Goal: Task Accomplishment & Management: Manage account settings

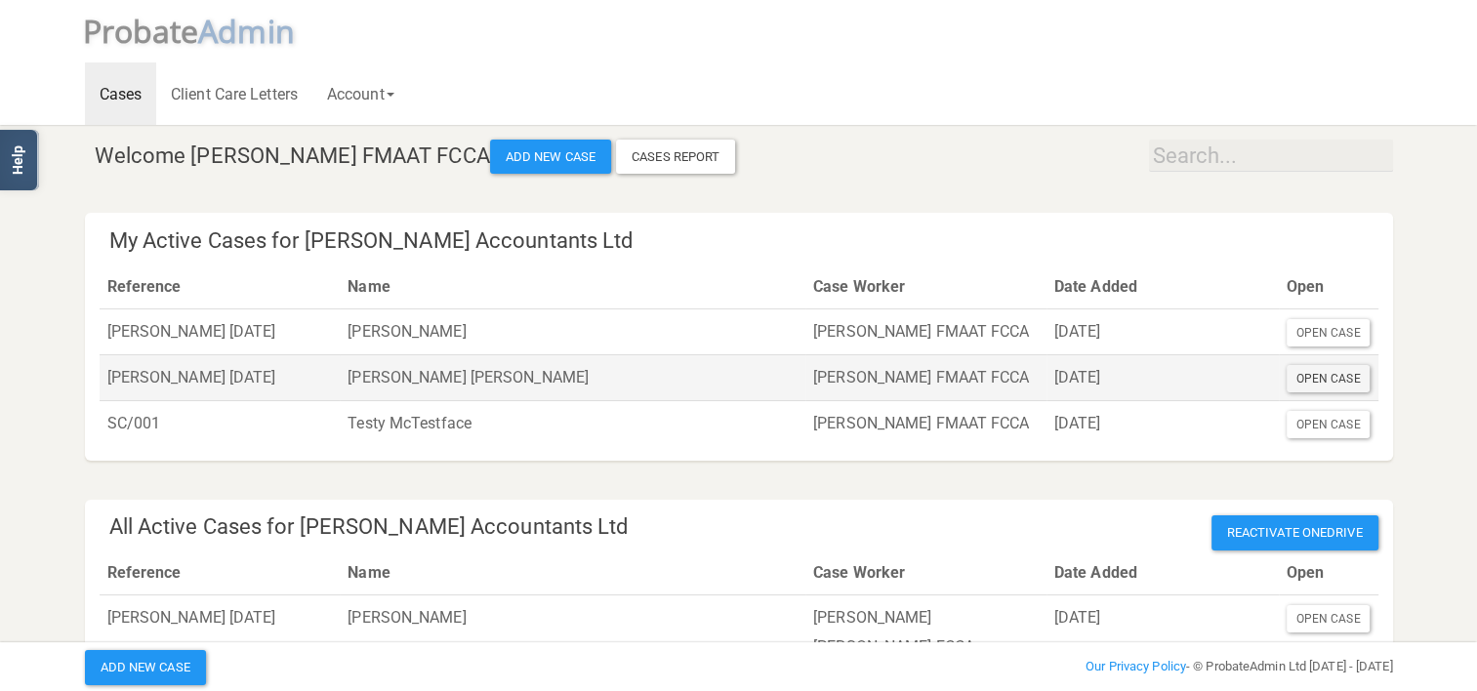
click at [1334, 378] on div "Open Case" at bounding box center [1329, 378] width 84 height 27
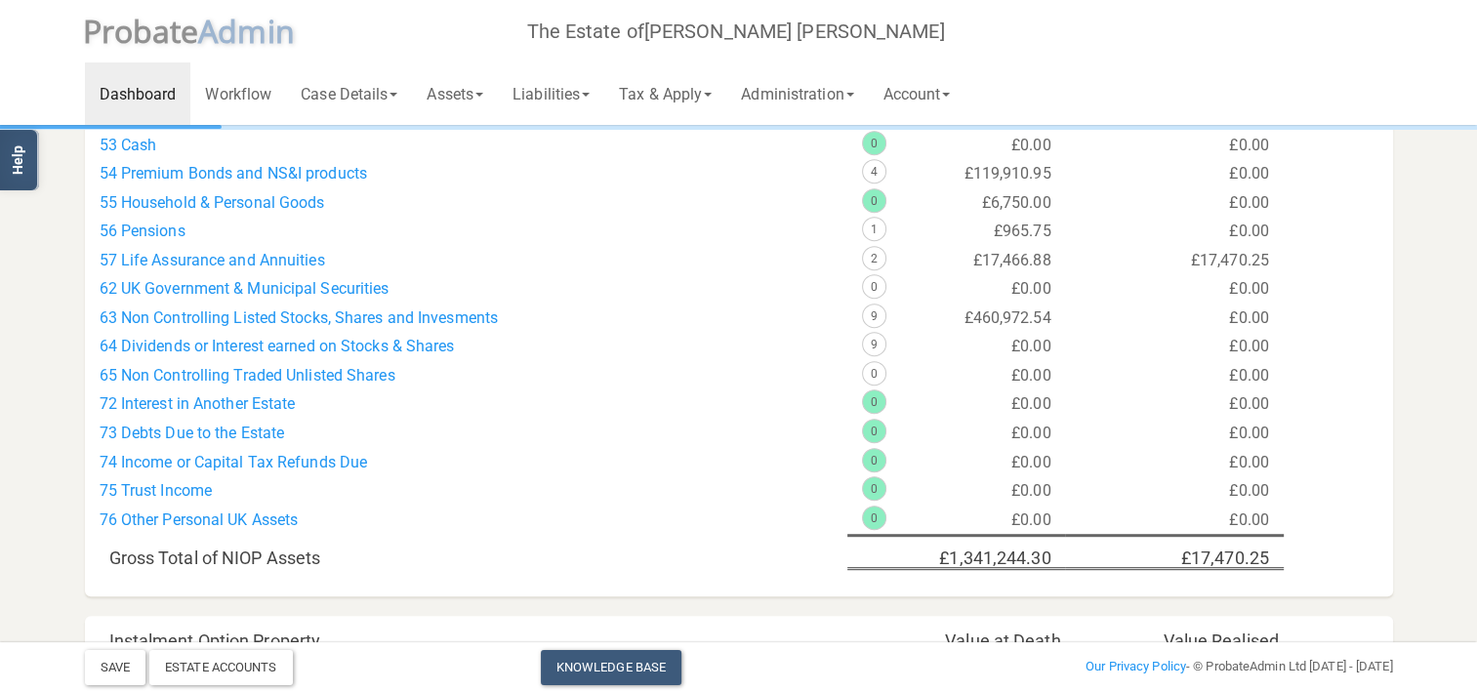
scroll to position [879, 0]
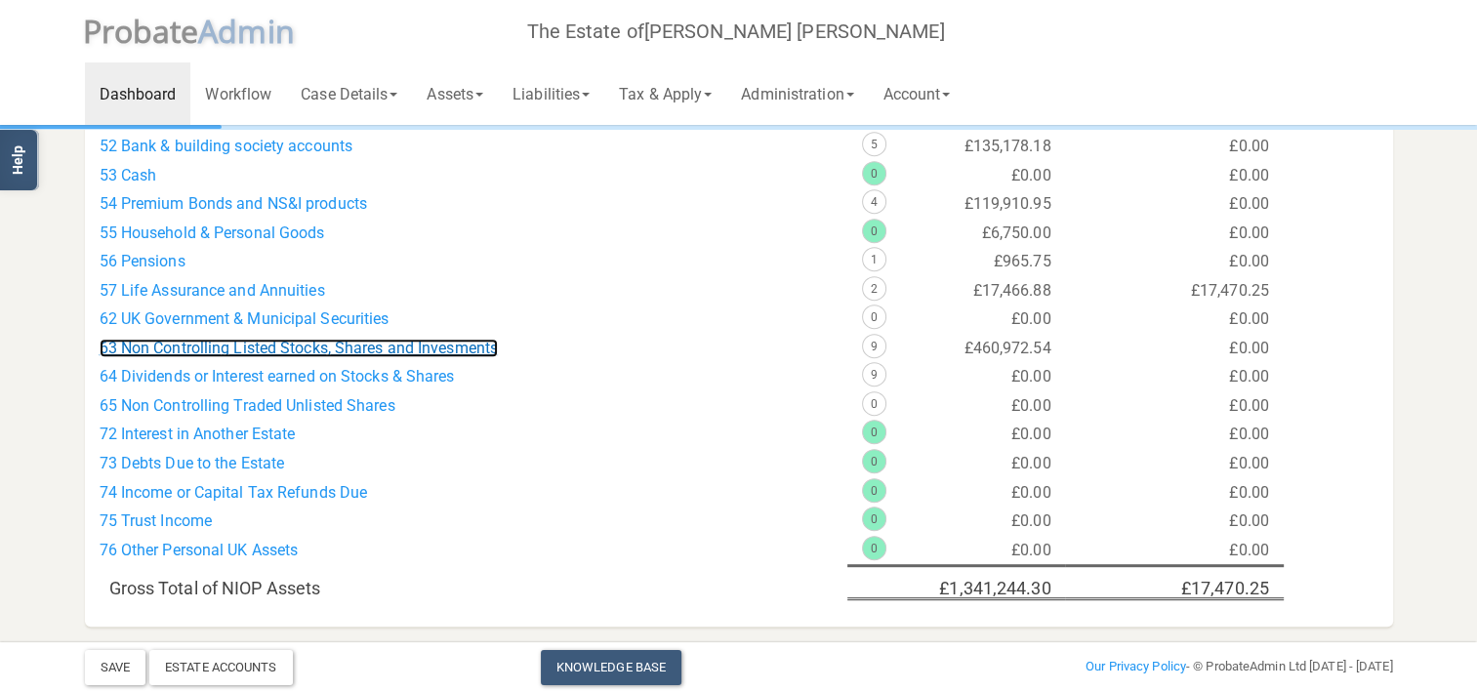
click at [377, 346] on link "63 Non Controlling Listed Stocks, Shares and Invesments" at bounding box center [299, 348] width 399 height 19
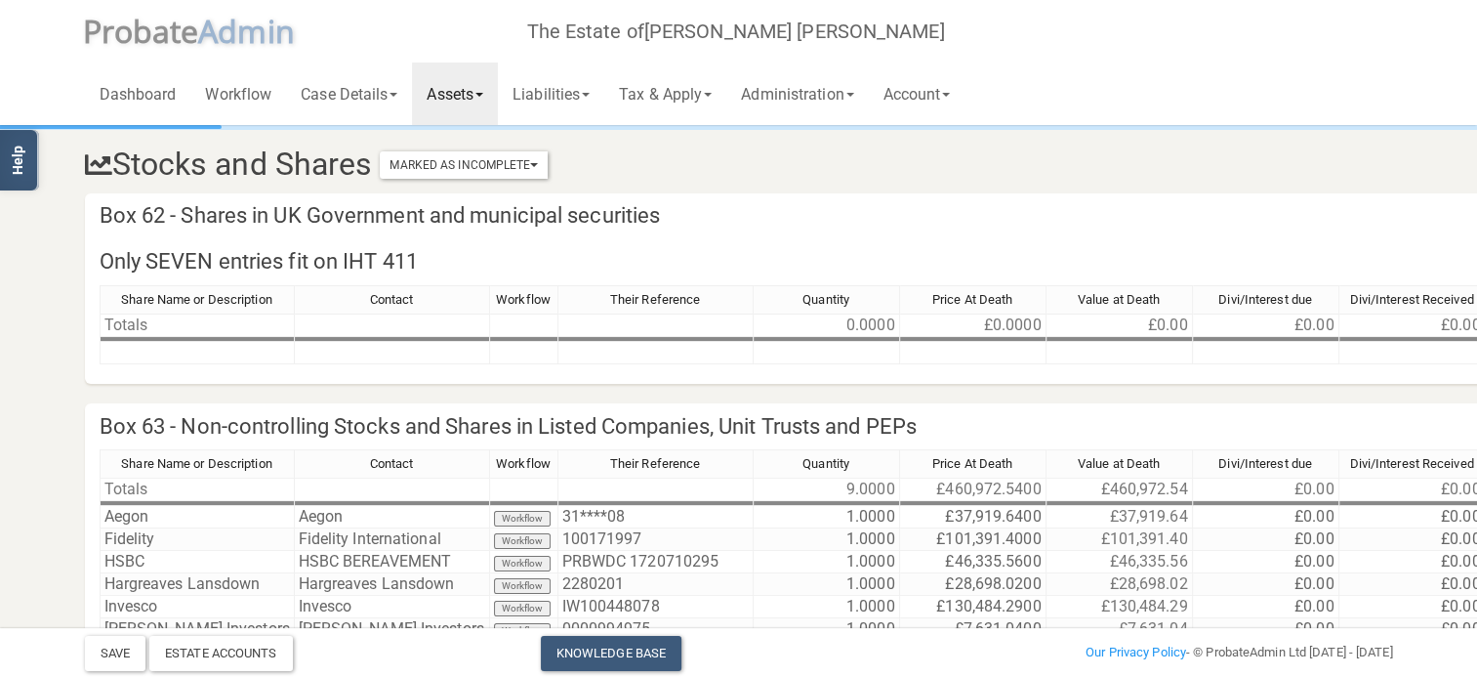
click at [471, 99] on link "Assets" at bounding box center [455, 93] width 86 height 62
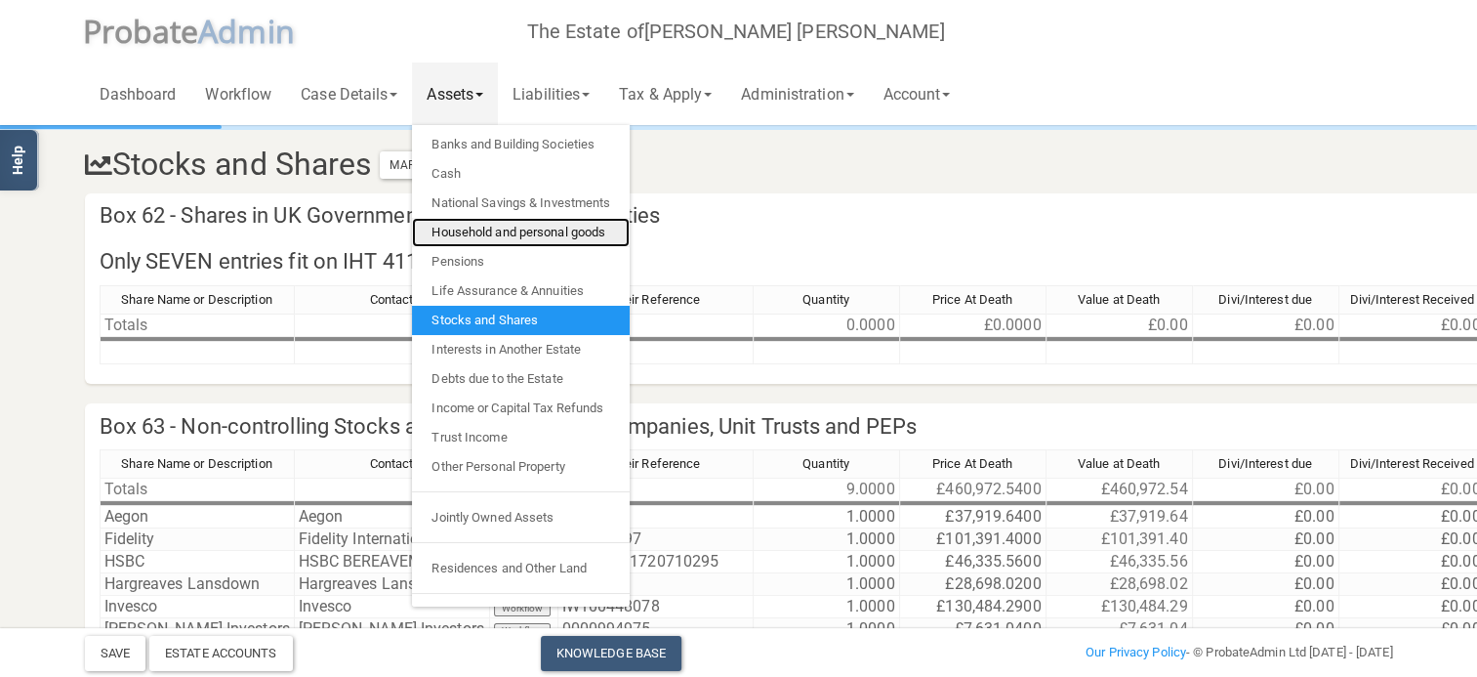
click at [457, 224] on link "Household and personal goods" at bounding box center [521, 232] width 218 height 29
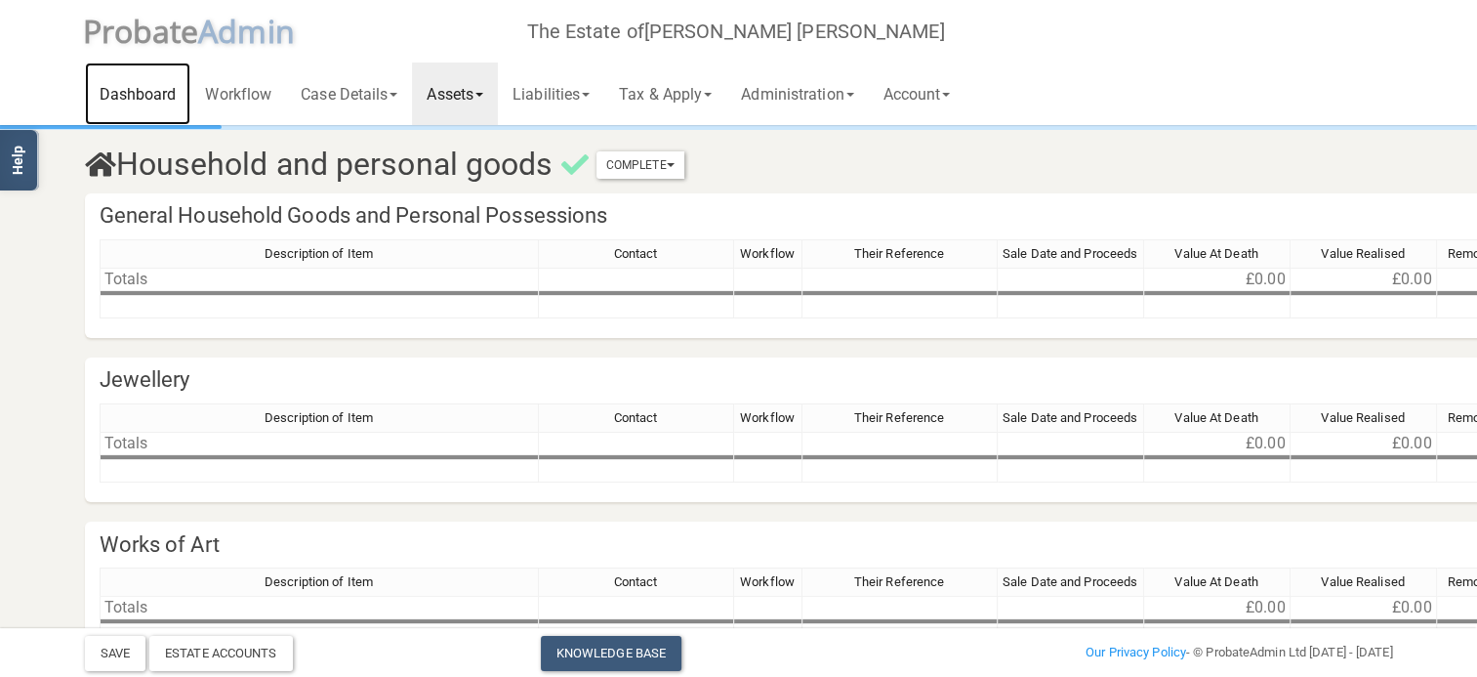
click at [156, 91] on link "Dashboard" at bounding box center [138, 93] width 106 height 62
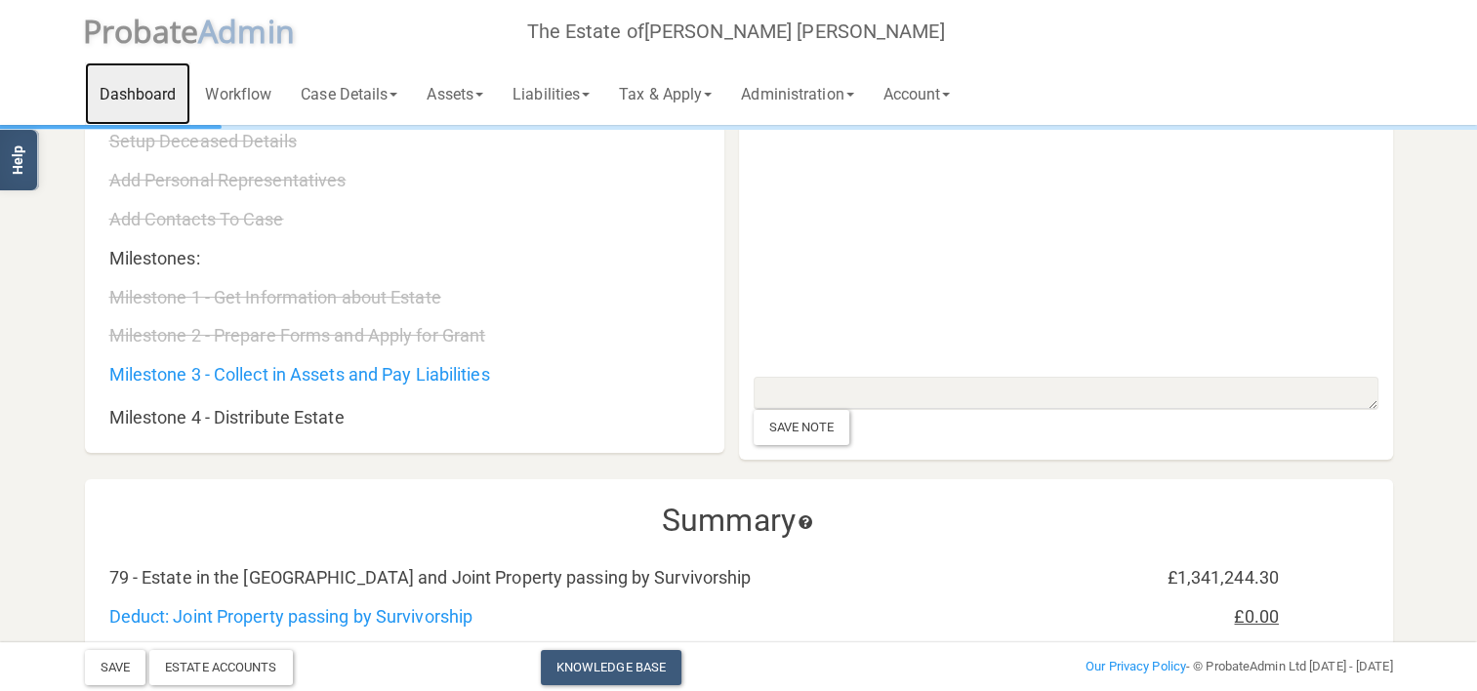
scroll to position [879, 0]
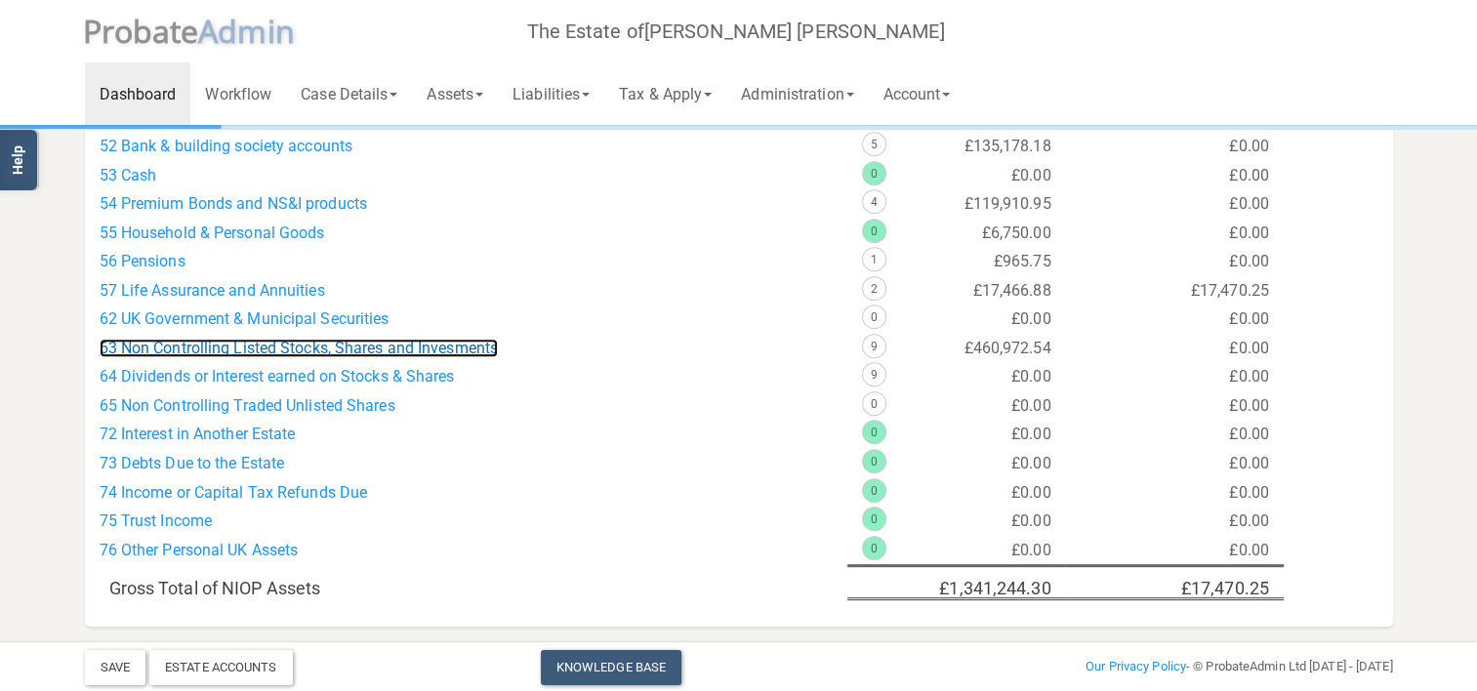
click at [394, 349] on link "63 Non Controlling Listed Stocks, Shares and Invesments" at bounding box center [299, 348] width 399 height 19
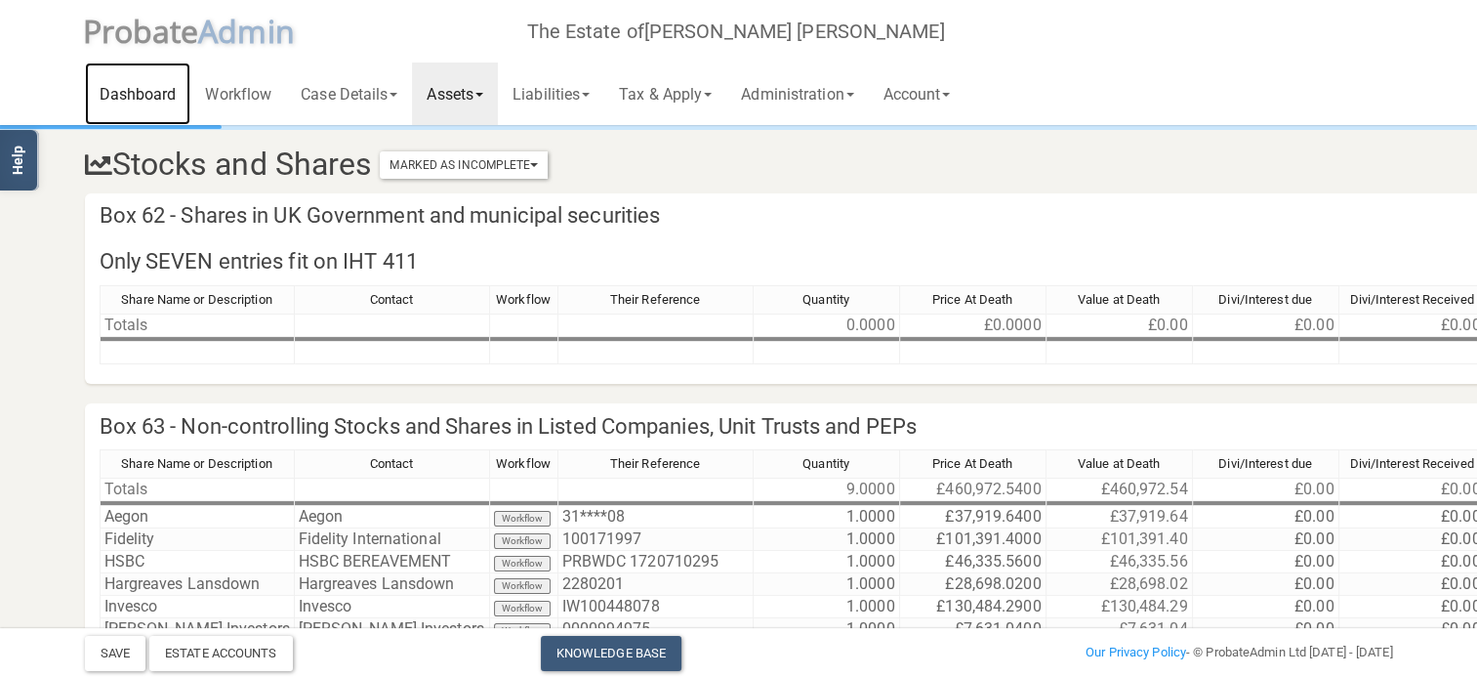
click at [123, 91] on link "Dashboard" at bounding box center [138, 93] width 106 height 62
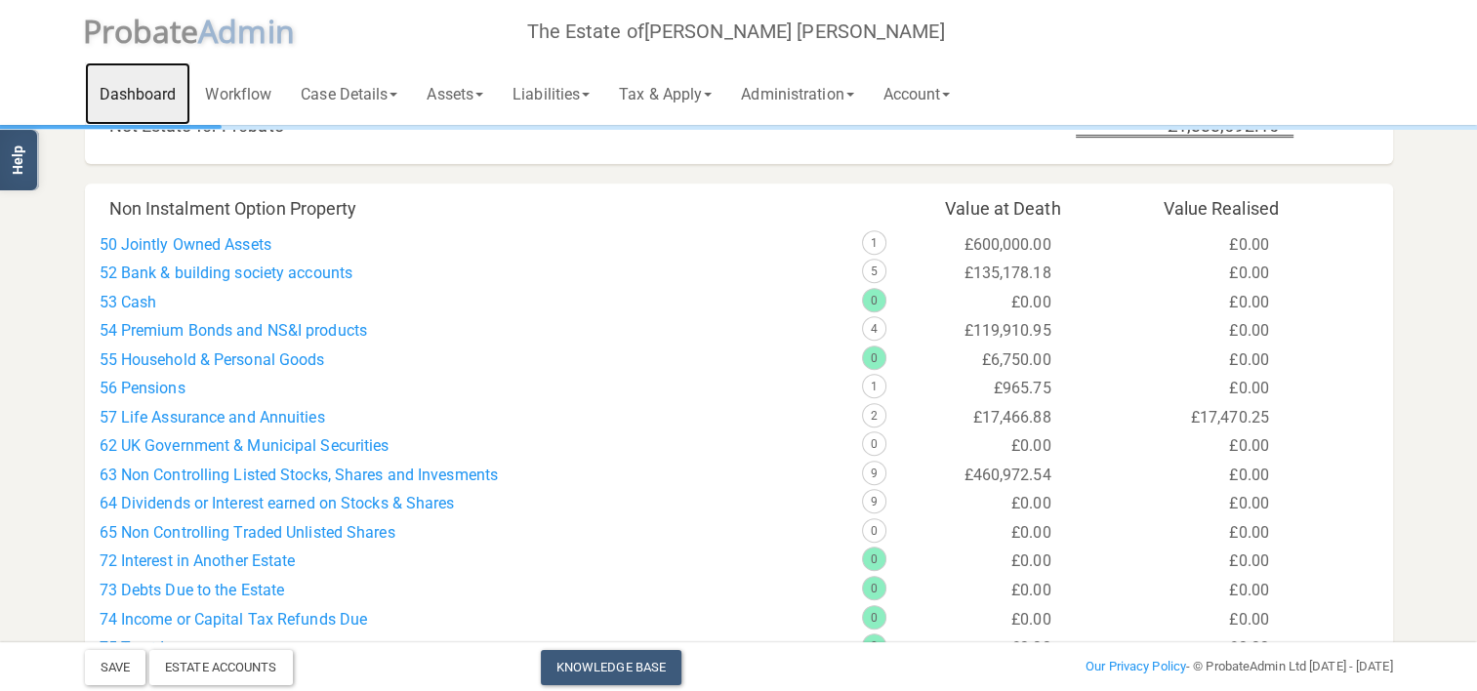
scroll to position [781, 0]
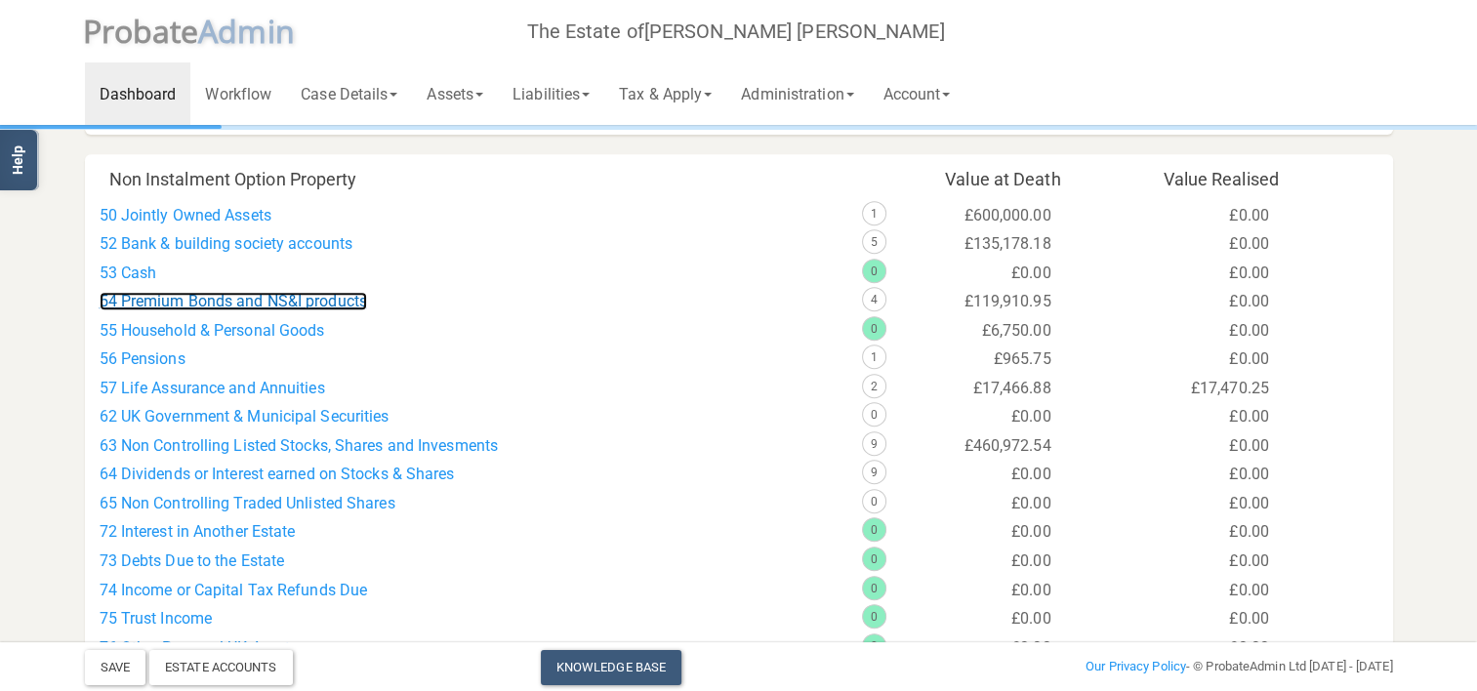
click at [299, 299] on link "54 Premium Bonds and NS&I products" at bounding box center [234, 301] width 268 height 19
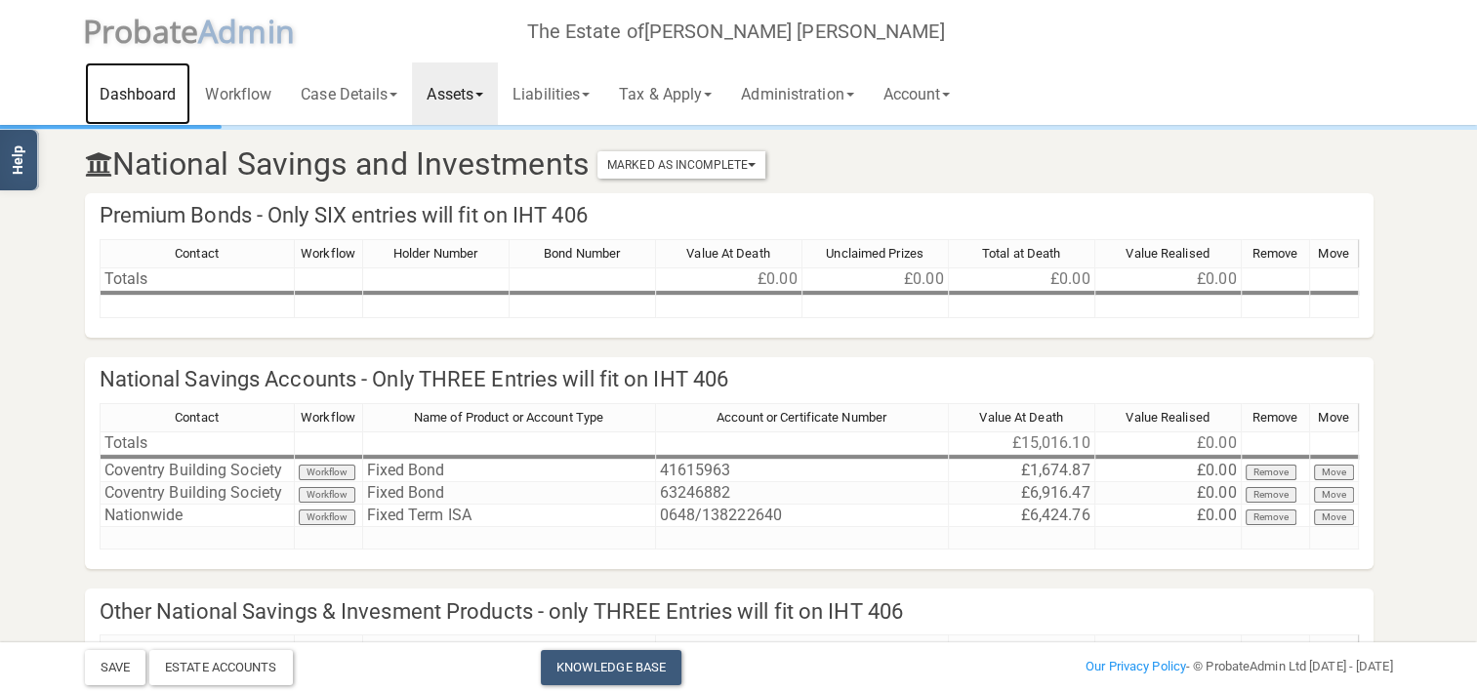
click at [132, 90] on link "Dashboard" at bounding box center [138, 93] width 106 height 62
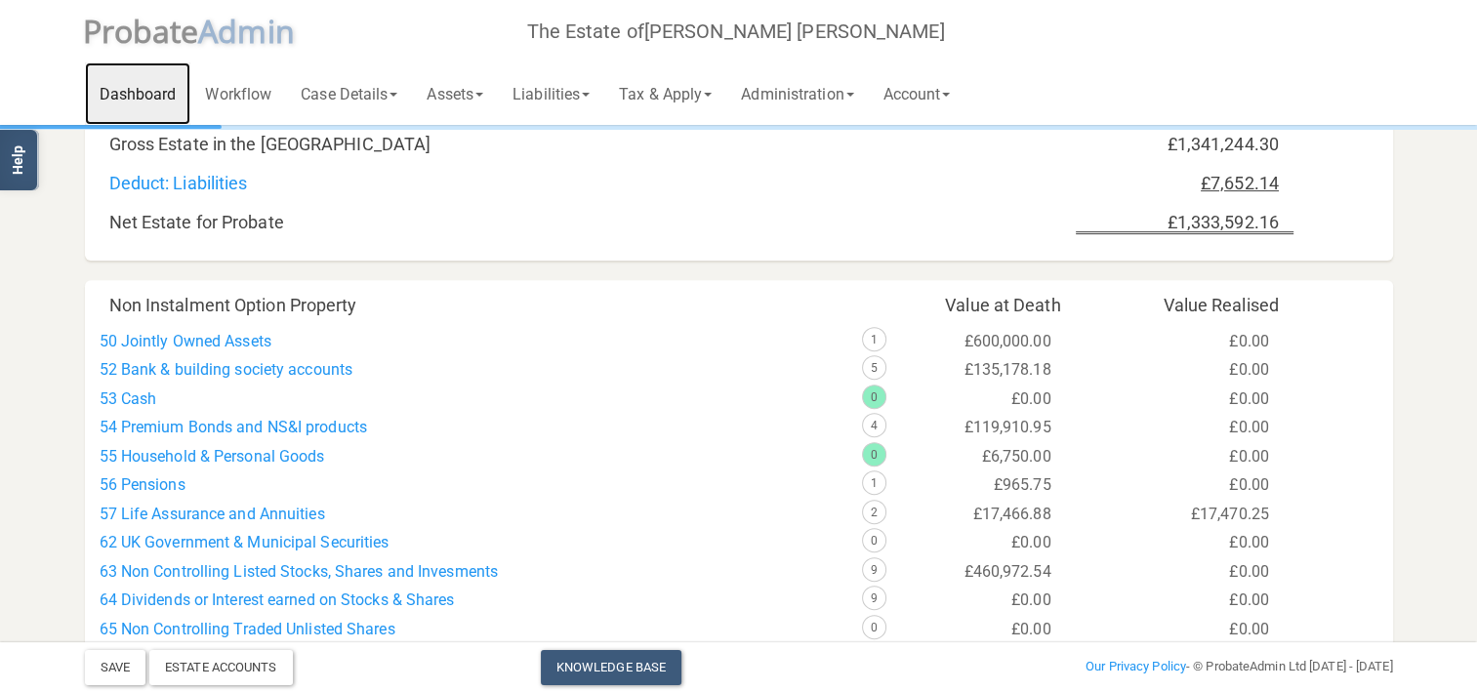
scroll to position [684, 0]
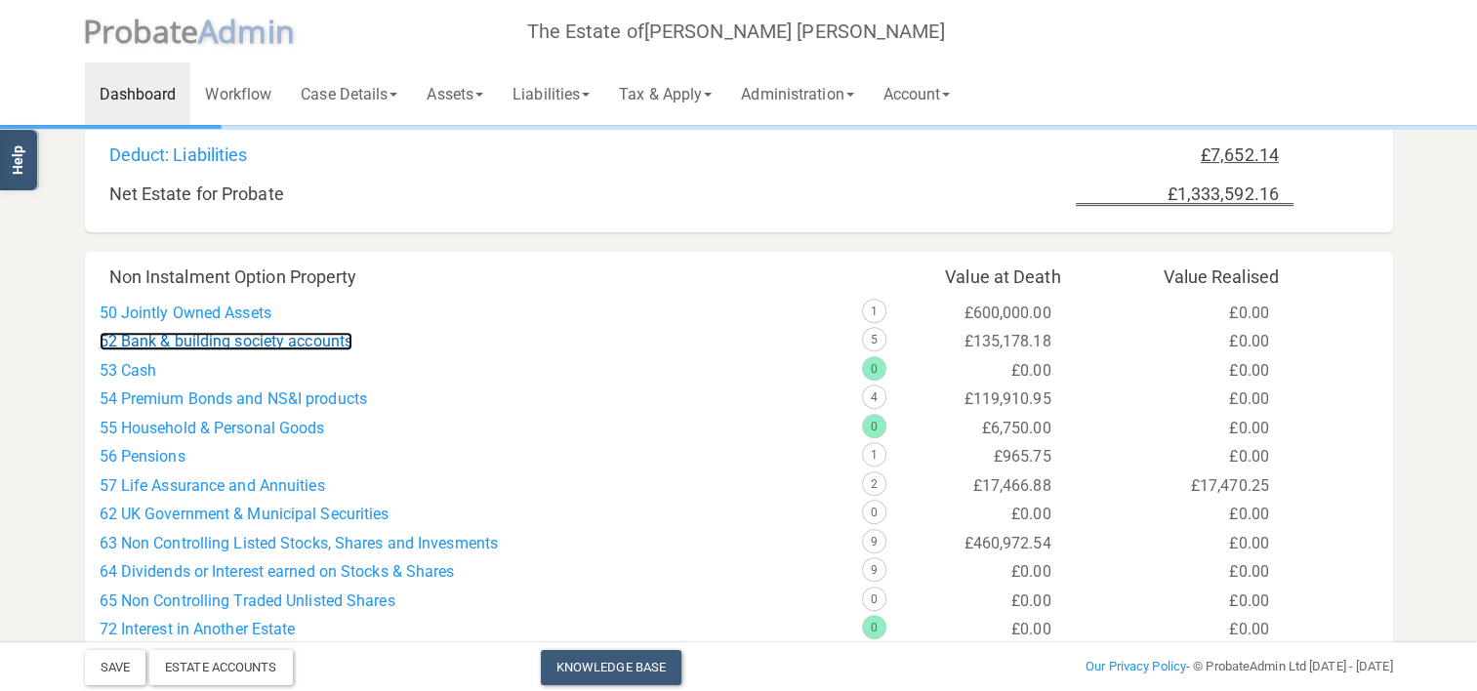
click at [187, 333] on link "52 Bank & building society accounts" at bounding box center [227, 341] width 254 height 19
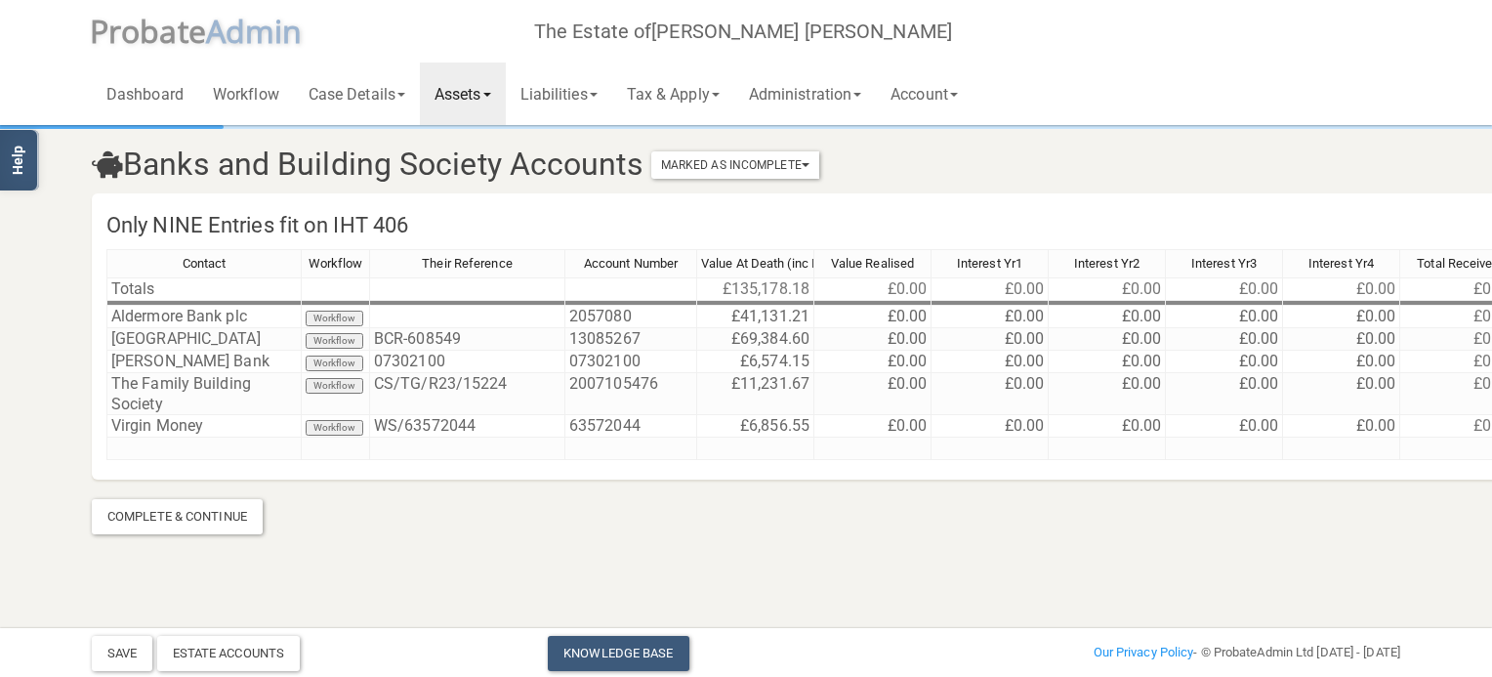
click at [625, 567] on section "Banks and Building Society Accounts Marked As Incomplete Mark As Incomplete Mar…" at bounding box center [746, 303] width 1492 height 607
click at [906, 523] on section "Banks and Building Society Accounts Marked As Incomplete Mark As Incomplete Mar…" at bounding box center [746, 331] width 1338 height 406
click at [741, 208] on h4 "Only NINE Entries fit on IHT 406" at bounding box center [870, 226] width 1557 height 46
click at [477, 94] on link "Assets" at bounding box center [463, 93] width 86 height 62
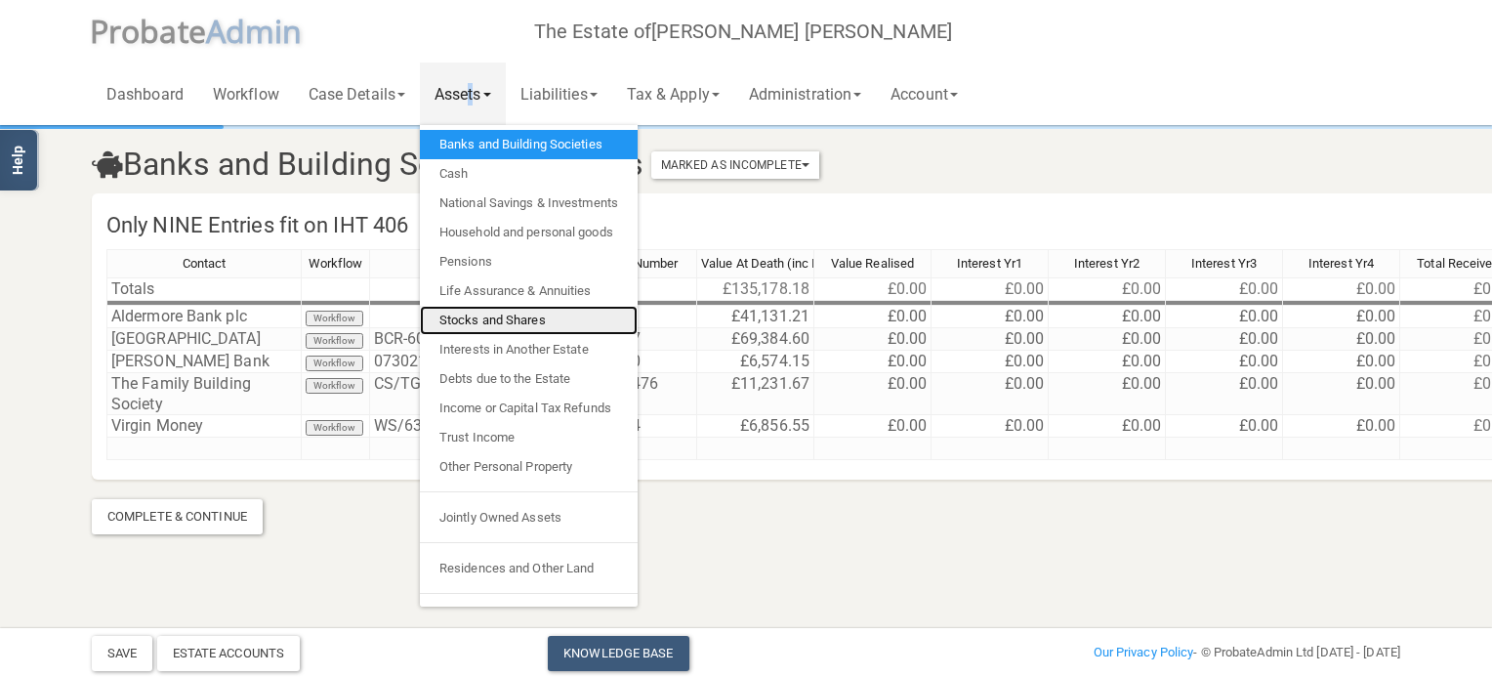
drag, startPoint x: 477, startPoint y: 94, endPoint x: 470, endPoint y: 320, distance: 226.6
click at [470, 320] on link "Stocks and Shares" at bounding box center [529, 320] width 218 height 29
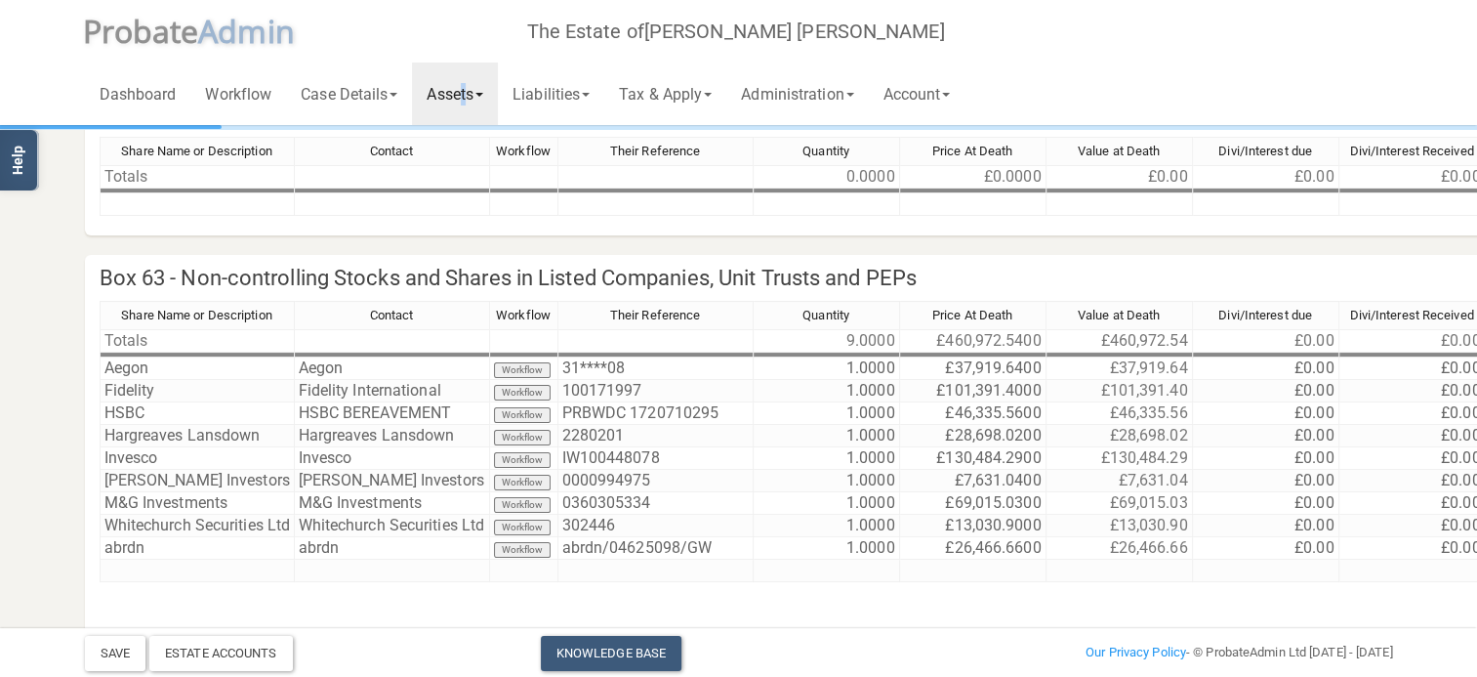
scroll to position [250, 0]
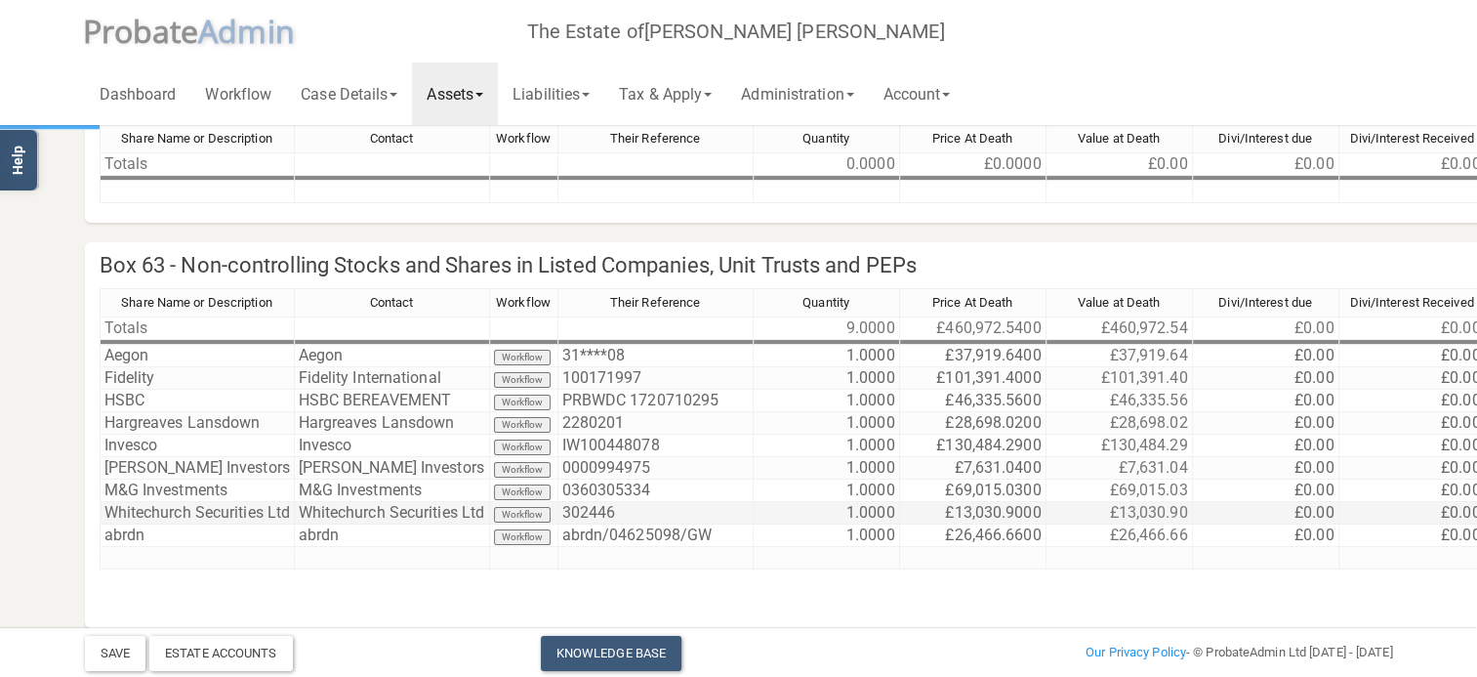
scroll to position [195, 0]
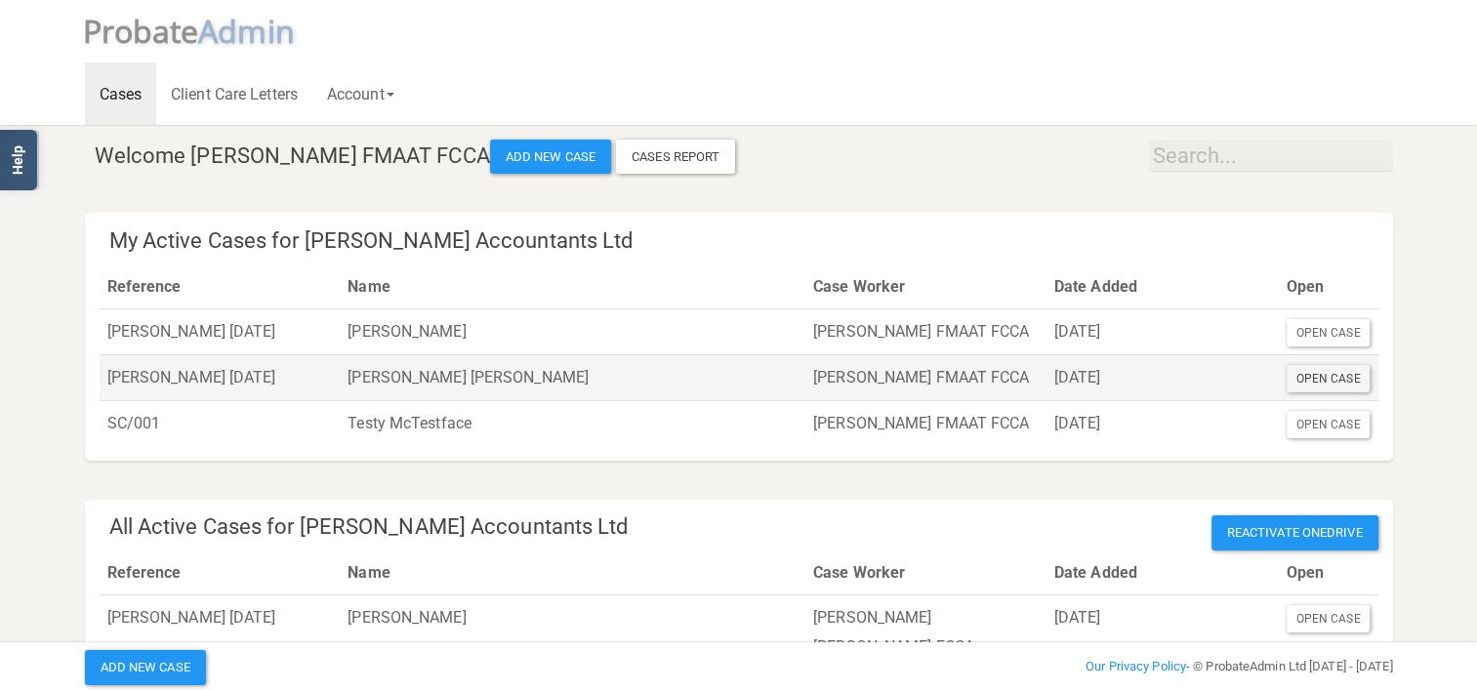
click at [1324, 378] on div "Open Case" at bounding box center [1329, 378] width 84 height 27
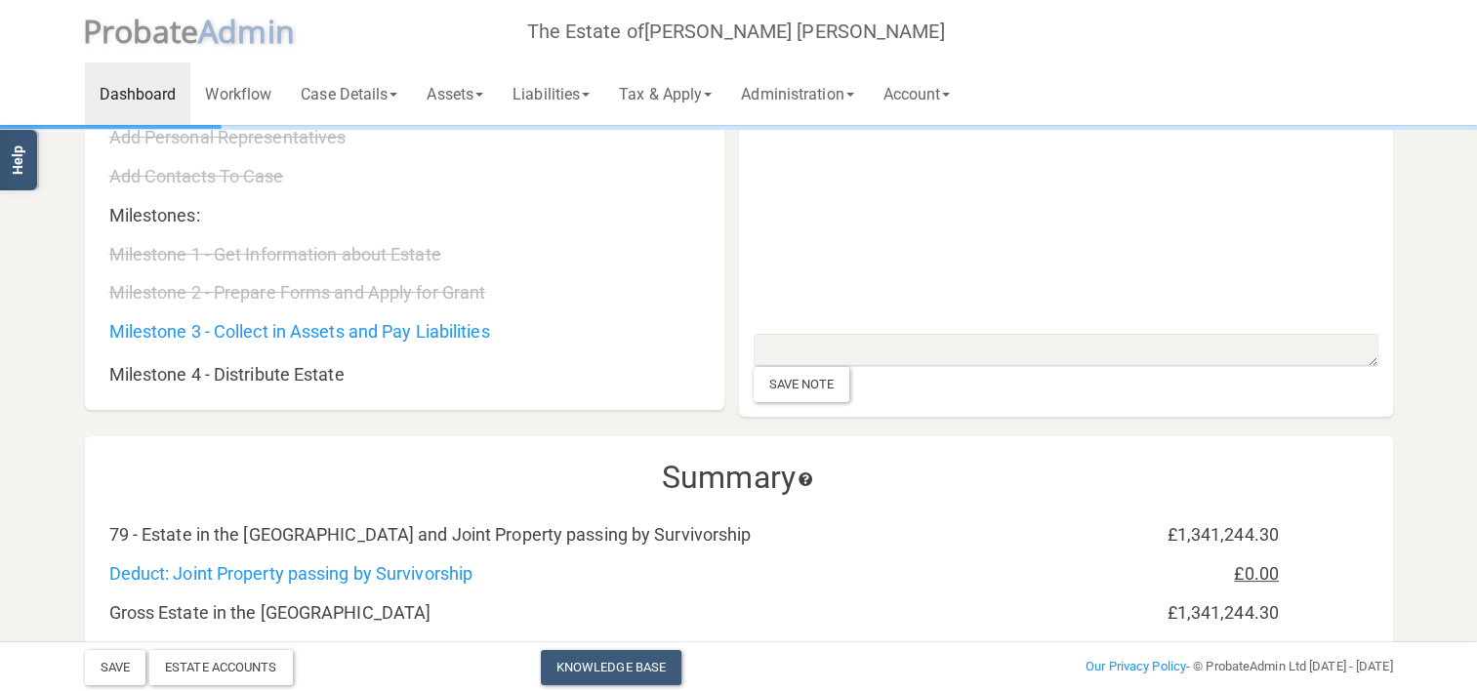
scroll to position [195, 0]
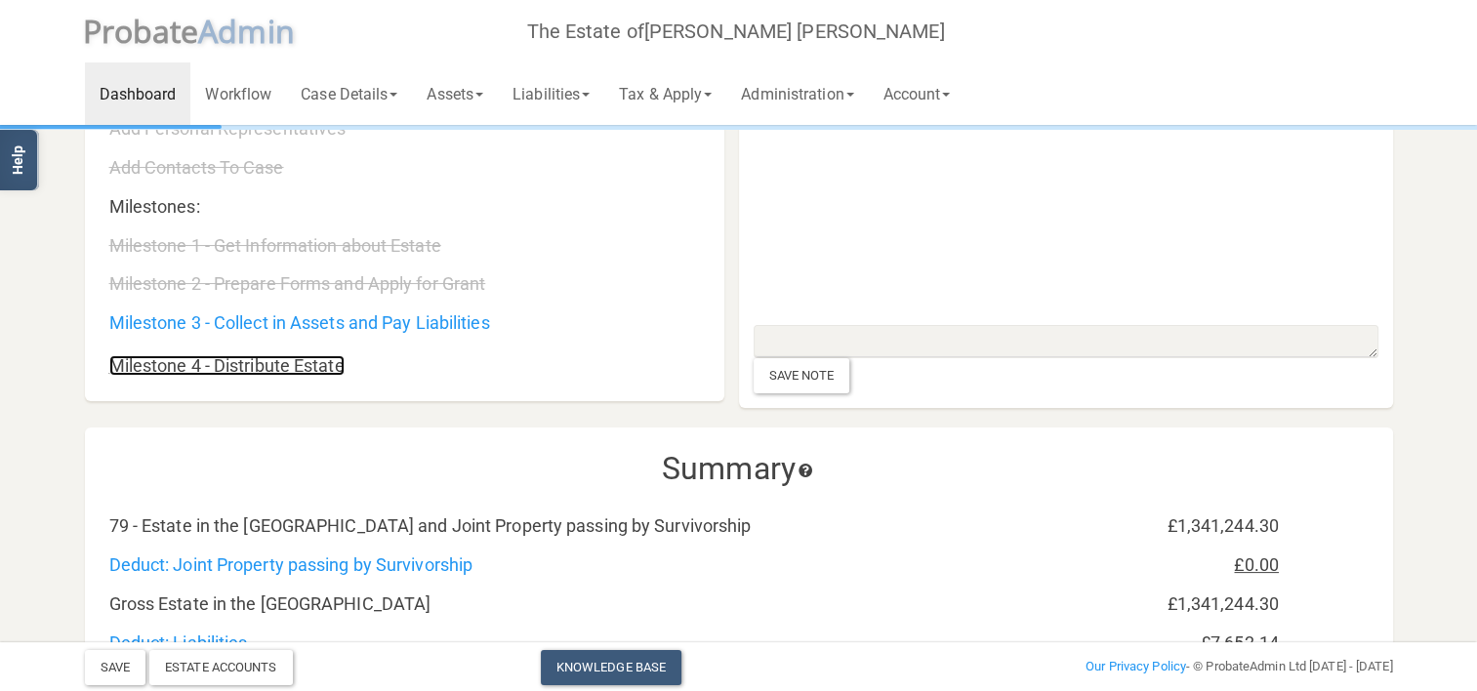
click at [234, 375] on link "Milestone 4 - Distribute Estate" at bounding box center [226, 365] width 235 height 21
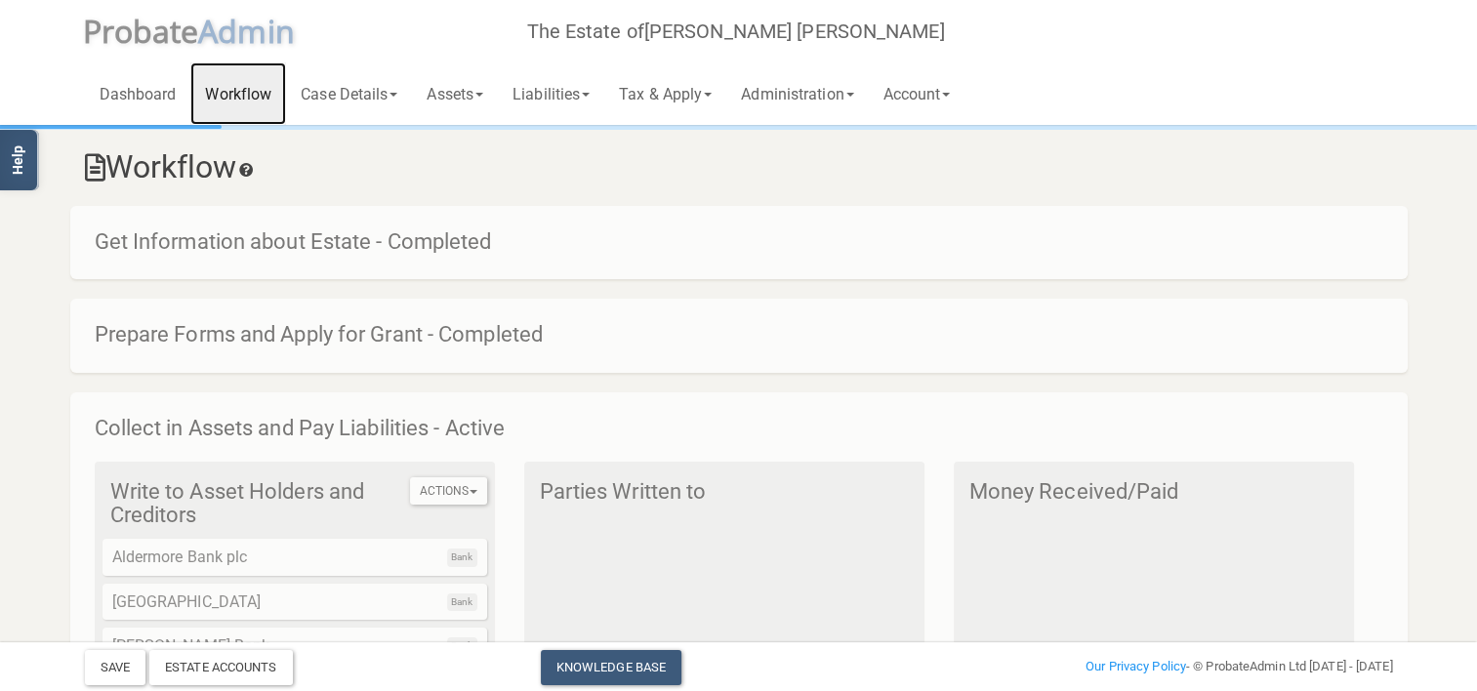
click at [233, 90] on link "Workflow" at bounding box center [238, 93] width 96 height 62
click at [145, 92] on link "Dashboard" at bounding box center [138, 93] width 106 height 62
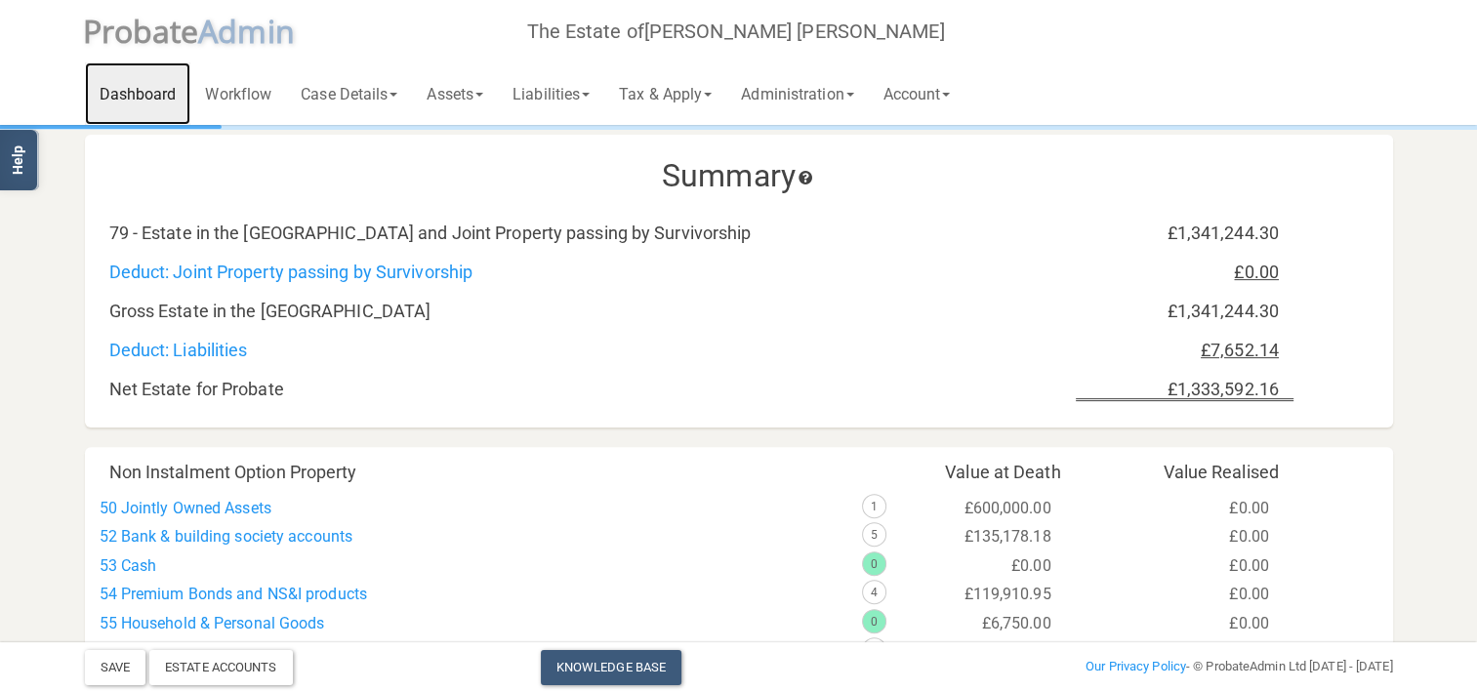
scroll to position [781, 0]
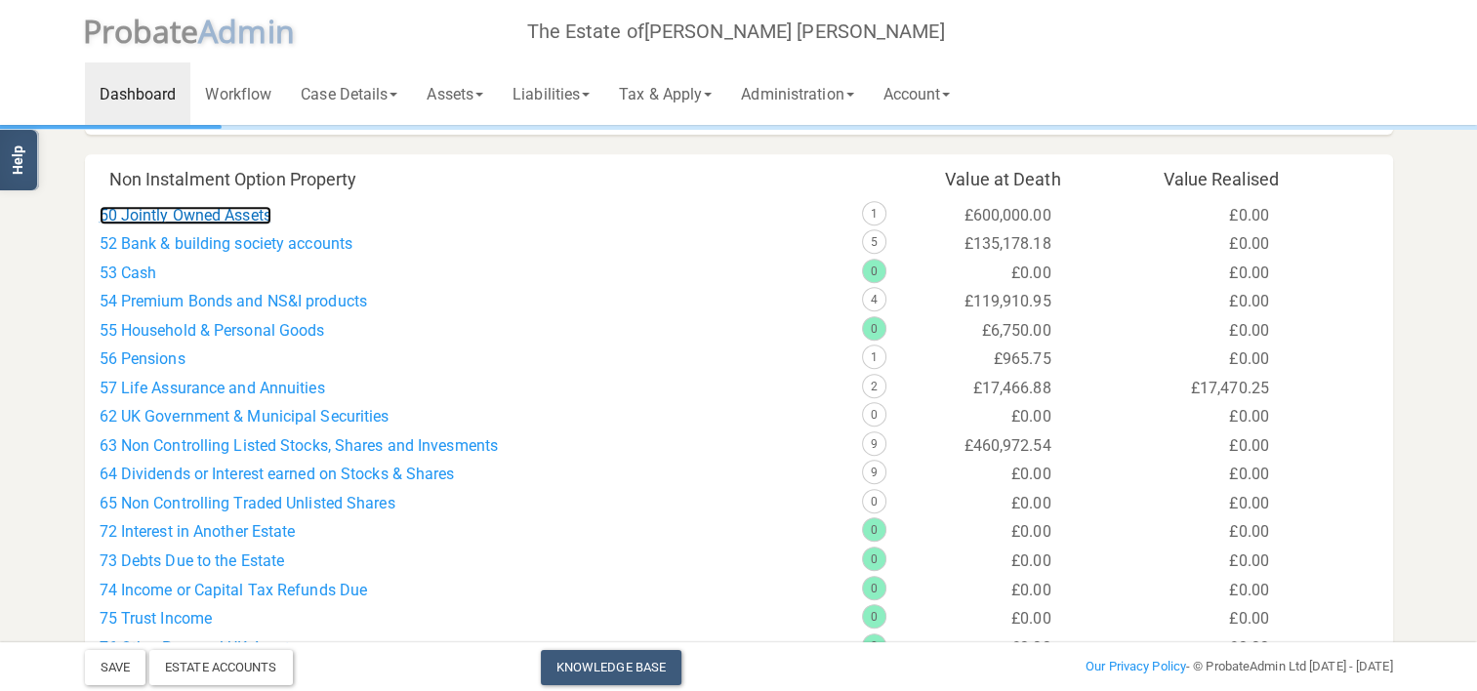
click at [222, 208] on link "50 Jointly Owned Assets" at bounding box center [186, 215] width 172 height 19
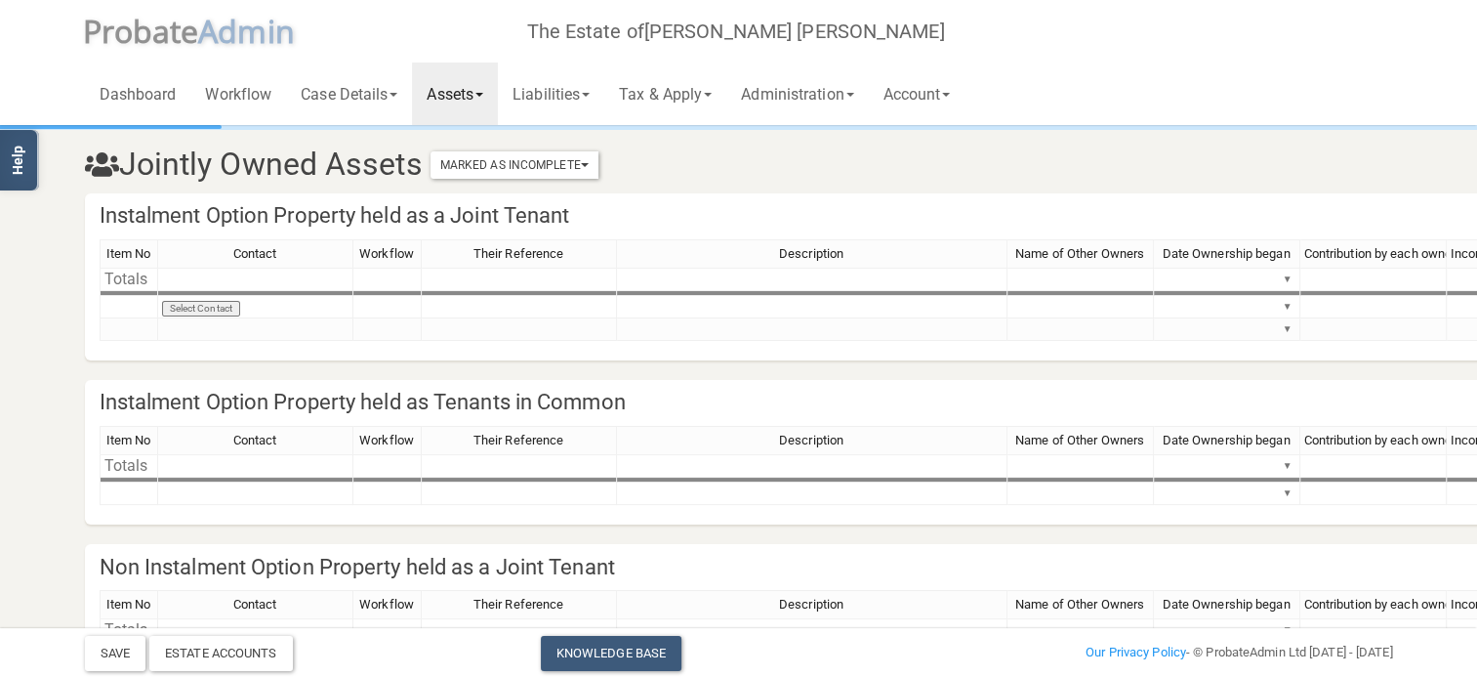
click at [1203, 86] on div "Dashboard Workflow Case Details Deceased & Case Details Personal Representative…" at bounding box center [739, 62] width 1308 height 125
click at [854, 98] on link "Administration" at bounding box center [797, 93] width 142 height 62
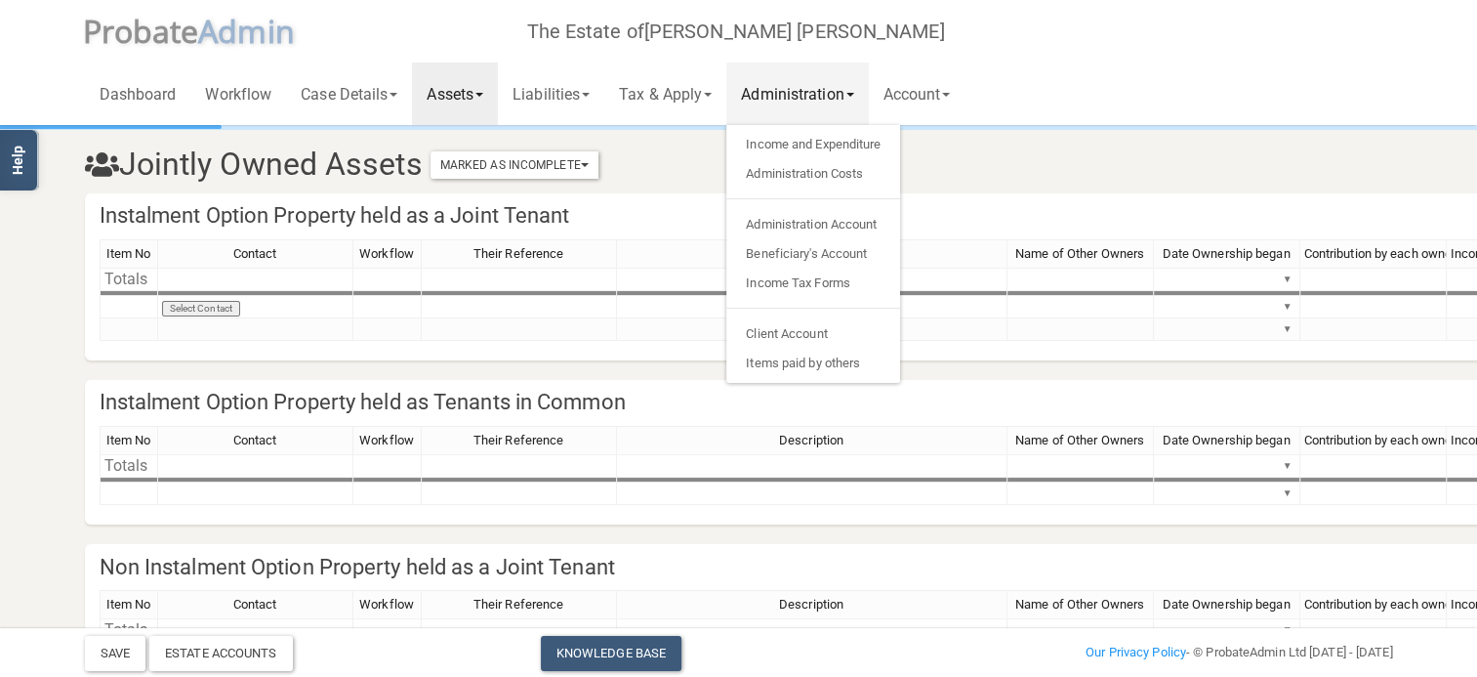
click at [1039, 157] on h3 "Jointly Owned Assets Marked As Incomplete Mark As Incomplete Mark As Complete" at bounding box center [627, 164] width 1115 height 34
click at [697, 95] on link "Tax & Apply" at bounding box center [665, 93] width 122 height 62
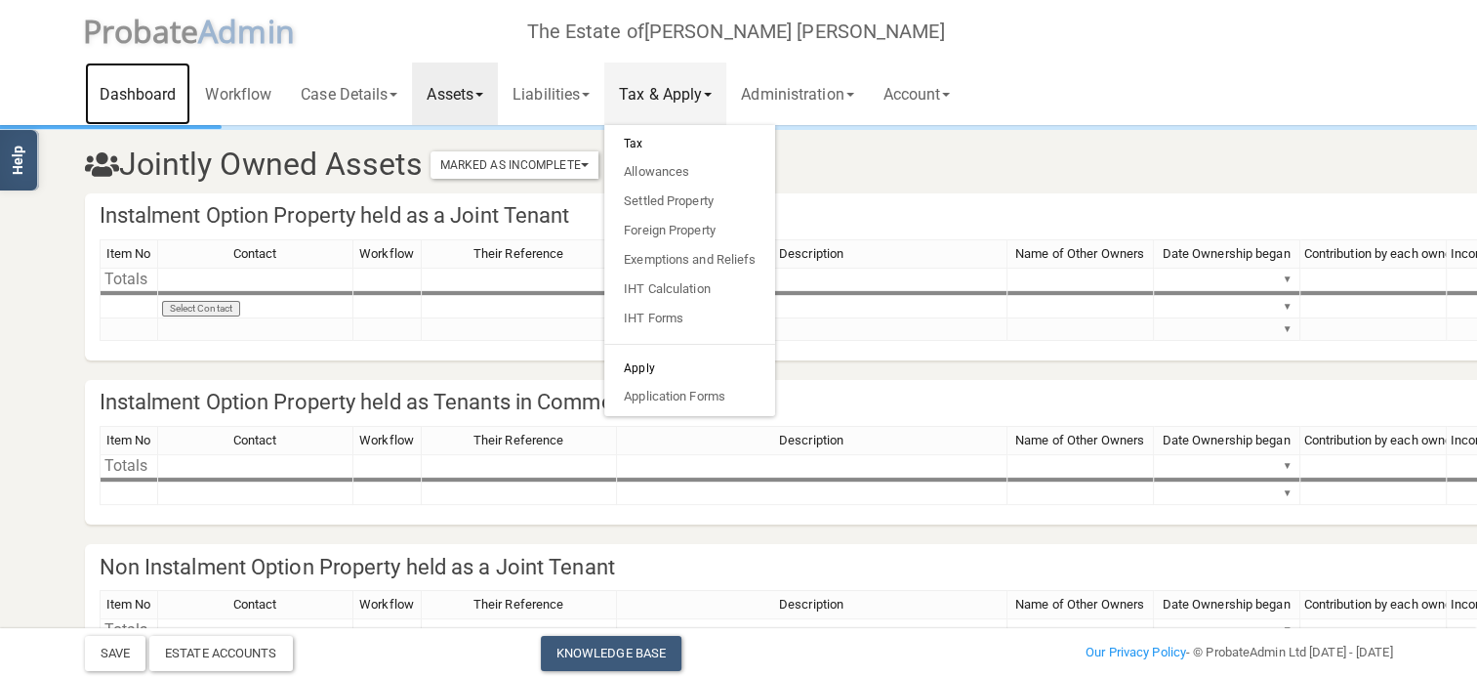
click at [132, 98] on link "Dashboard" at bounding box center [138, 93] width 106 height 62
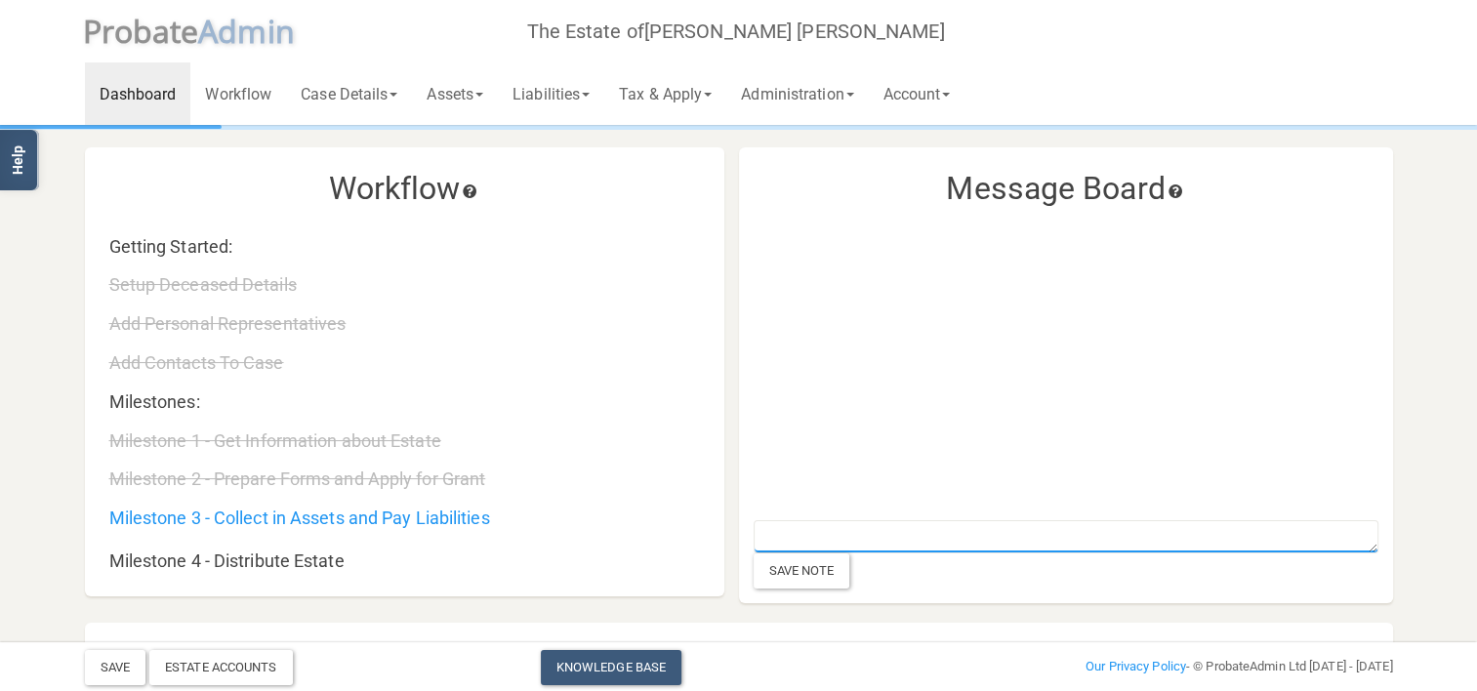
click at [898, 535] on textarea at bounding box center [1066, 536] width 625 height 33
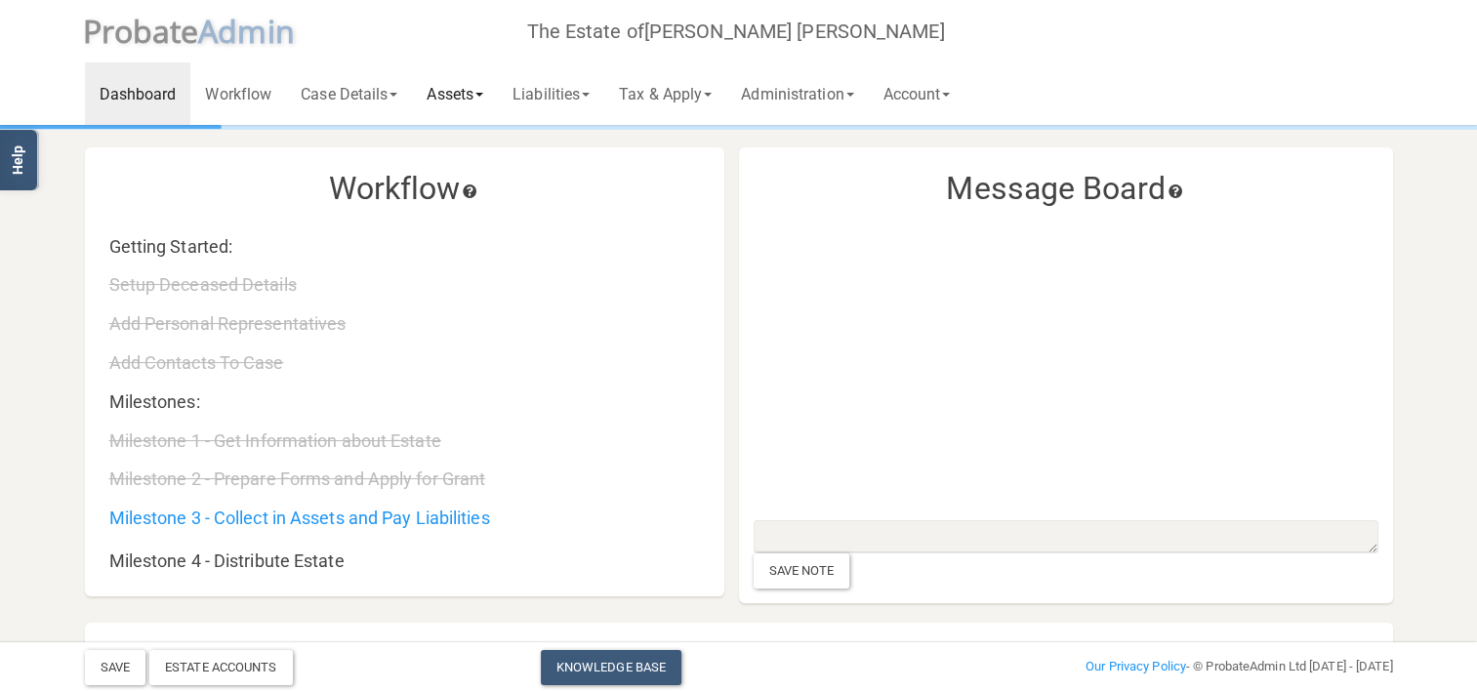
click at [465, 92] on link "Assets" at bounding box center [455, 93] width 86 height 62
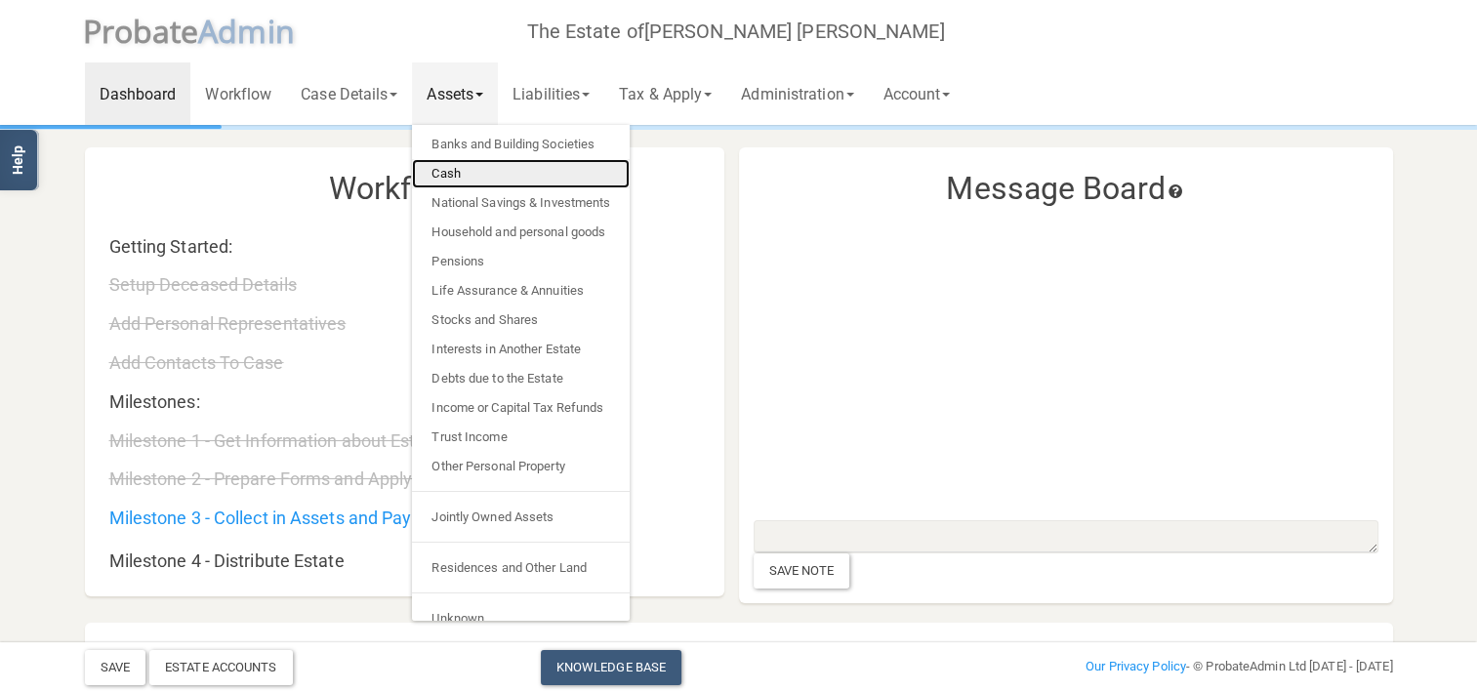
click at [468, 159] on link "Cash" at bounding box center [521, 173] width 218 height 29
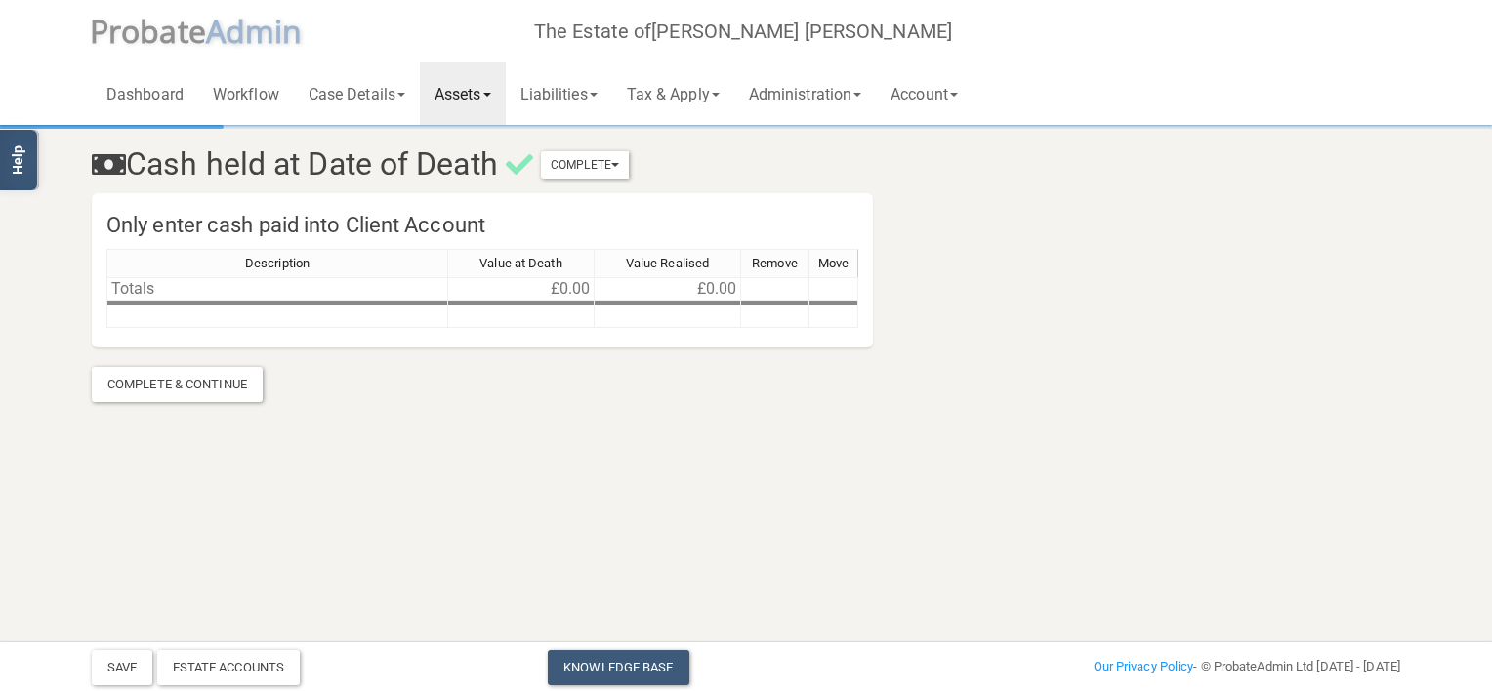
click at [482, 100] on link "Assets" at bounding box center [463, 93] width 86 height 62
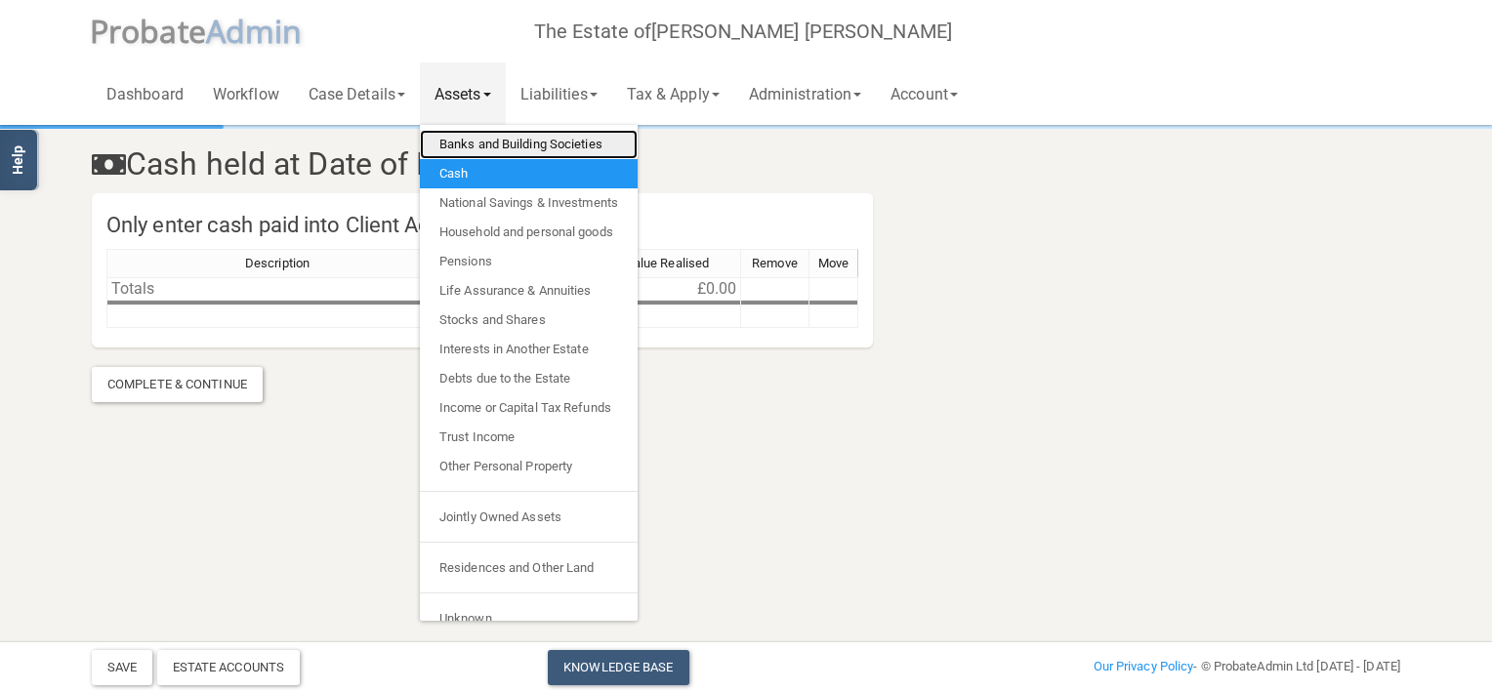
click at [482, 152] on link "Banks and Building Societies" at bounding box center [529, 144] width 218 height 29
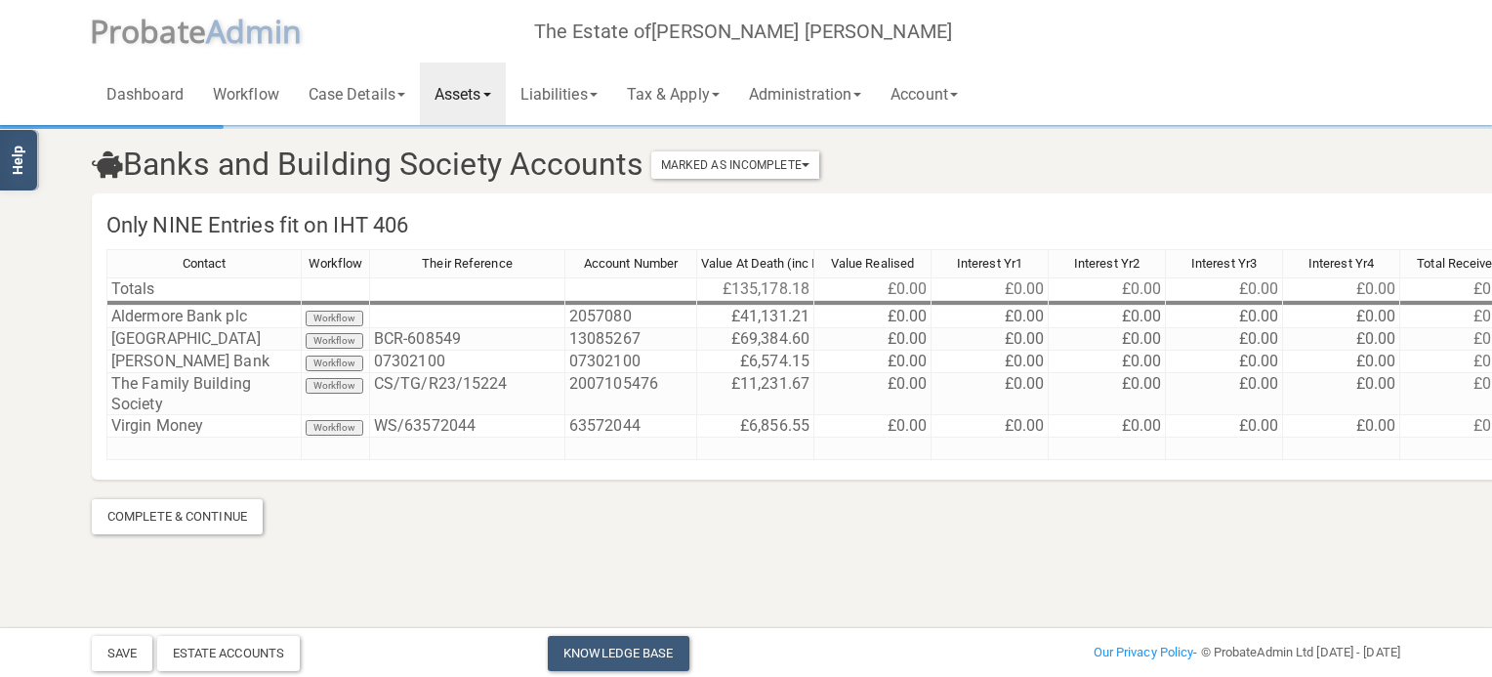
click at [478, 113] on link "Assets" at bounding box center [463, 93] width 86 height 62
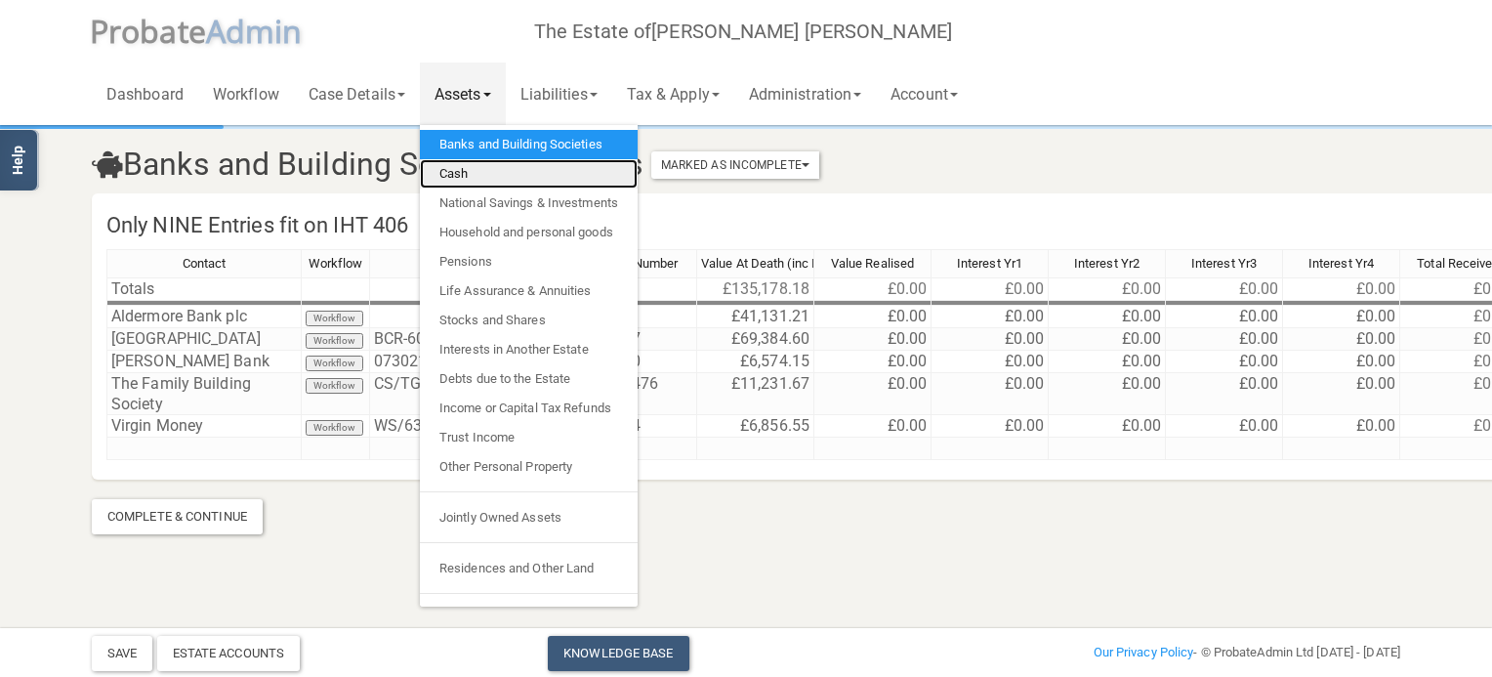
click at [489, 176] on link "Cash" at bounding box center [529, 173] width 218 height 29
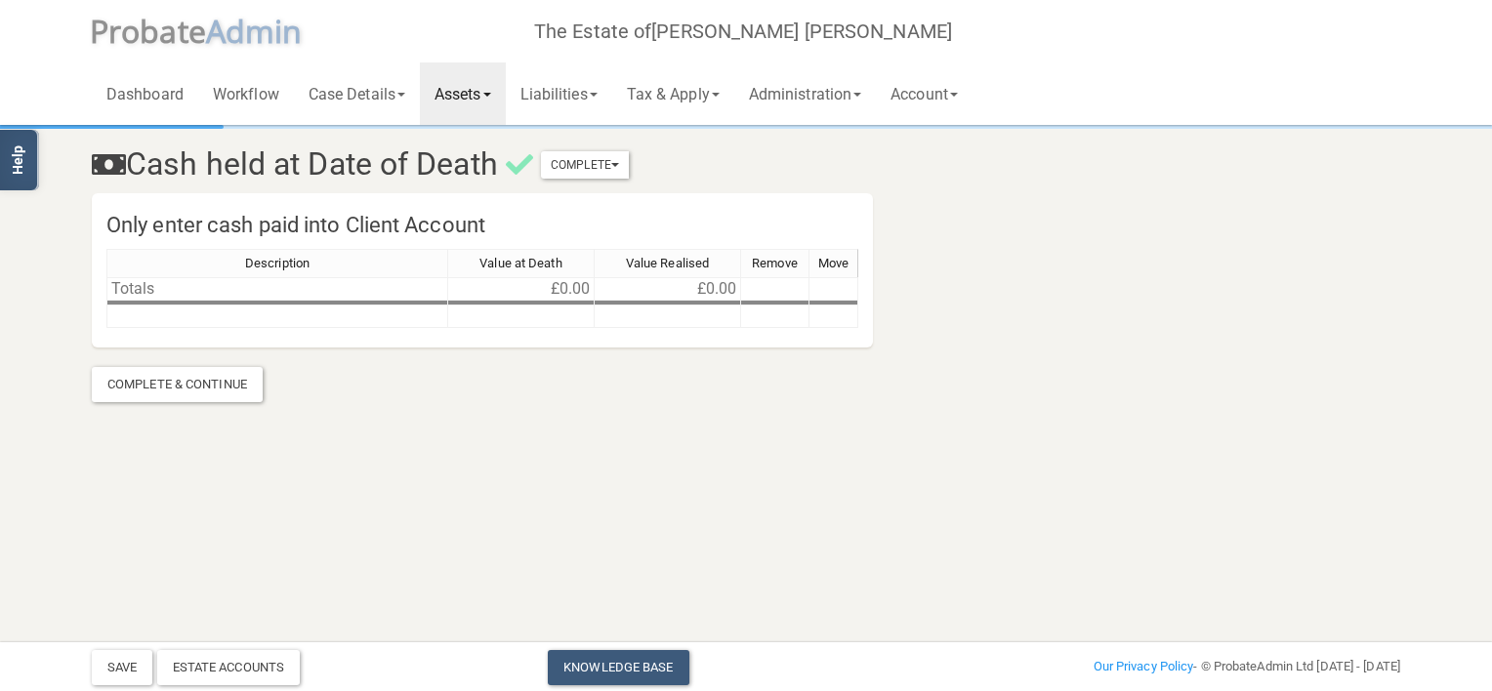
click at [488, 107] on link "Assets" at bounding box center [463, 93] width 86 height 62
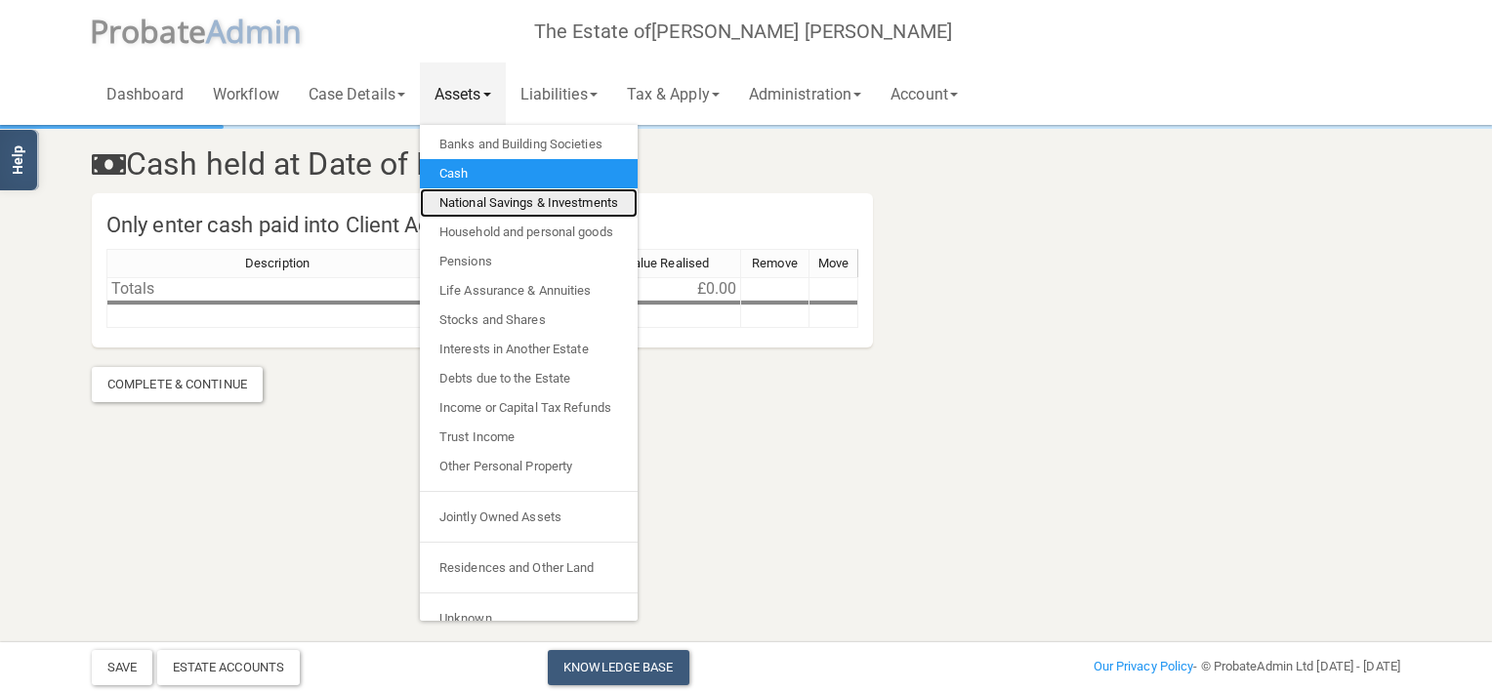
click at [493, 203] on link "National Savings & Investments" at bounding box center [529, 202] width 218 height 29
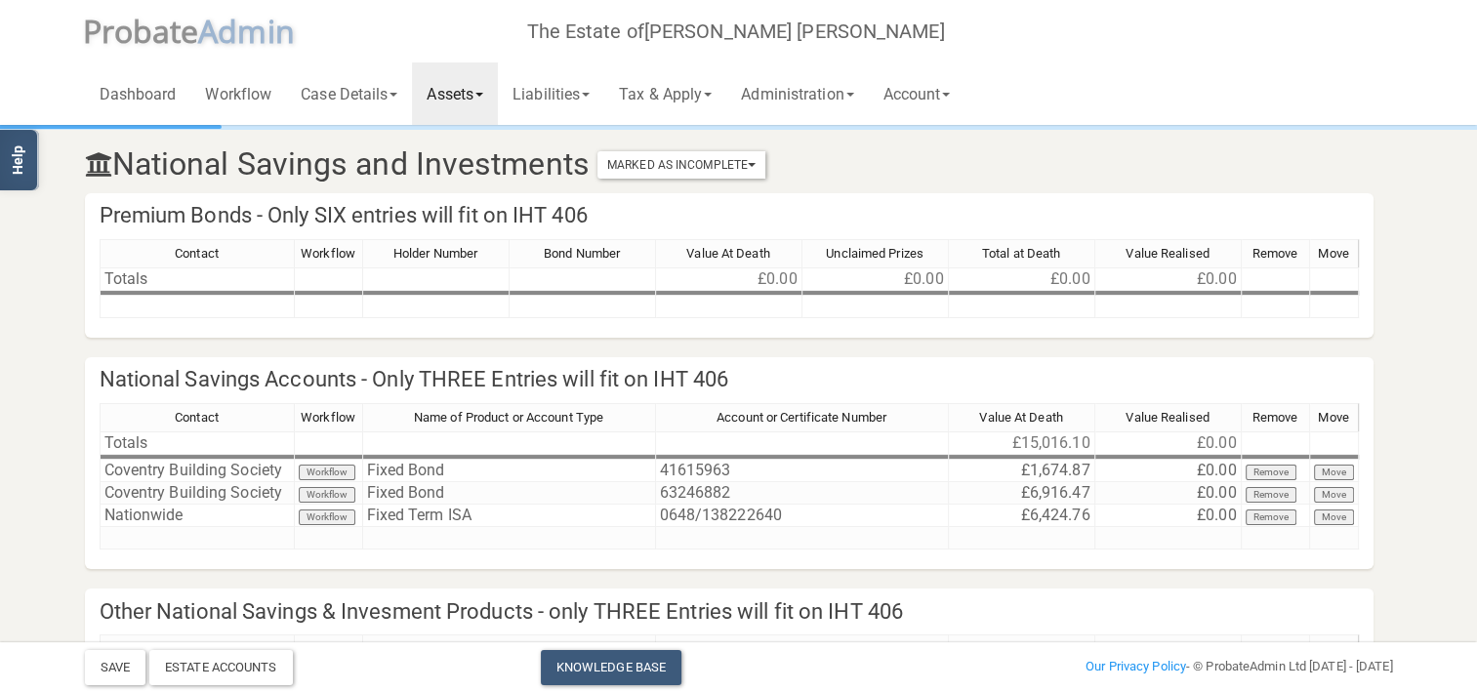
click at [480, 88] on link "Assets" at bounding box center [455, 93] width 86 height 62
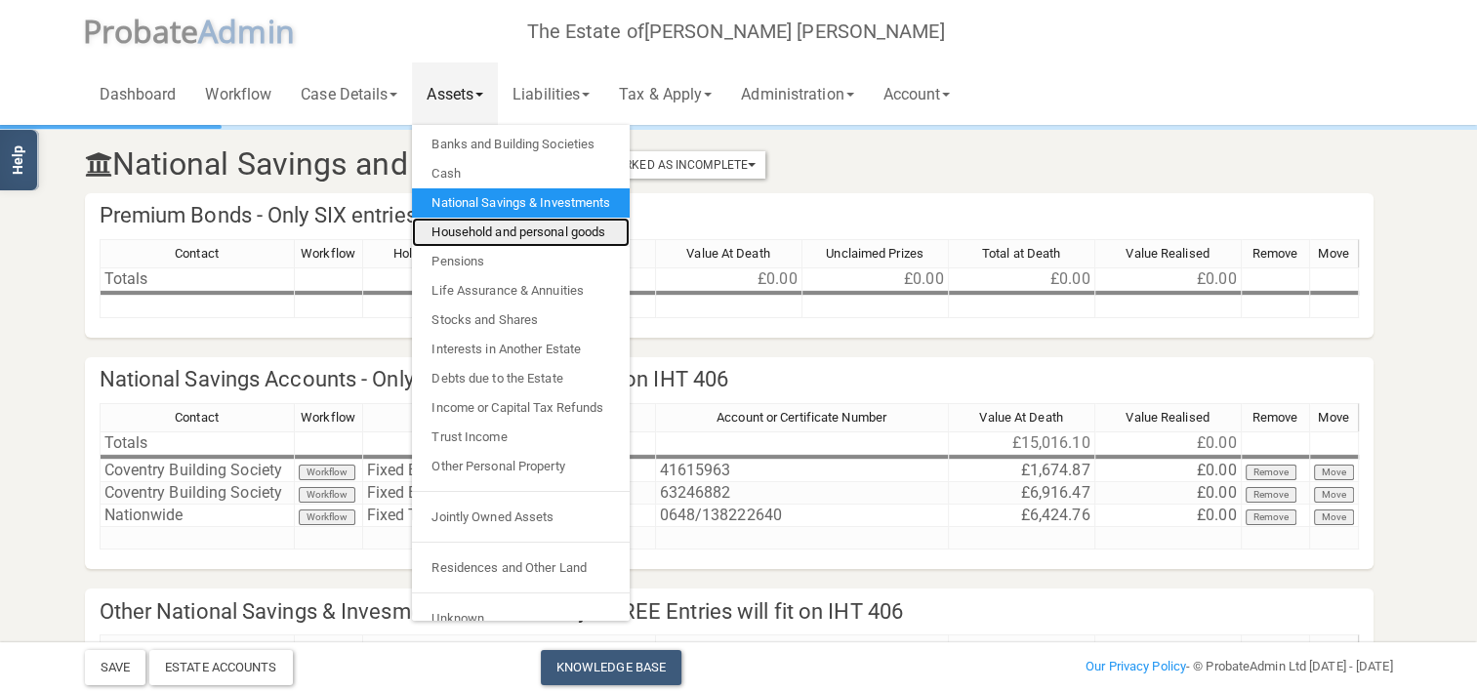
click at [493, 226] on link "Household and personal goods" at bounding box center [521, 232] width 218 height 29
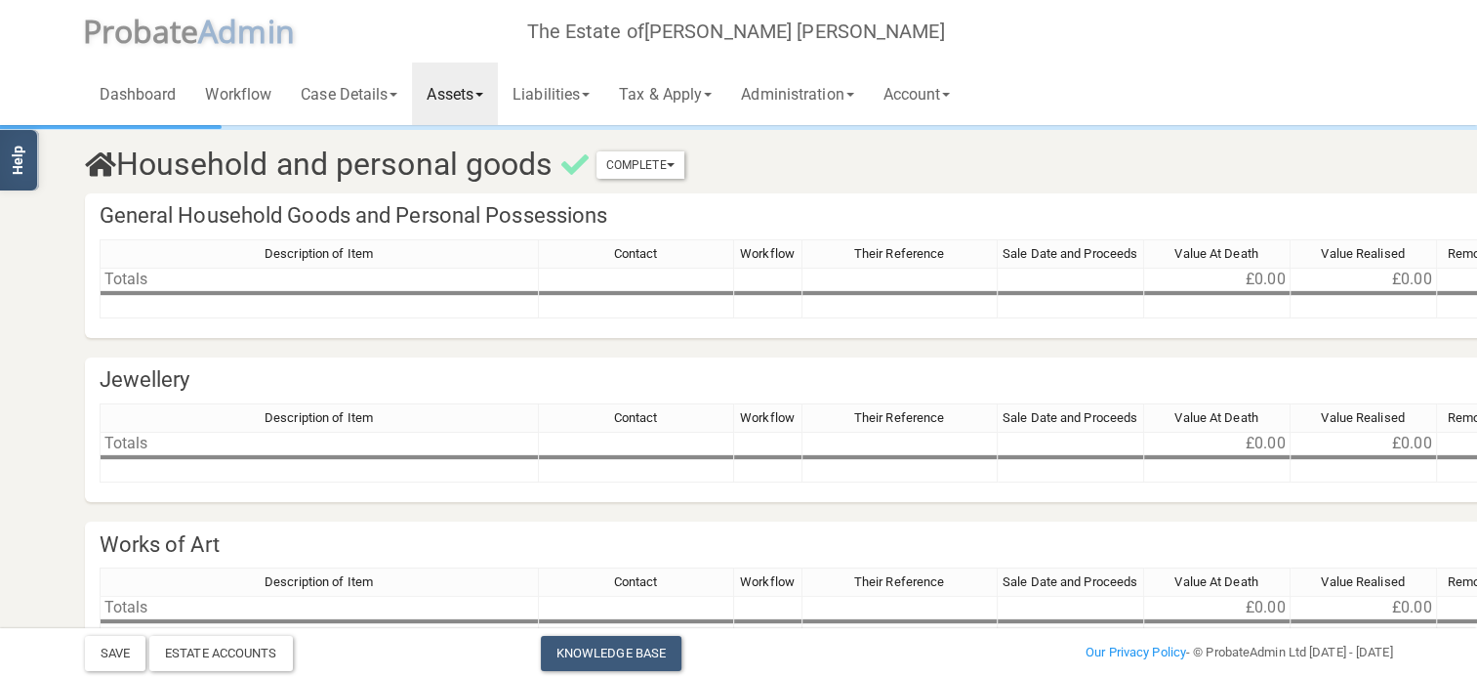
click at [481, 65] on link "Assets" at bounding box center [455, 93] width 86 height 62
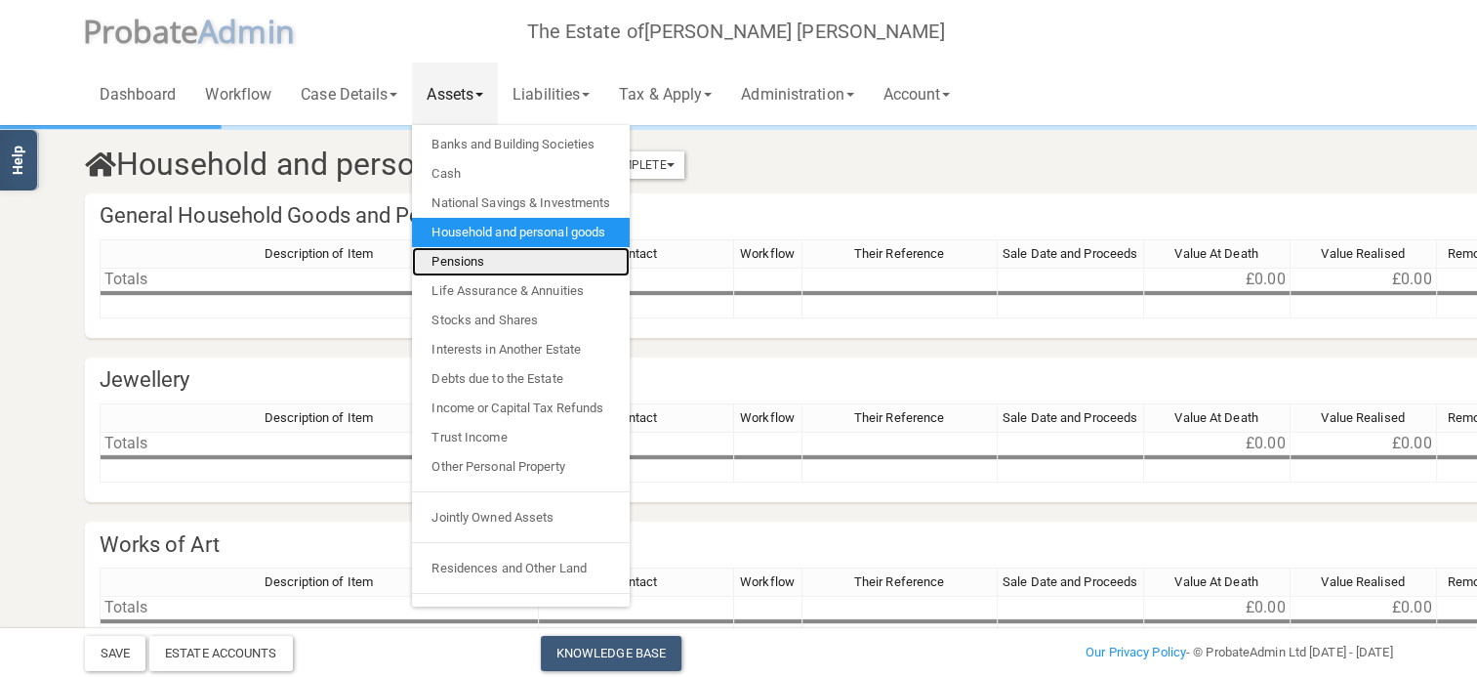
click at [483, 261] on link "Pensions" at bounding box center [521, 261] width 218 height 29
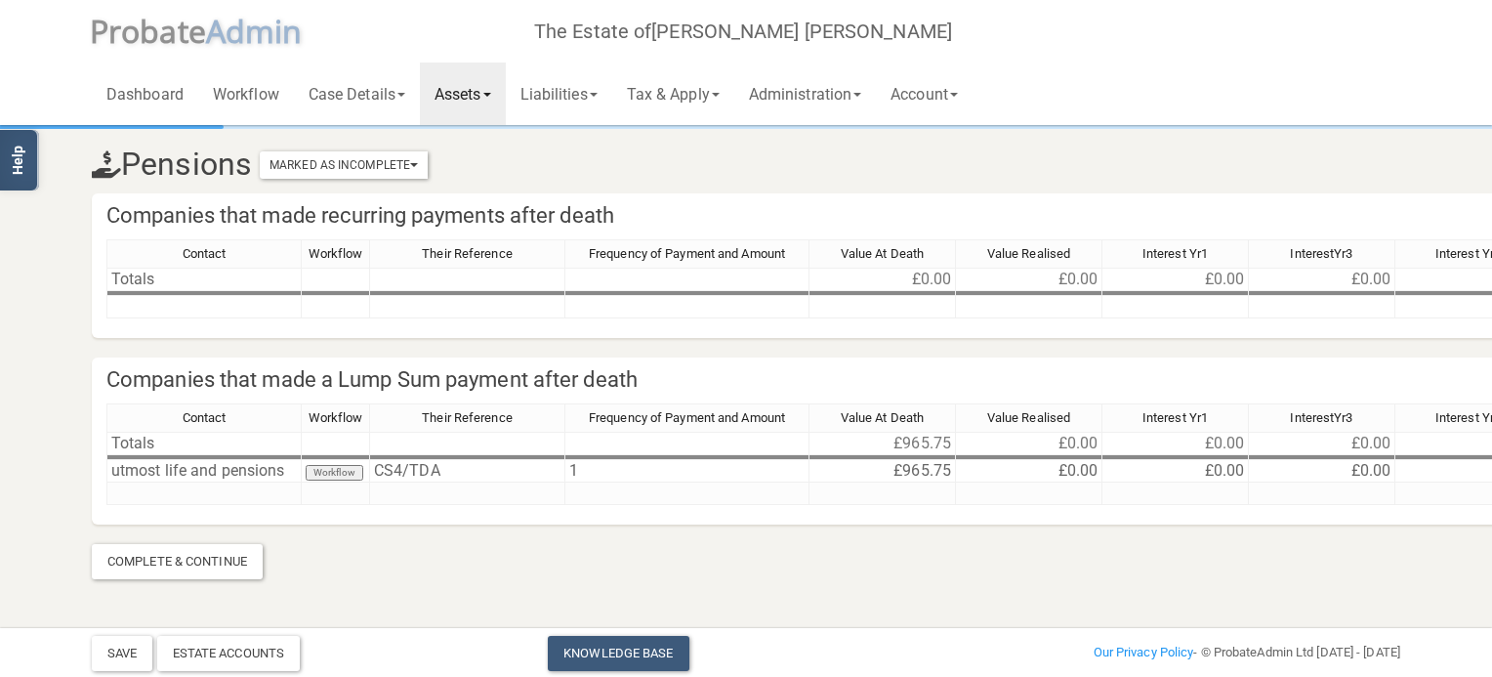
click at [489, 100] on link "Assets" at bounding box center [463, 93] width 86 height 62
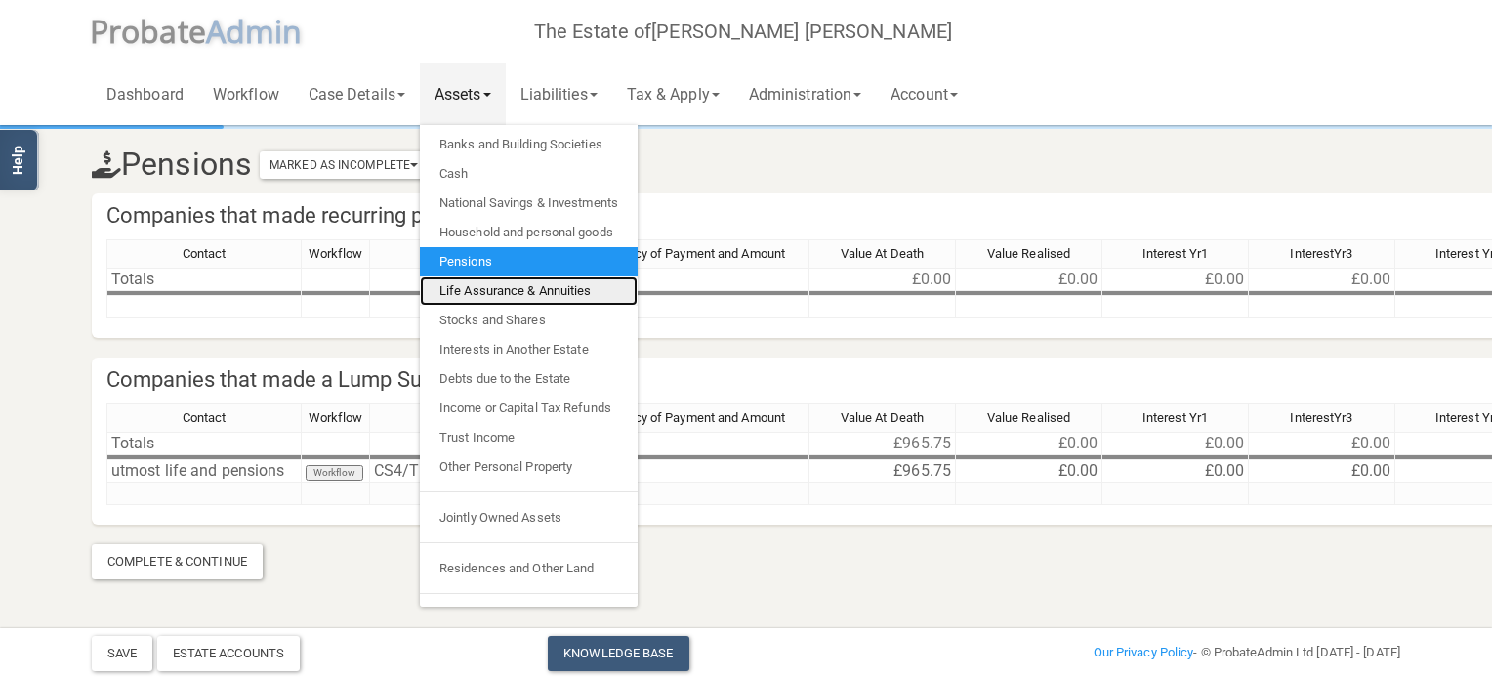
click at [500, 278] on link "Life Assurance & Annuities" at bounding box center [529, 290] width 218 height 29
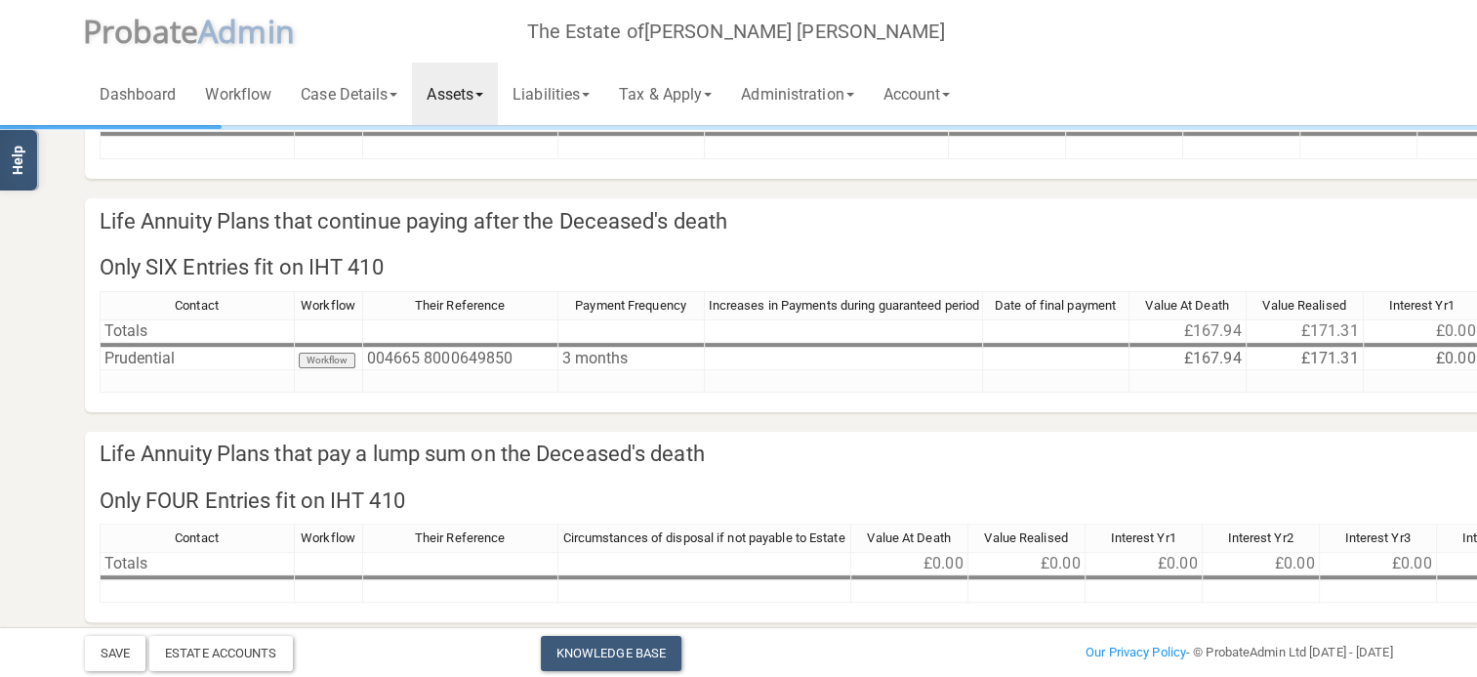
scroll to position [511, 0]
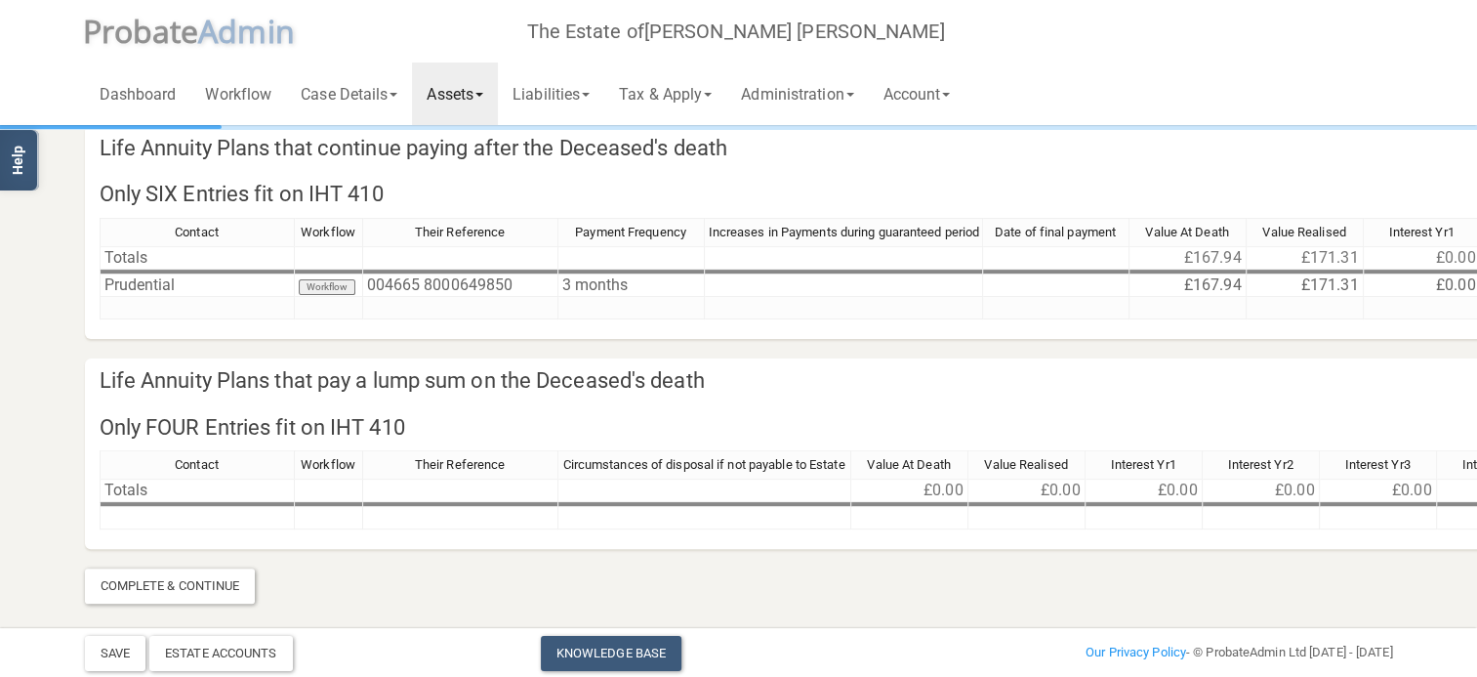
click at [476, 101] on link "Assets" at bounding box center [455, 93] width 86 height 62
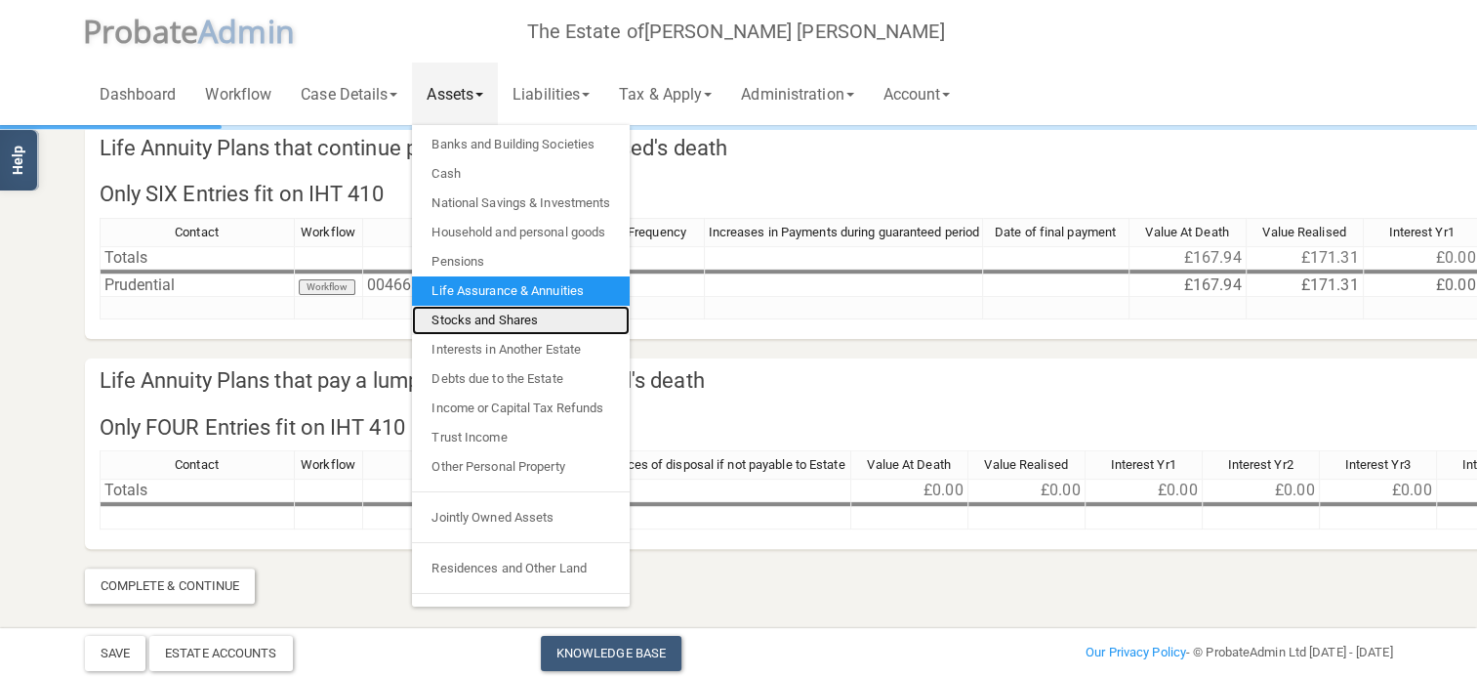
click at [473, 313] on link "Stocks and Shares" at bounding box center [521, 320] width 218 height 29
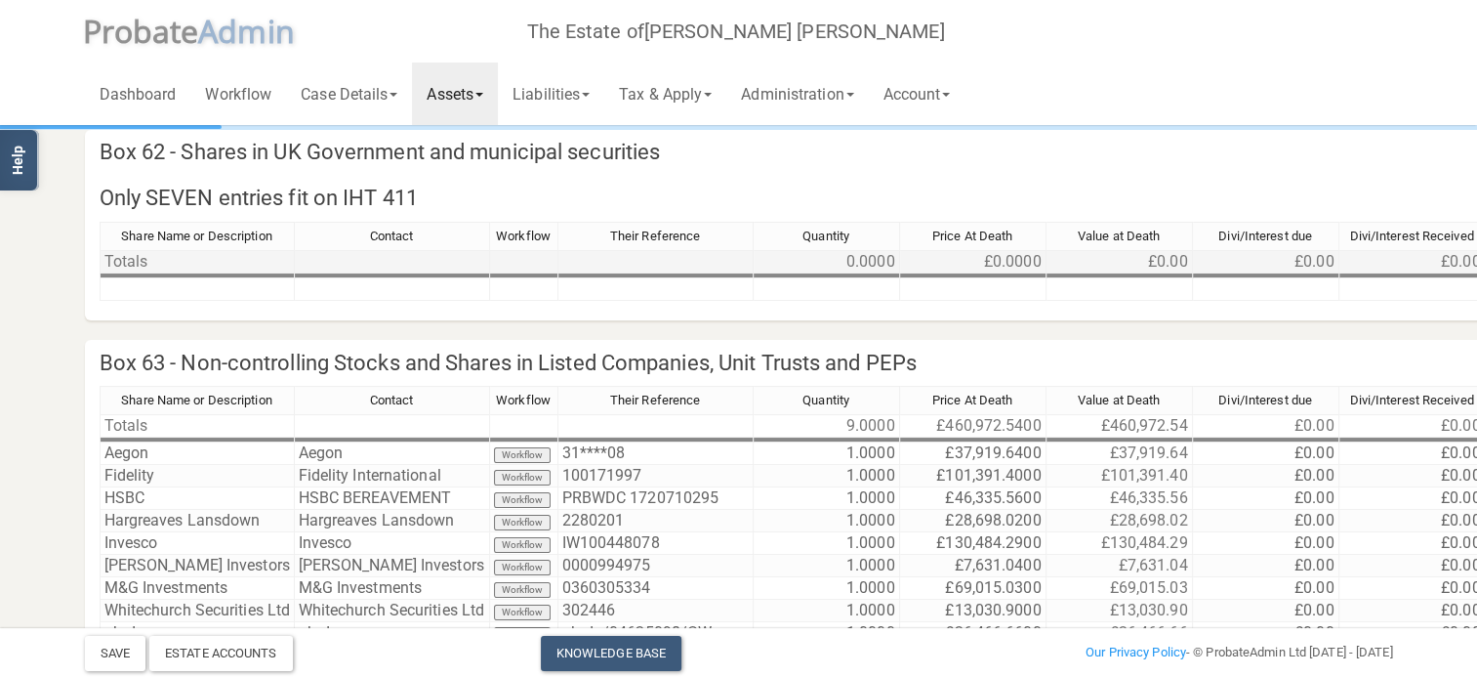
scroll to position [98, 0]
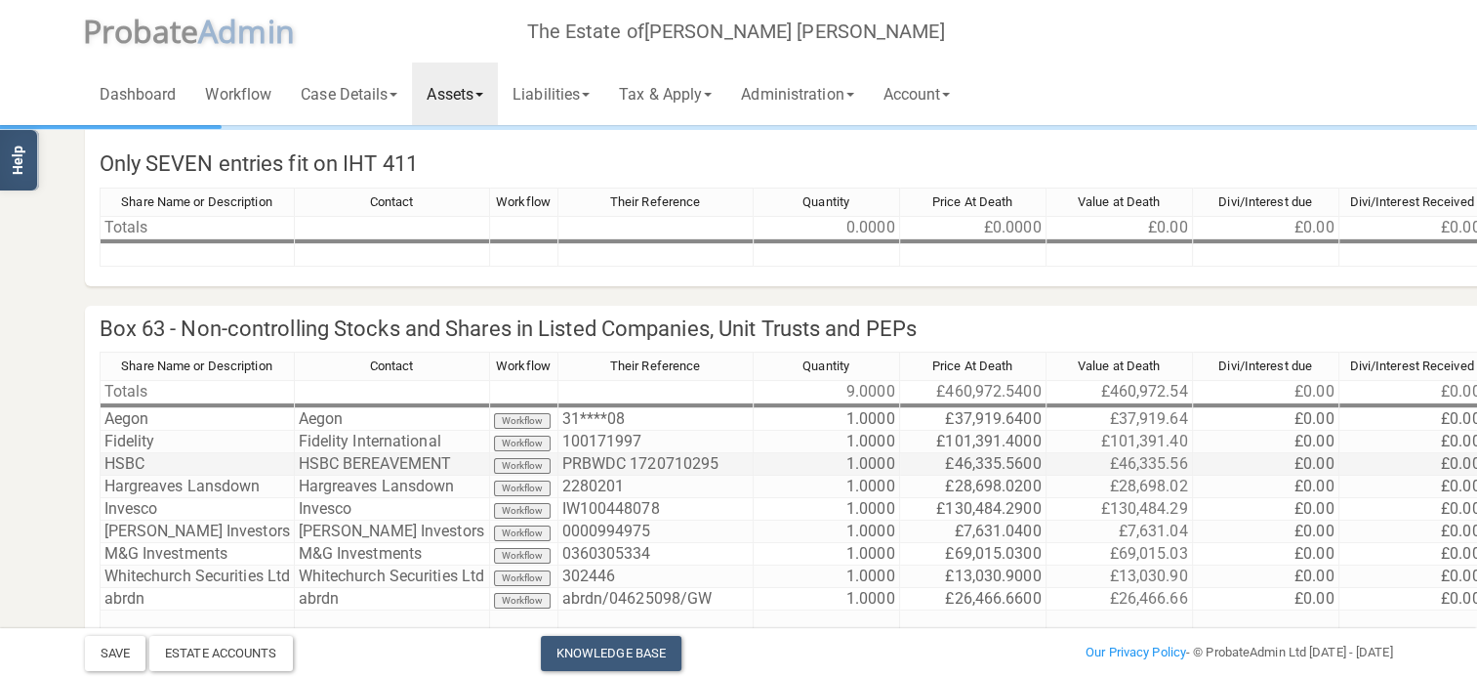
click at [238, 457] on td "HSBC" at bounding box center [197, 464] width 195 height 22
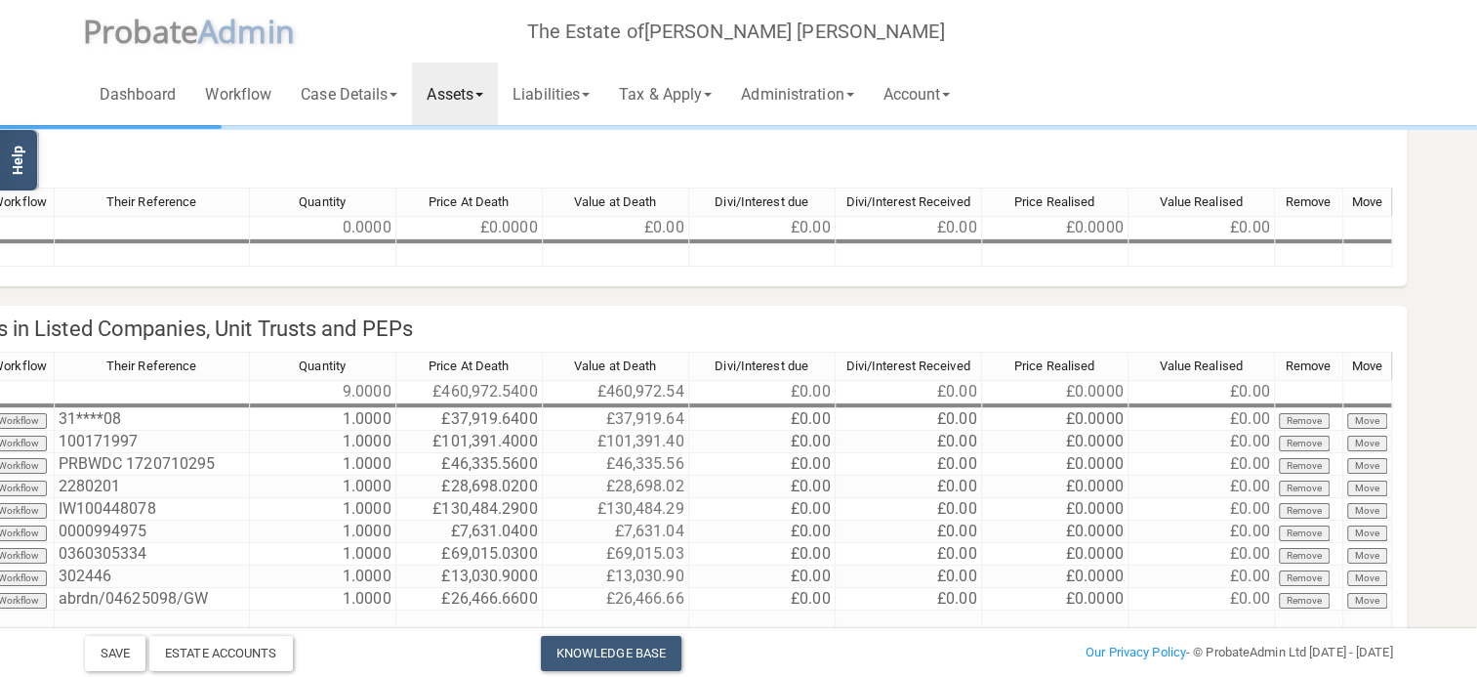
scroll to position [98, 514]
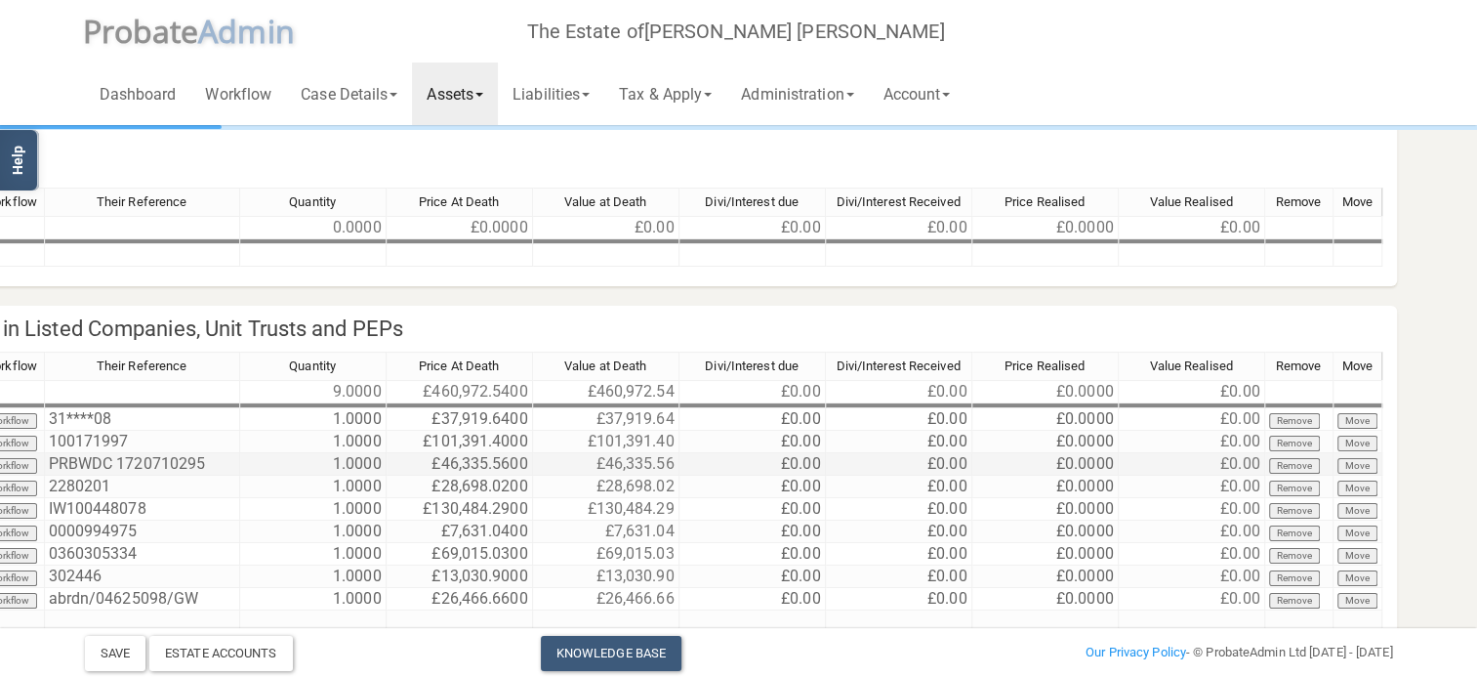
click at [1222, 462] on td "£0.00" at bounding box center [1192, 464] width 146 height 22
click at [1257, 461] on td "£0.00" at bounding box center [1192, 464] width 146 height 22
click at [1238, 462] on td "£0.00" at bounding box center [1192, 464] width 146 height 22
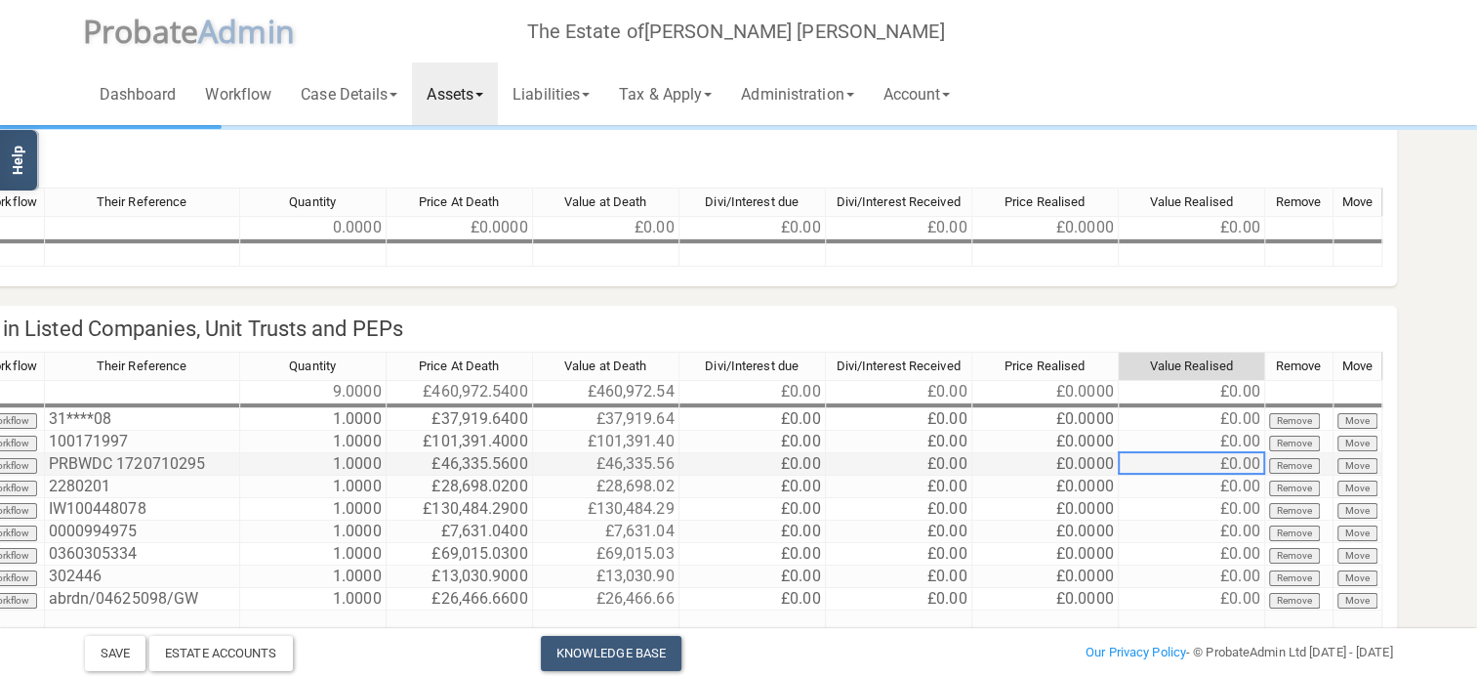
click at [1238, 462] on td "£0.00" at bounding box center [1192, 464] width 146 height 22
click at [1231, 461] on td "£0.00" at bounding box center [1192, 464] width 146 height 22
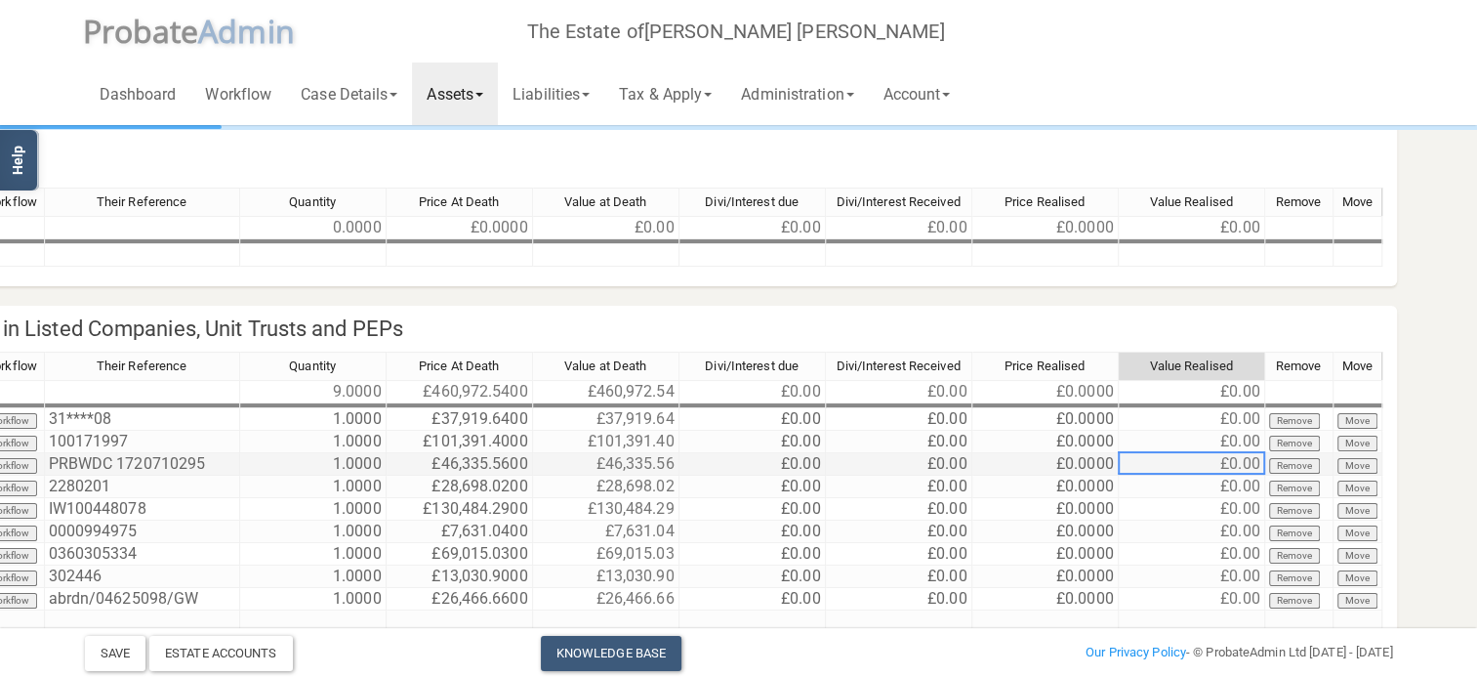
click at [1231, 461] on td "£0.00" at bounding box center [1192, 464] width 146 height 22
click at [1215, 461] on td "£0.00" at bounding box center [1192, 464] width 146 height 22
click at [1237, 461] on td "£0.00" at bounding box center [1192, 464] width 146 height 22
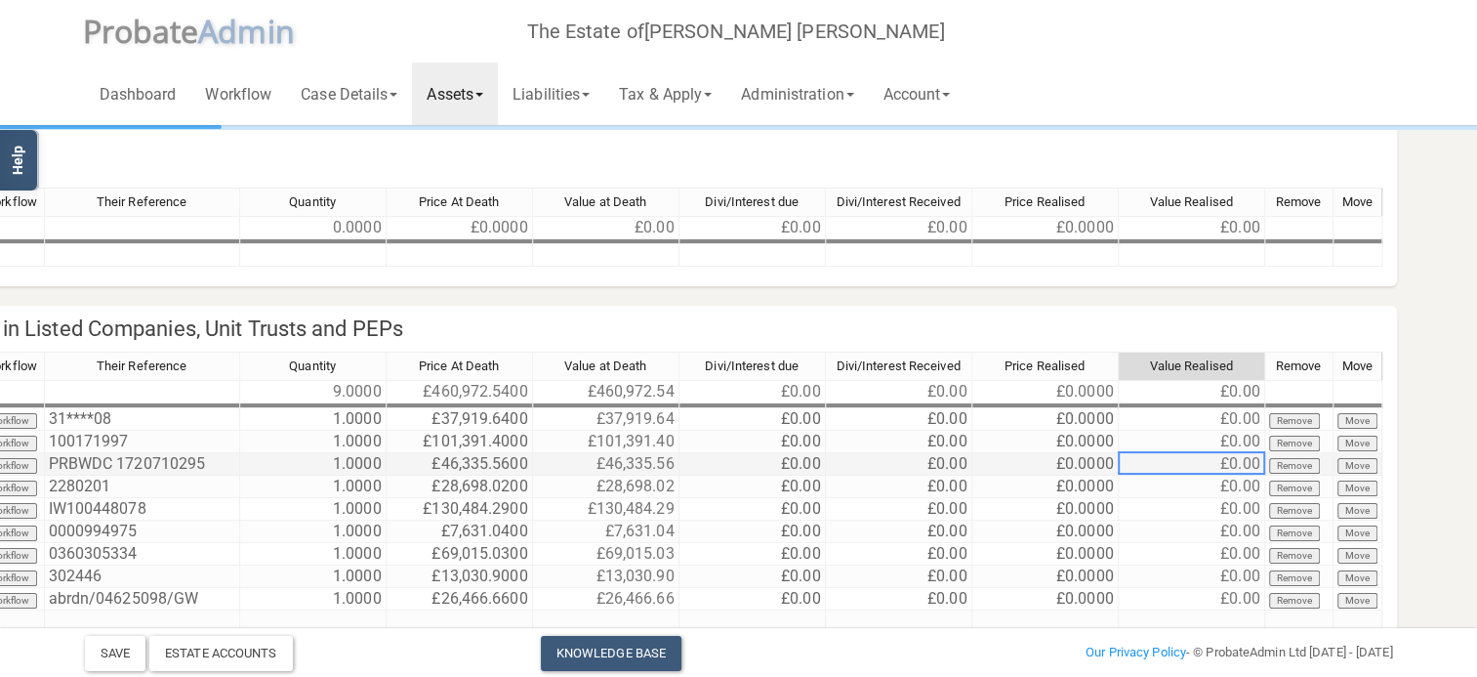
click at [1237, 461] on td "£0.00" at bounding box center [1192, 464] width 146 height 22
click at [1240, 458] on td "£0.00" at bounding box center [1192, 464] width 146 height 22
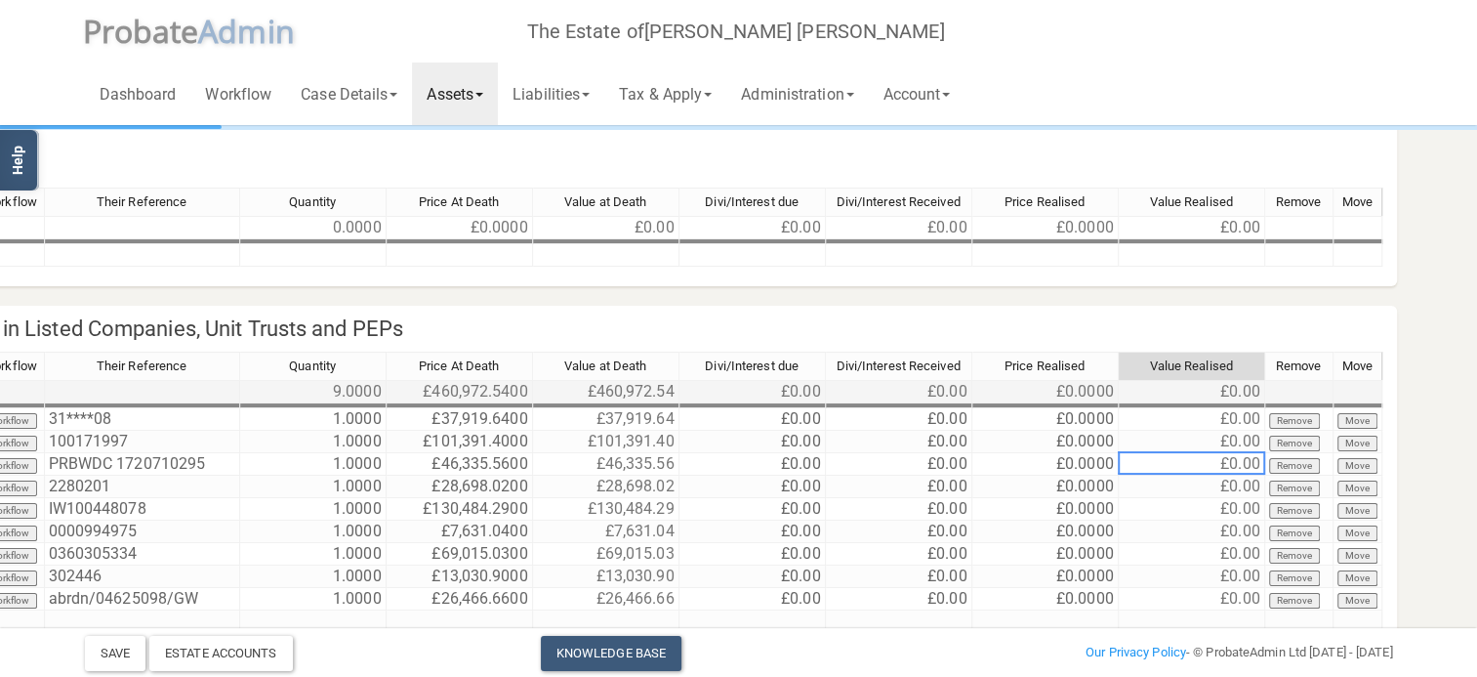
click at [1234, 391] on td "£0.00" at bounding box center [1192, 391] width 146 height 23
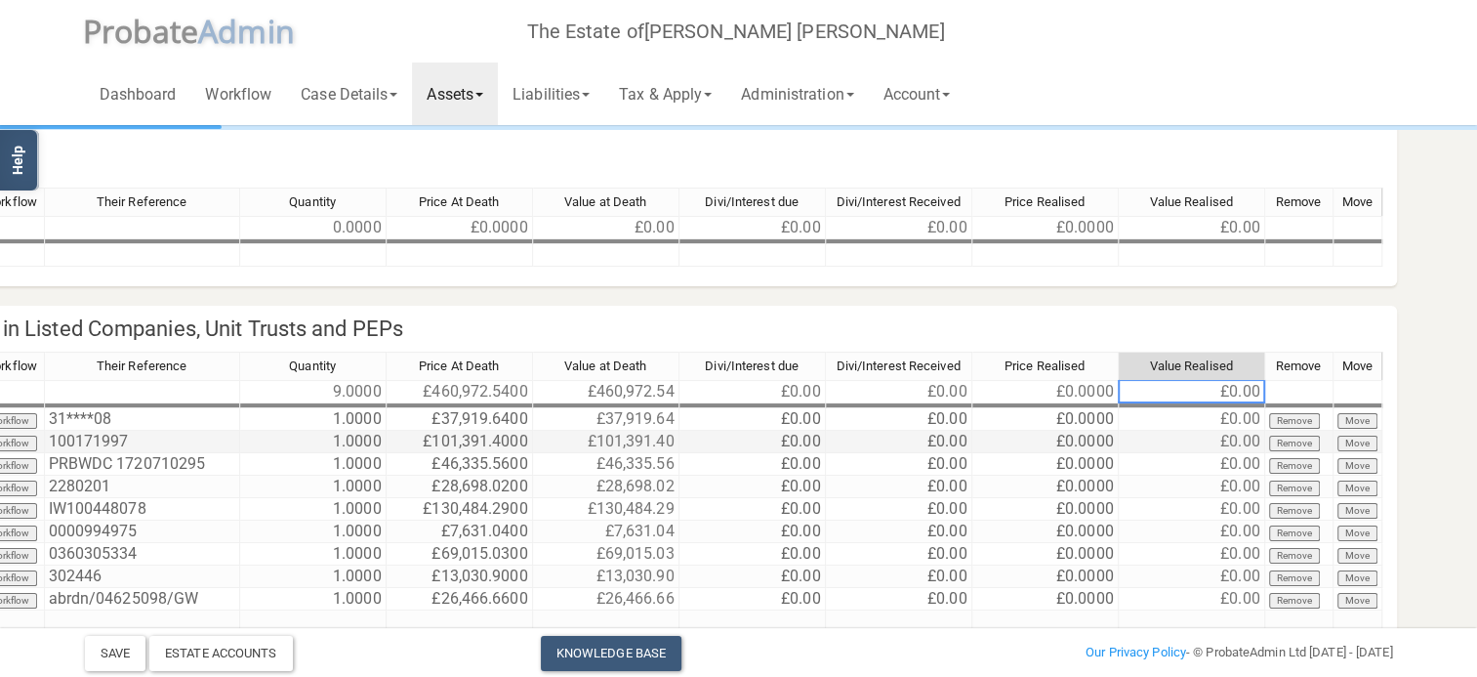
click at [1226, 445] on td "£0.00" at bounding box center [1192, 442] width 146 height 22
click at [1218, 465] on td "£0.00" at bounding box center [1192, 464] width 146 height 22
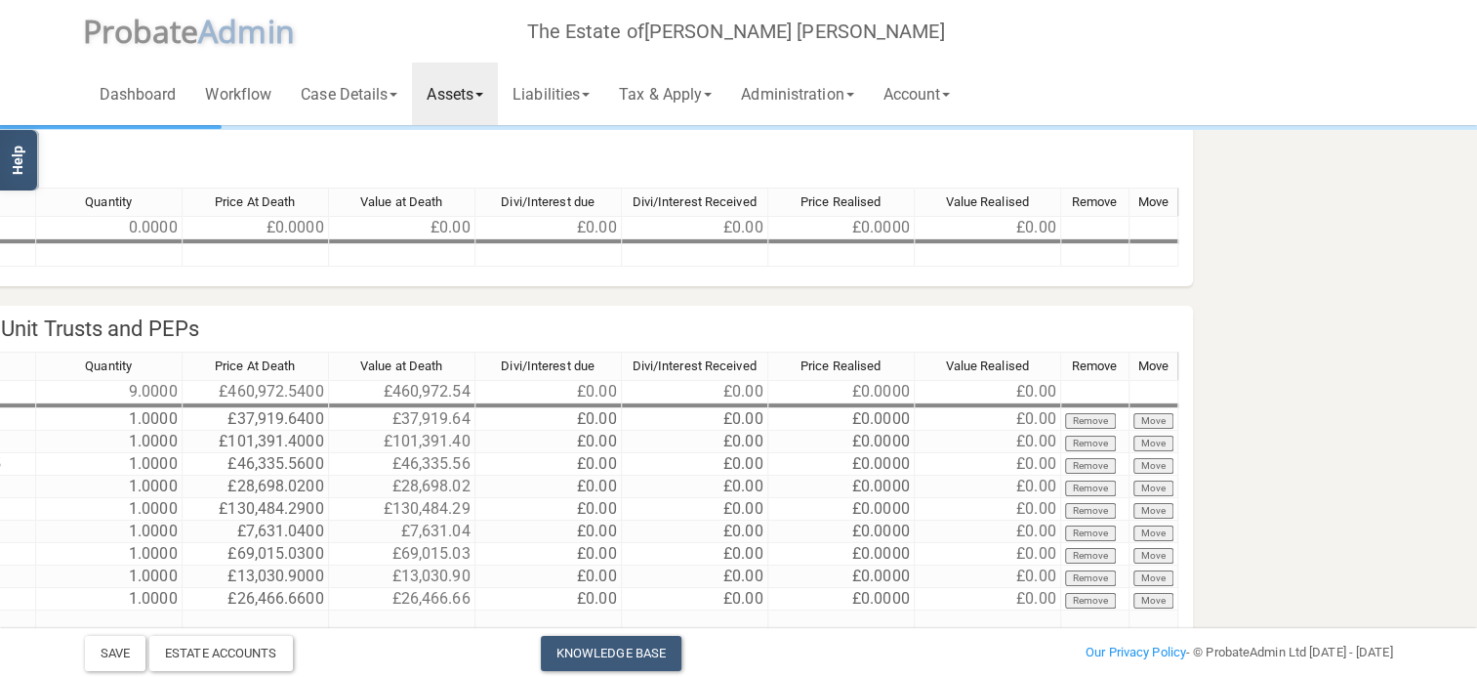
scroll to position [98, 721]
click at [1017, 457] on td "£0.00" at bounding box center [985, 464] width 146 height 22
click at [1027, 463] on td "£0.00" at bounding box center [985, 464] width 146 height 22
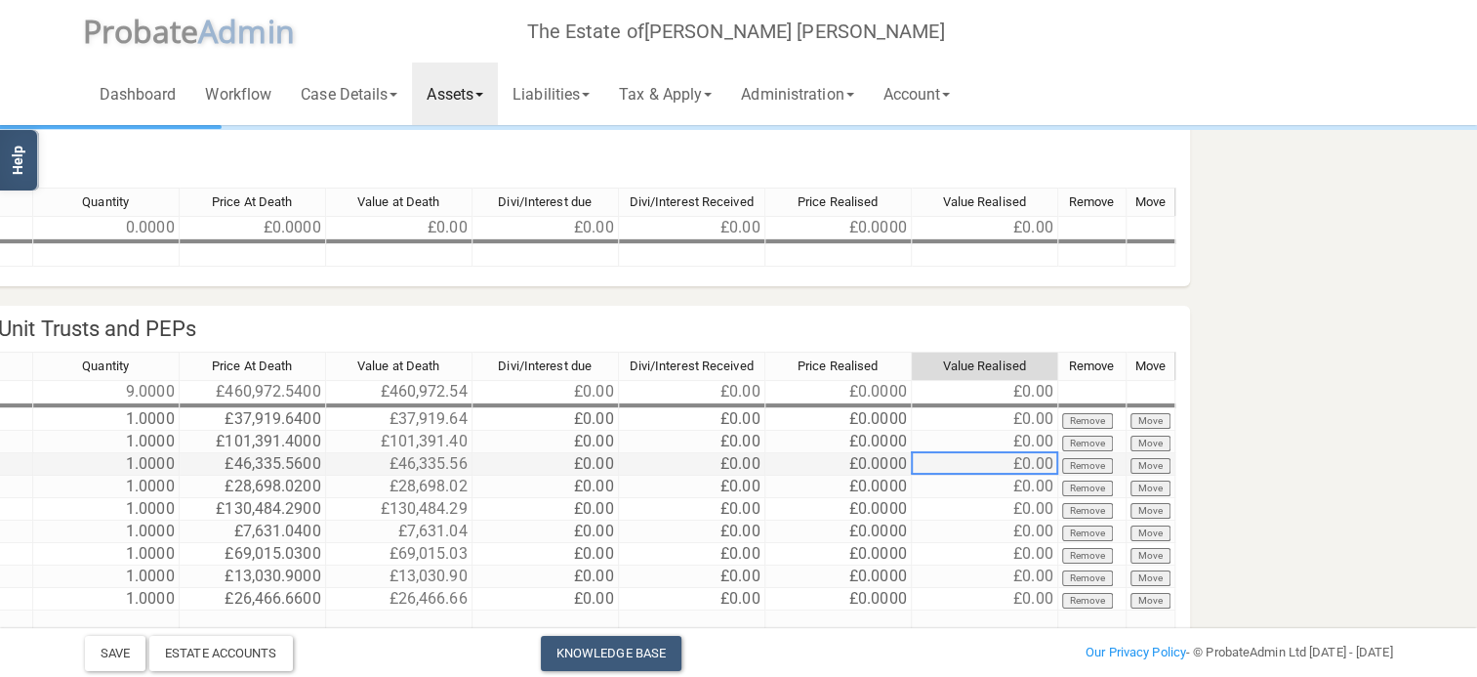
click at [1027, 463] on td "£0.00" at bounding box center [985, 464] width 146 height 22
click at [1035, 463] on td "£0.00" at bounding box center [985, 464] width 146 height 22
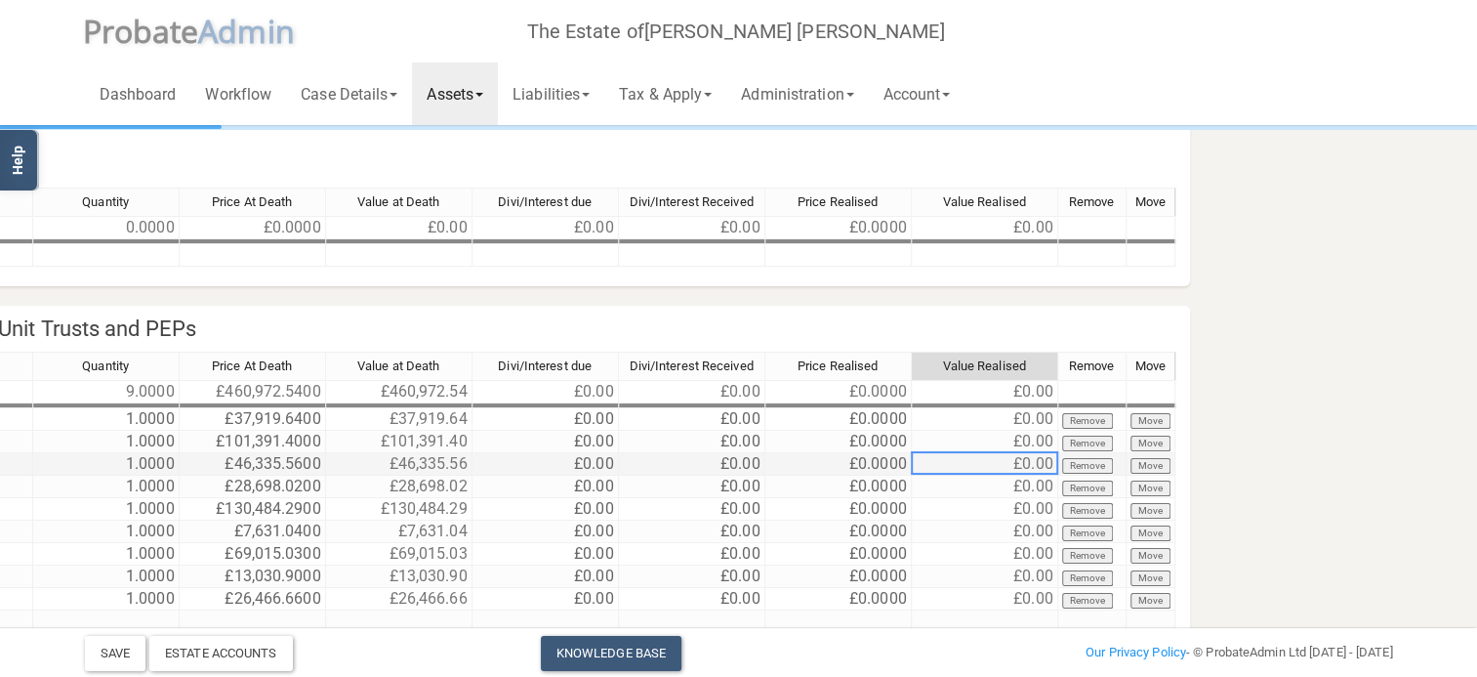
click at [1035, 463] on td "£0.00" at bounding box center [985, 464] width 146 height 22
click at [1036, 463] on td "£0.00" at bounding box center [985, 464] width 146 height 22
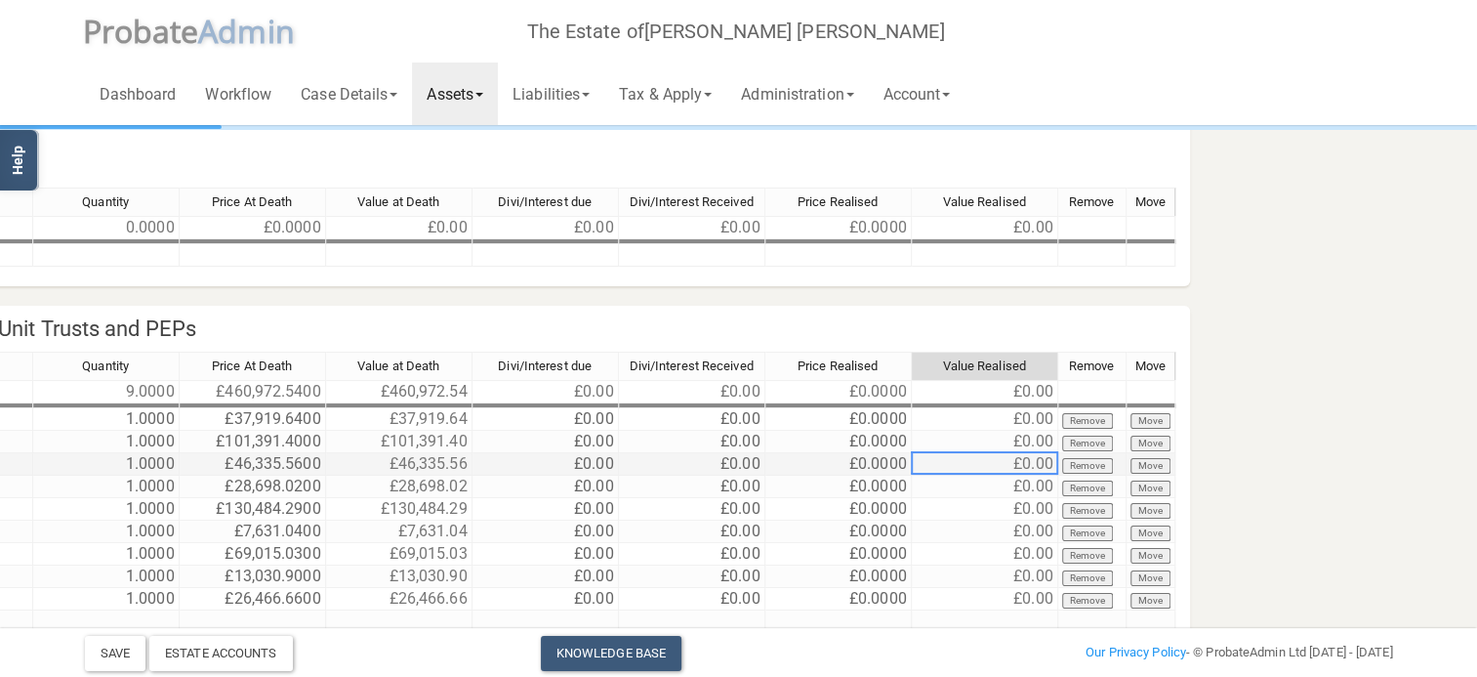
click at [1036, 463] on td "£0.00" at bounding box center [985, 464] width 146 height 22
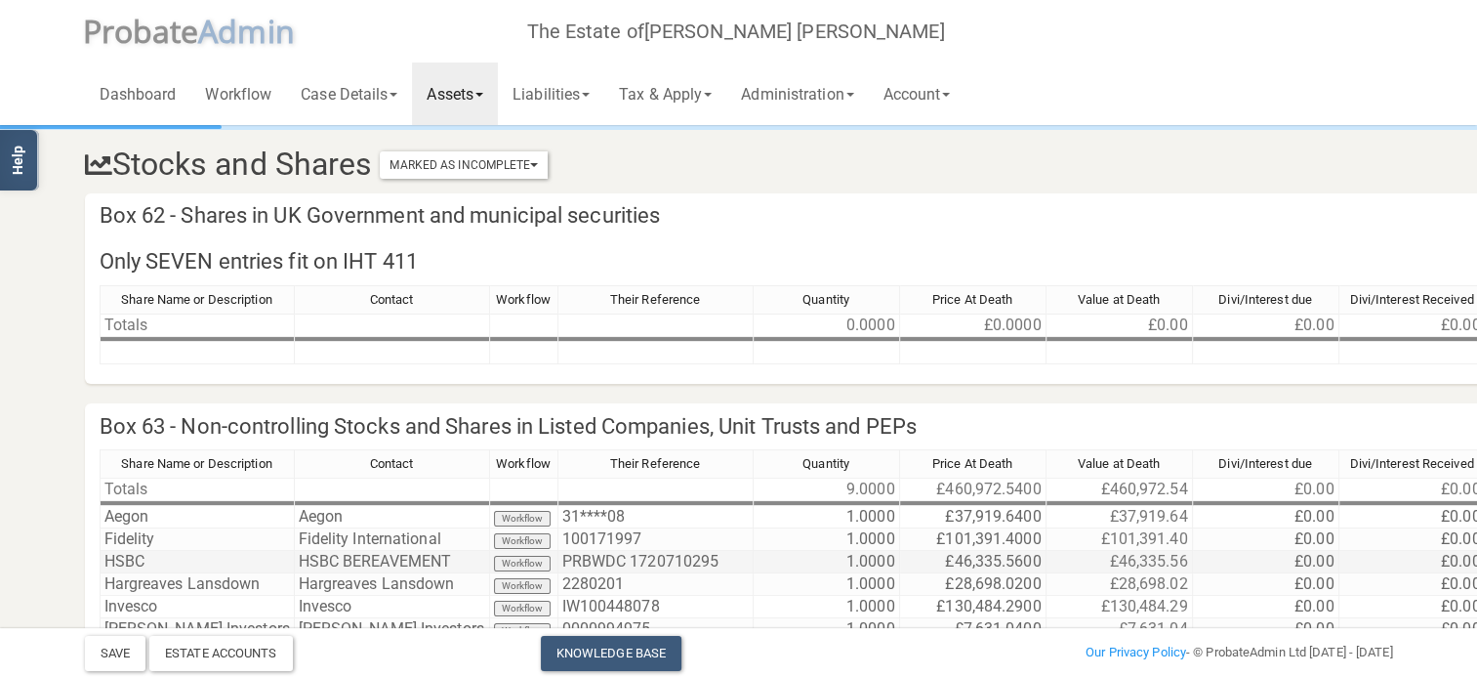
click at [408, 557] on td "HSBC BEREAVEMENT" at bounding box center [392, 562] width 195 height 22
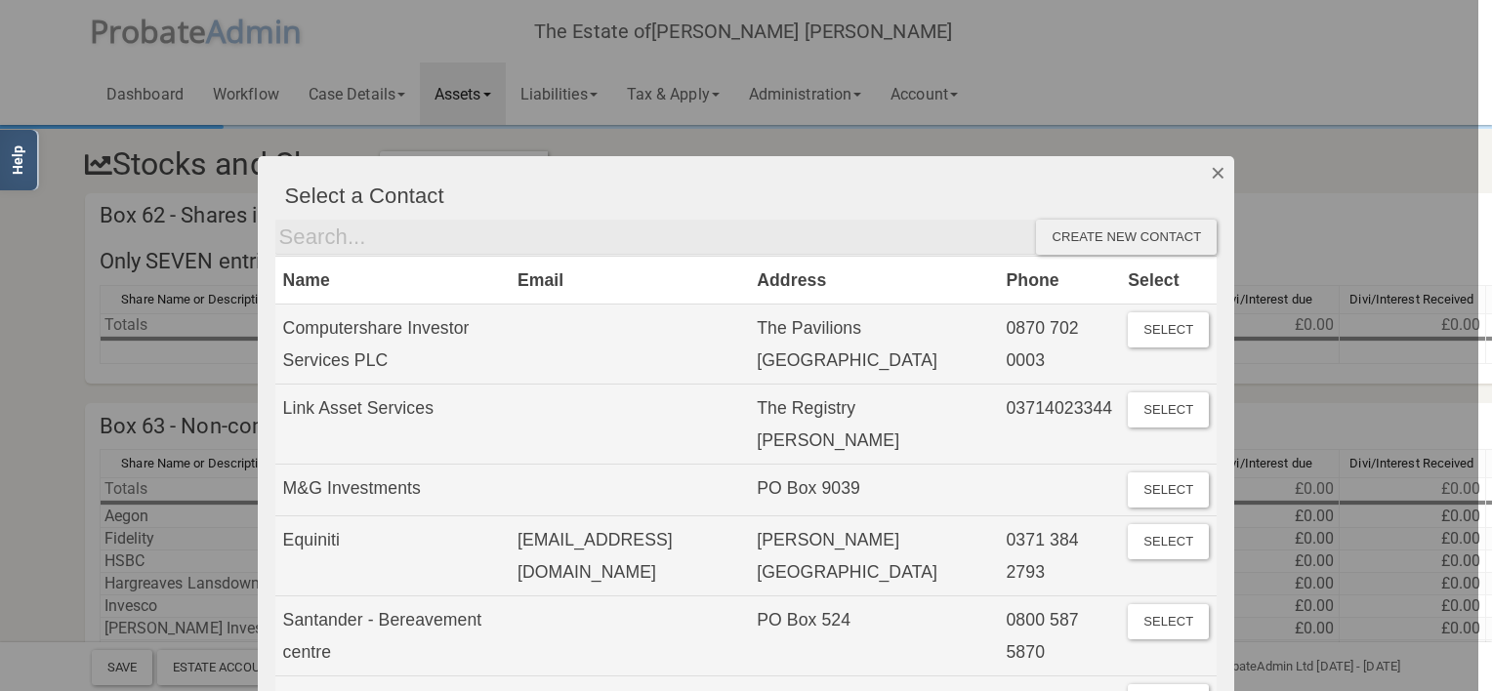
click at [1209, 173] on button "Dismiss" at bounding box center [1218, 172] width 32 height 33
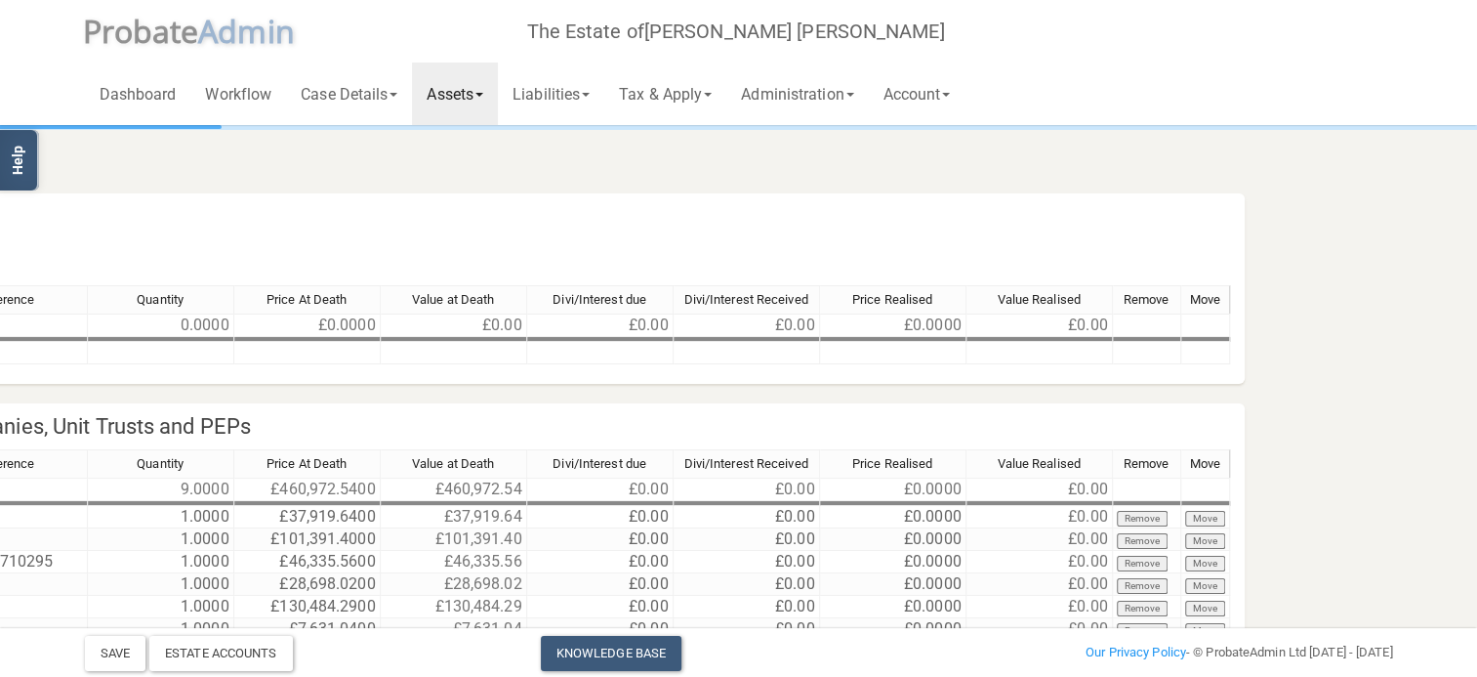
scroll to position [0, 692]
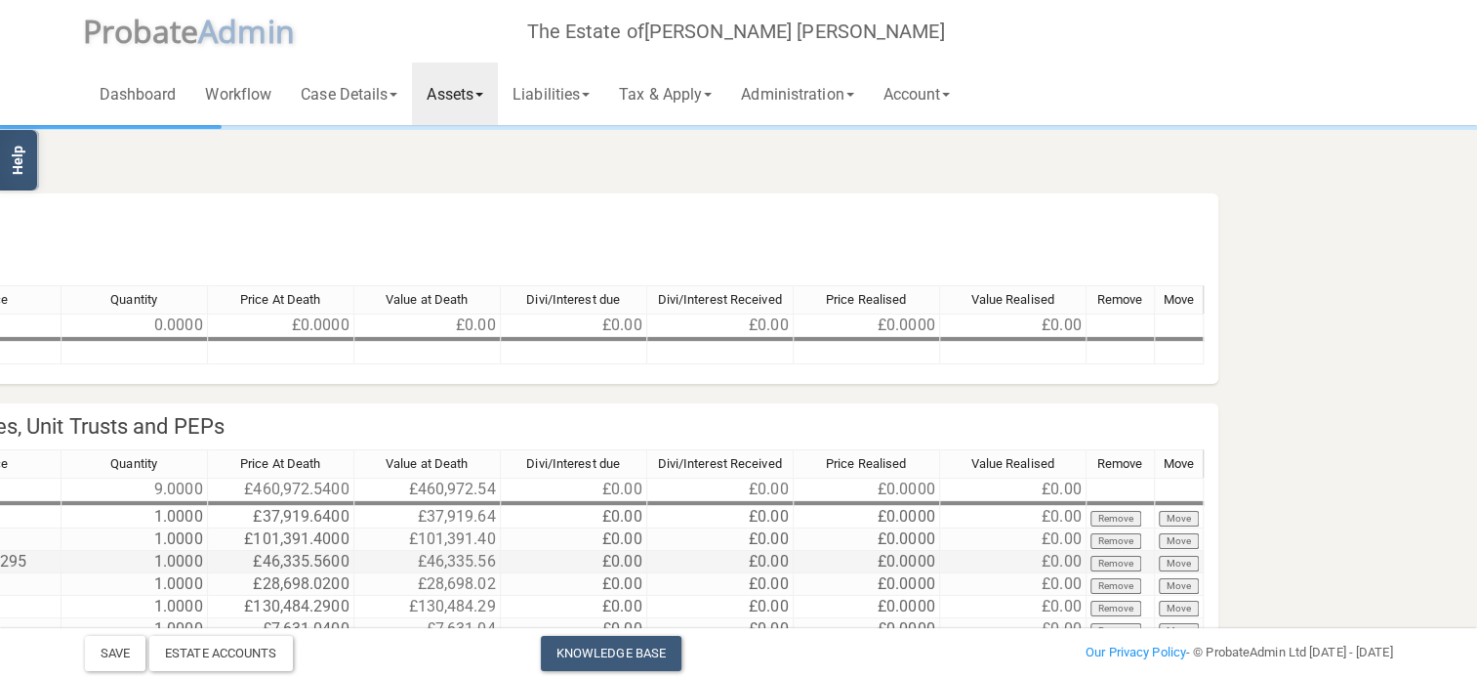
click at [1062, 555] on td "£0.00" at bounding box center [1013, 562] width 146 height 22
click at [1075, 555] on td "£0.00" at bounding box center [1013, 562] width 146 height 22
click at [1078, 560] on td "£0.00" at bounding box center [1013, 562] width 146 height 22
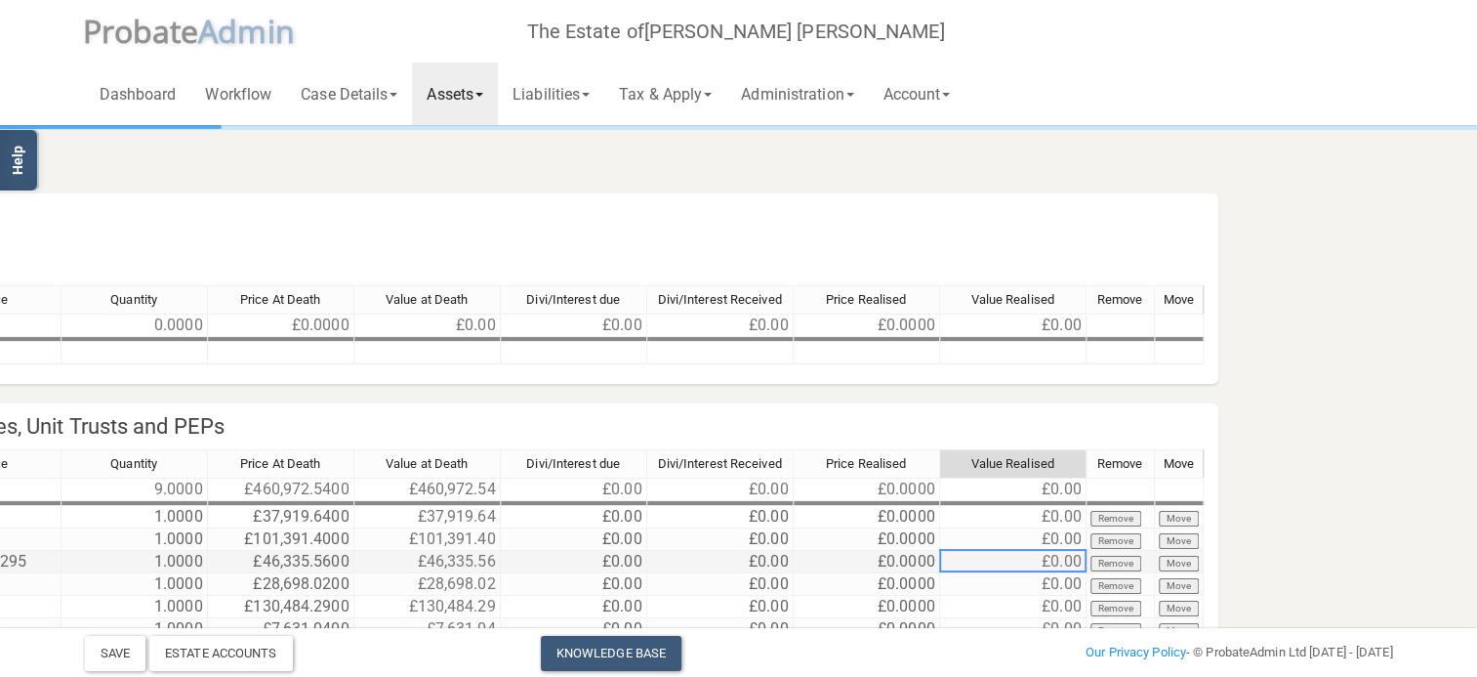
click at [1078, 560] on td "£0.00" at bounding box center [1013, 562] width 146 height 22
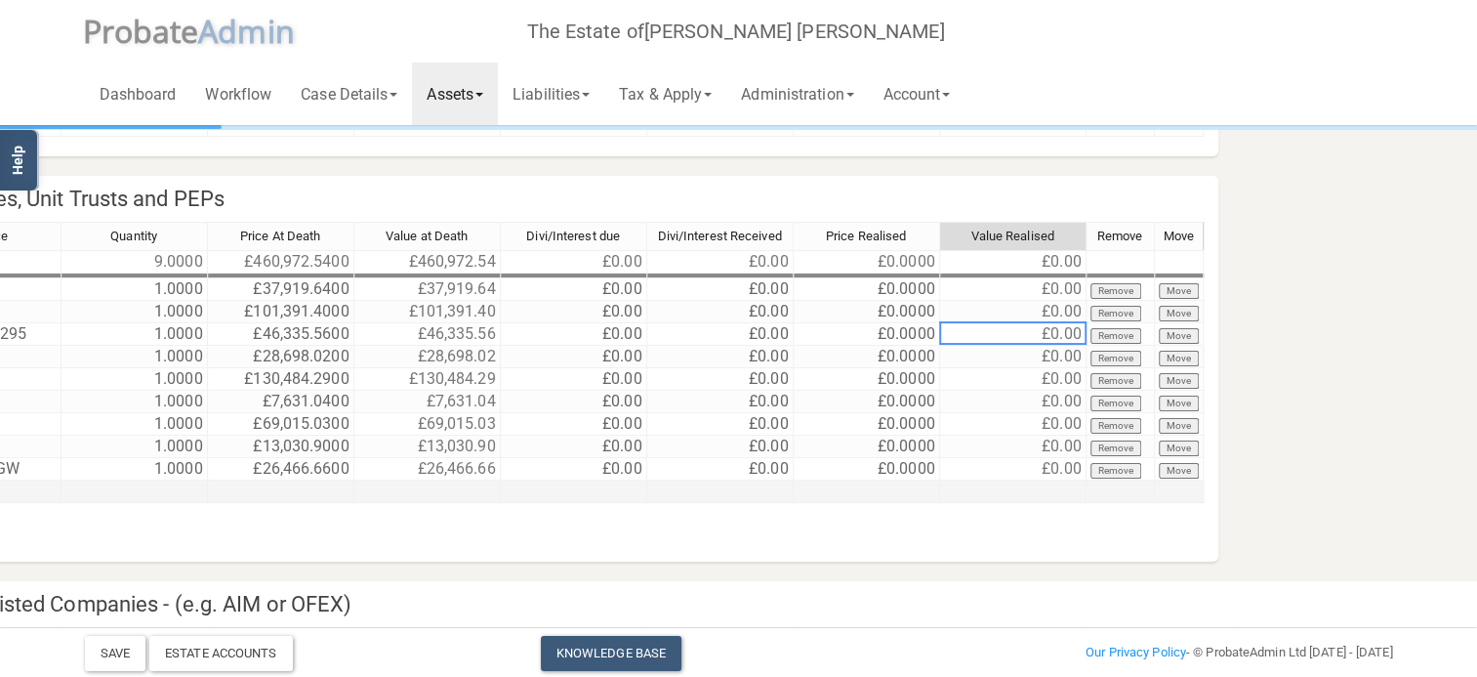
scroll to position [195, 692]
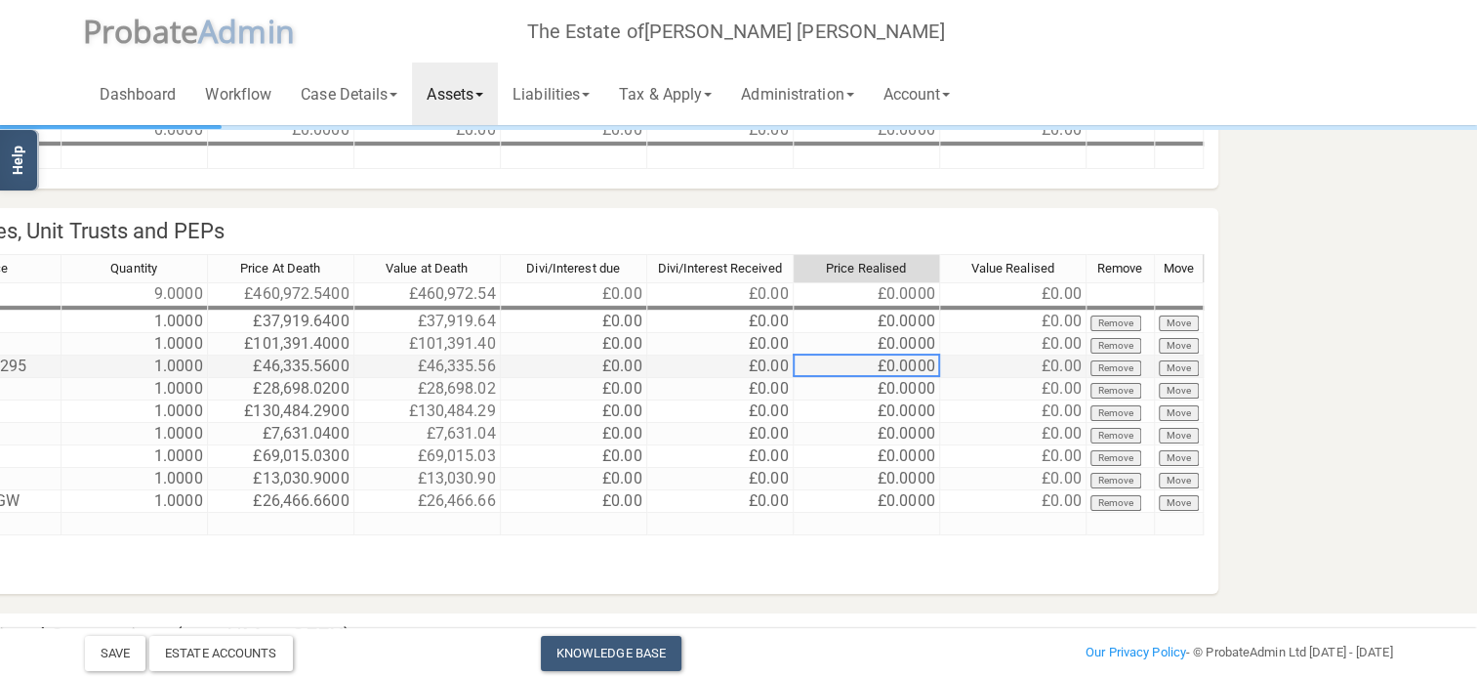
click at [903, 363] on td "£0.0000" at bounding box center [867, 366] width 146 height 22
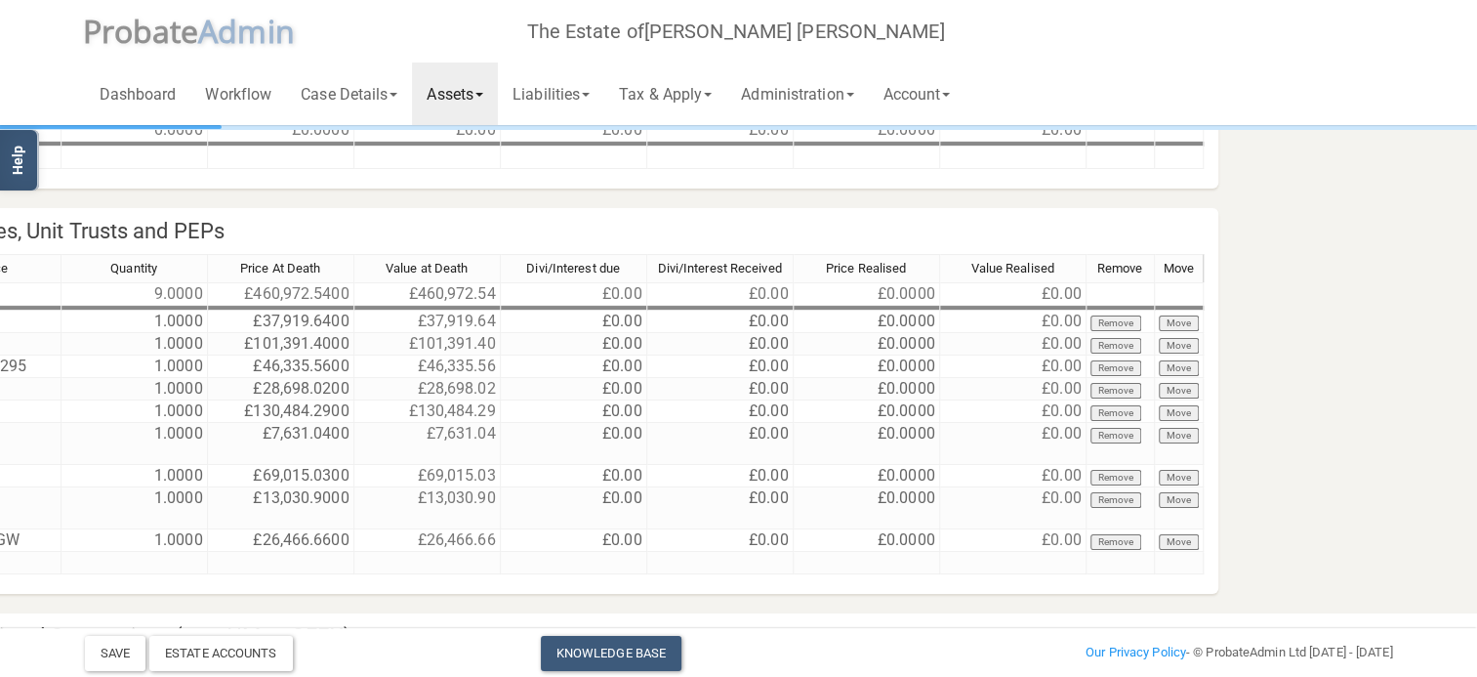
click at [641, 230] on h4 "Box 63 - Non-controlling Stocks and Shares in Listed Companies, Unit Trusts and…" at bounding box center [306, 231] width 1826 height 46
click at [883, 361] on td "£0.0000" at bounding box center [867, 366] width 146 height 22
click at [1058, 358] on td "£0.00" at bounding box center [1013, 366] width 146 height 22
click at [922, 363] on td "£0.0000" at bounding box center [867, 366] width 146 height 22
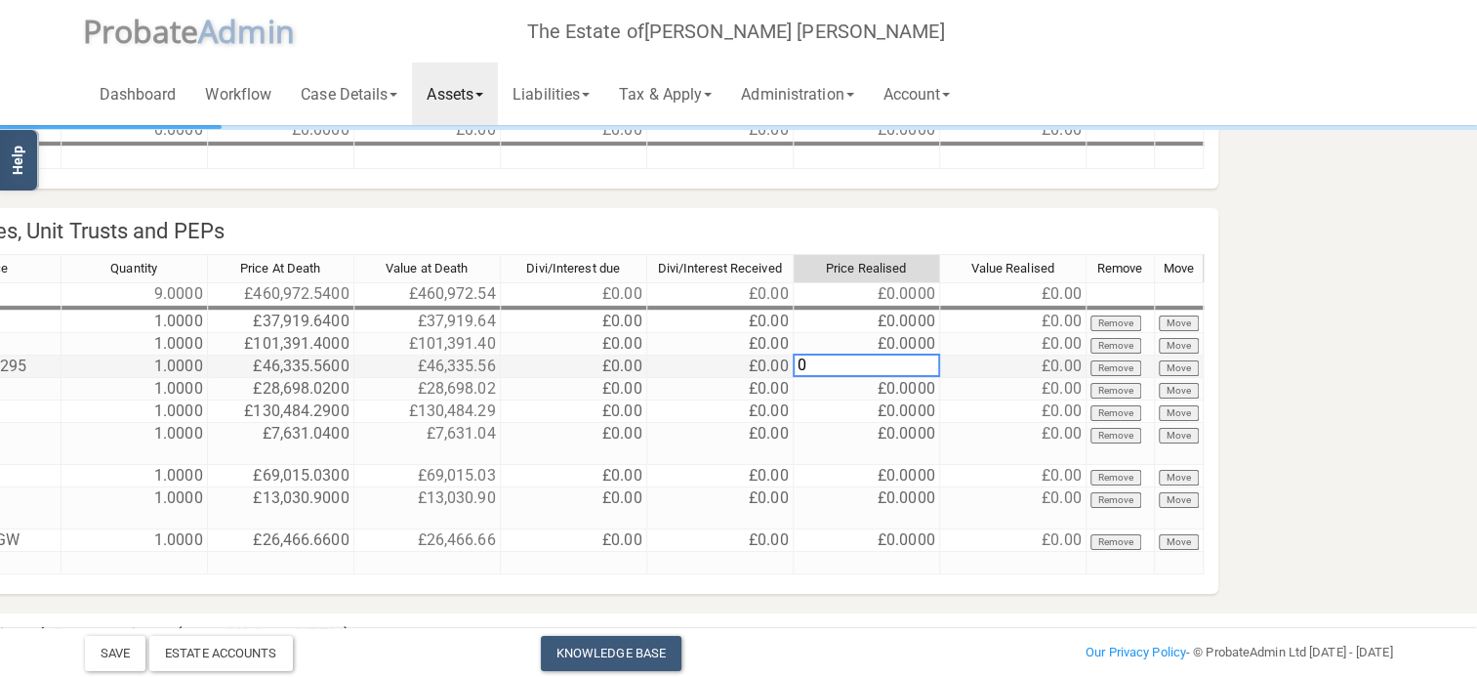
click at [1042, 362] on td "£0.00" at bounding box center [1013, 366] width 146 height 22
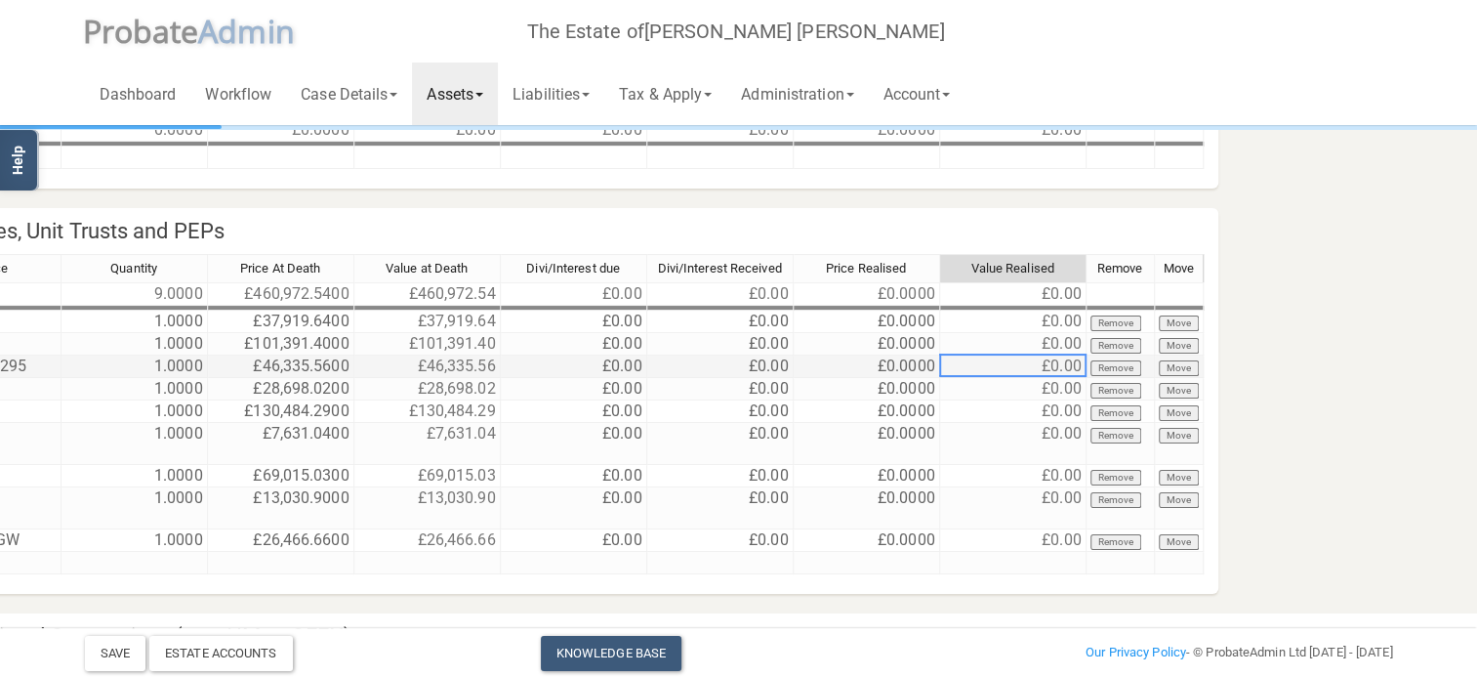
click at [1042, 362] on td "£0.00" at bounding box center [1013, 366] width 146 height 22
click at [1061, 362] on td "£0.00" at bounding box center [1013, 366] width 146 height 22
click at [876, 360] on td "£0.0000" at bounding box center [867, 366] width 146 height 22
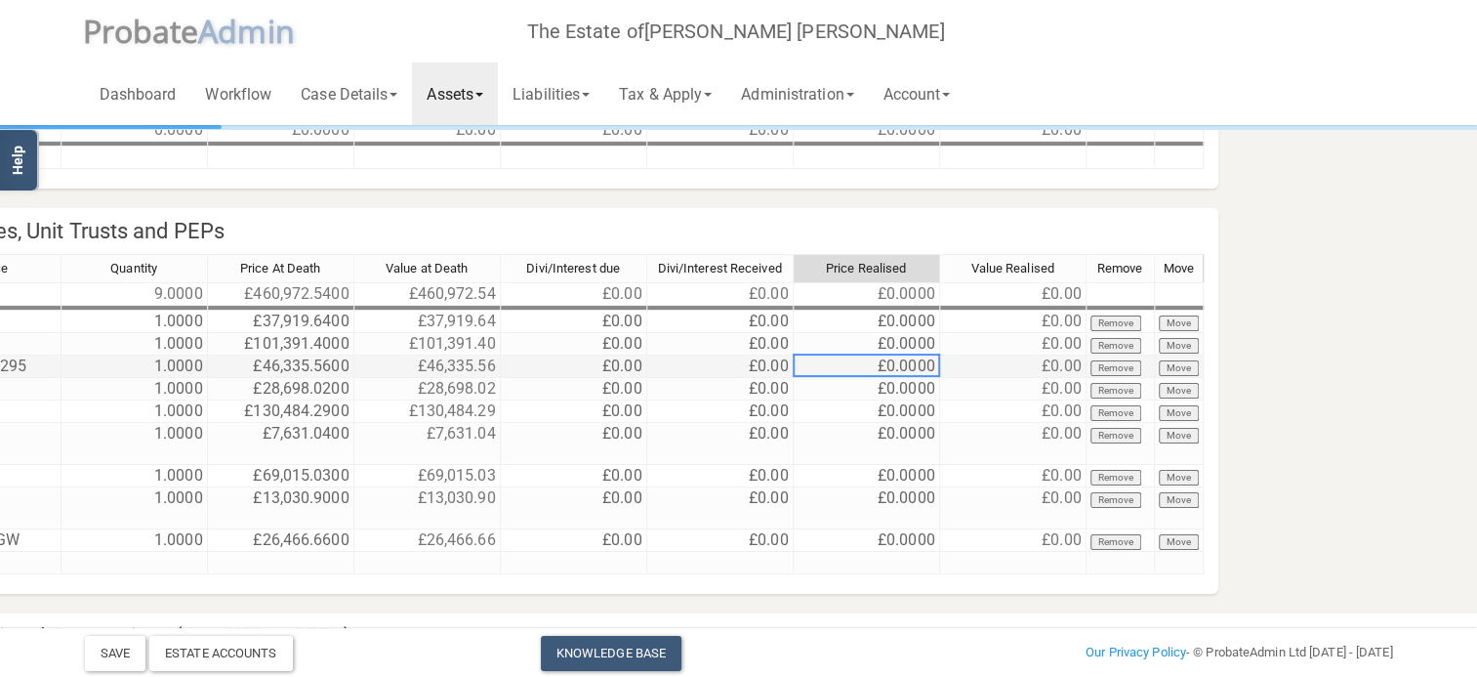
click at [876, 360] on td "£0.0000" at bounding box center [867, 366] width 146 height 22
type textarea "0"
type textarea "57,981.72"
click at [1058, 227] on h4 "Box 63 - Non-controlling Stocks and Shares in Listed Companies, Unit Trusts and…" at bounding box center [306, 231] width 1826 height 46
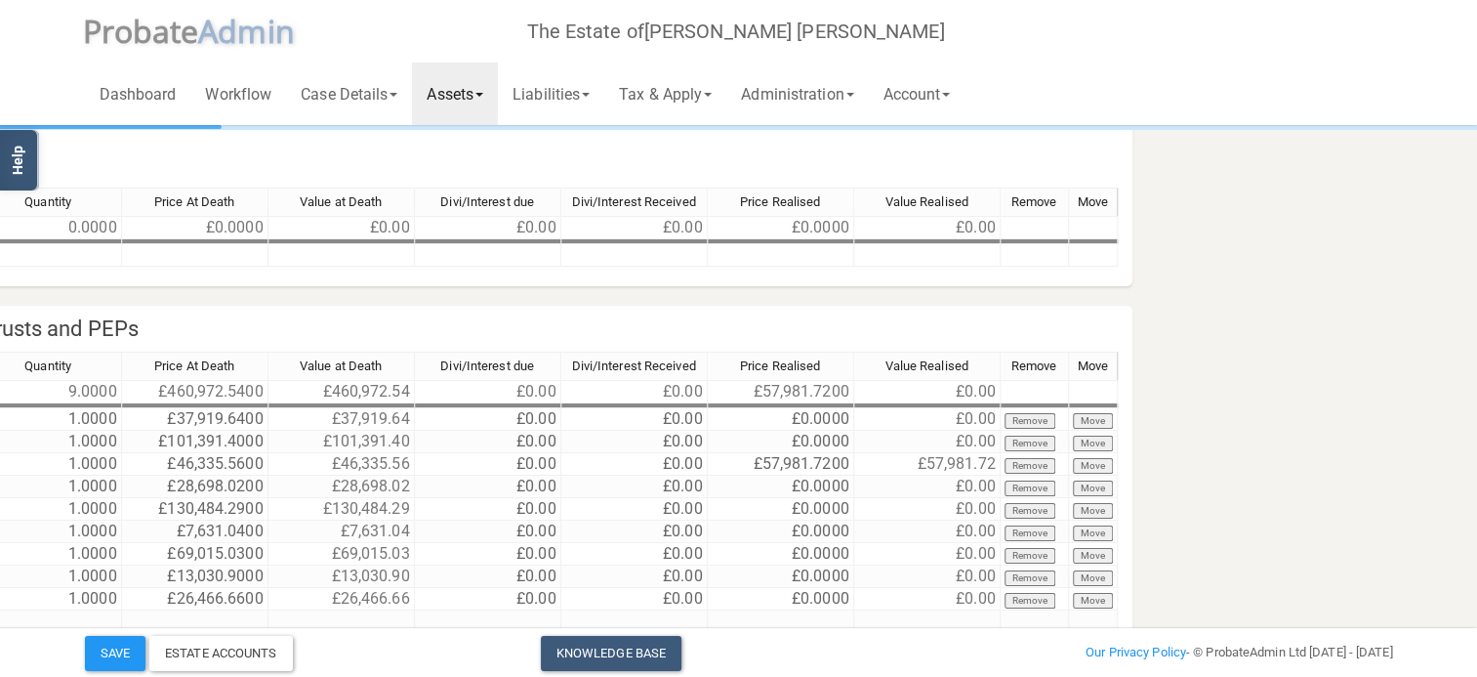
scroll to position [98, 818]
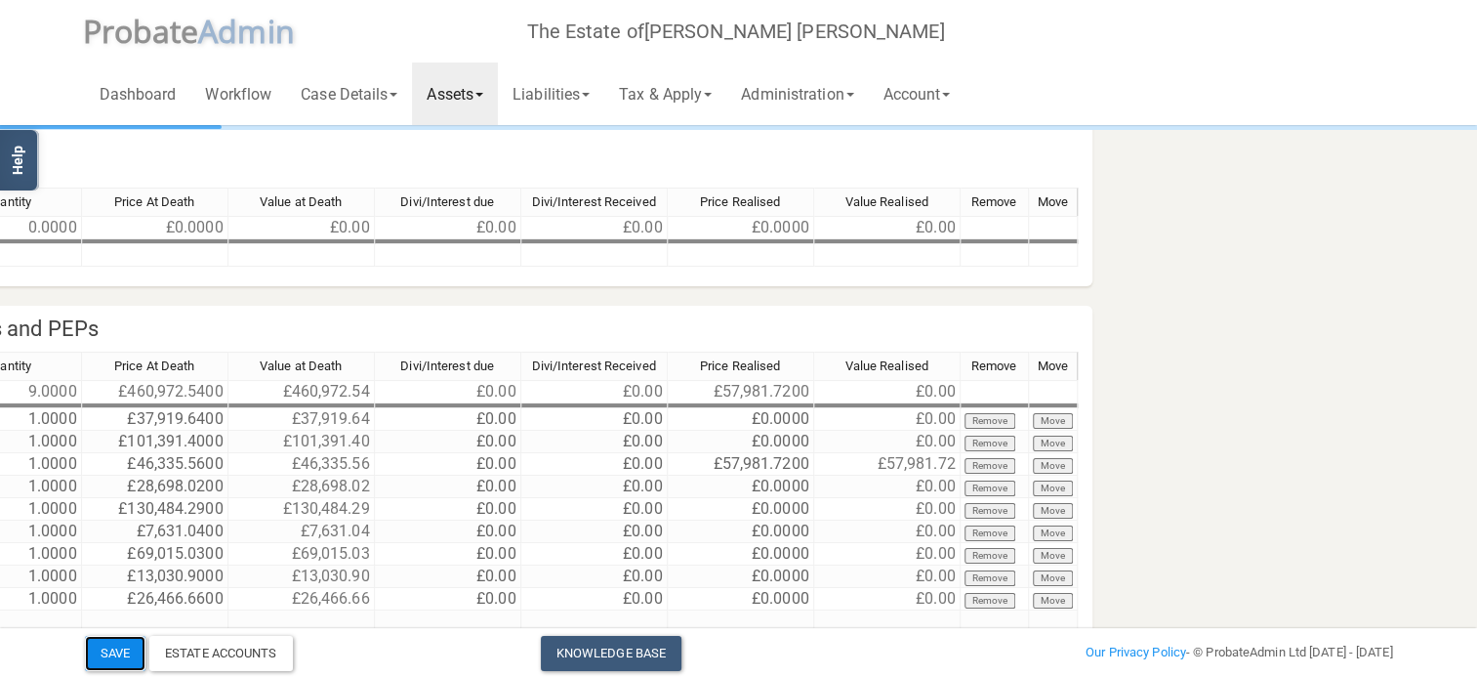
click at [104, 652] on button "Save" at bounding box center [115, 653] width 61 height 35
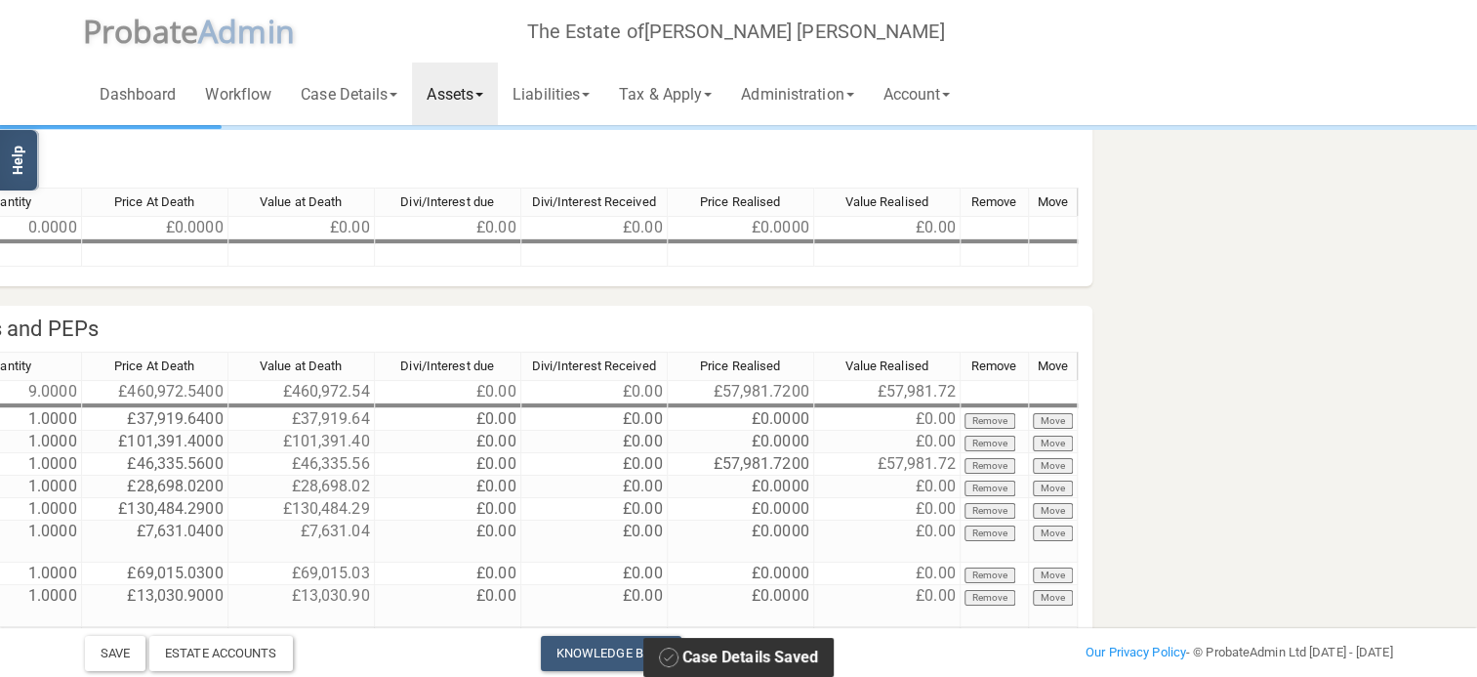
click at [492, 101] on link "Assets" at bounding box center [455, 93] width 86 height 62
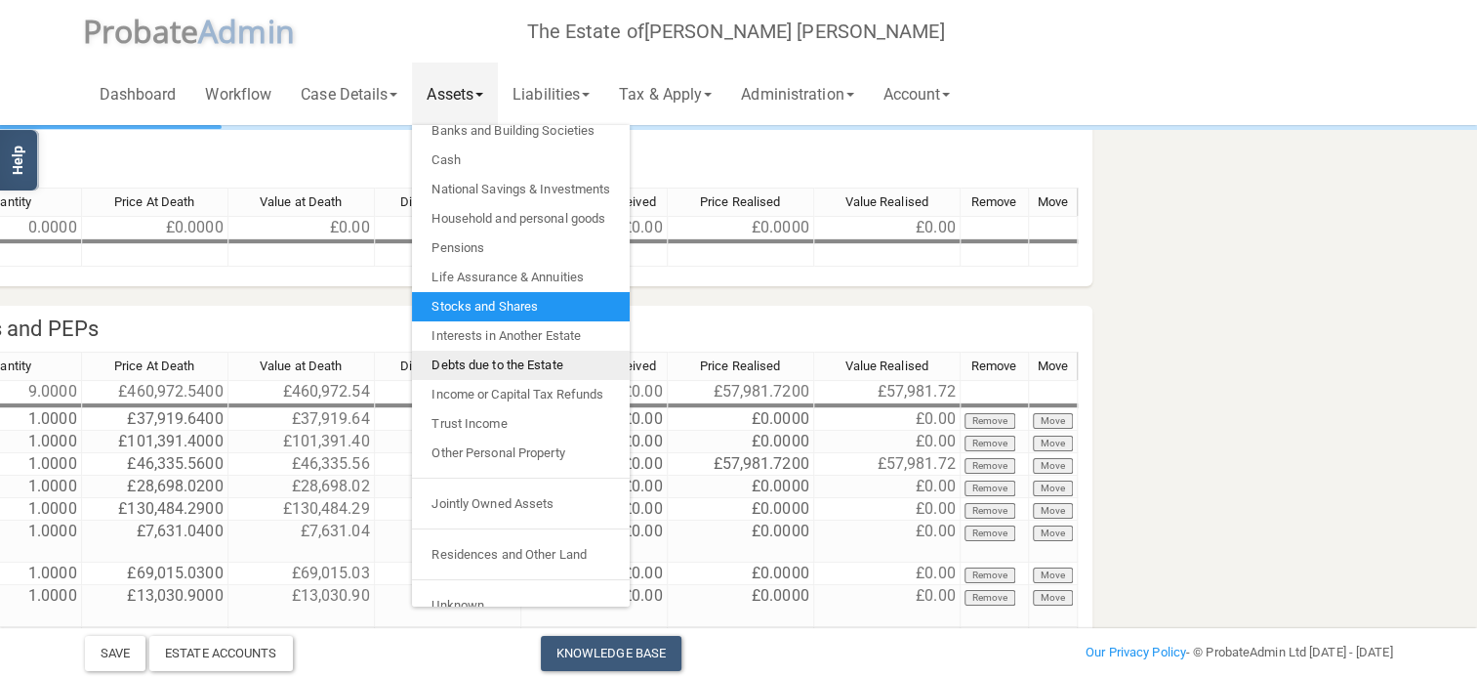
scroll to position [17, 0]
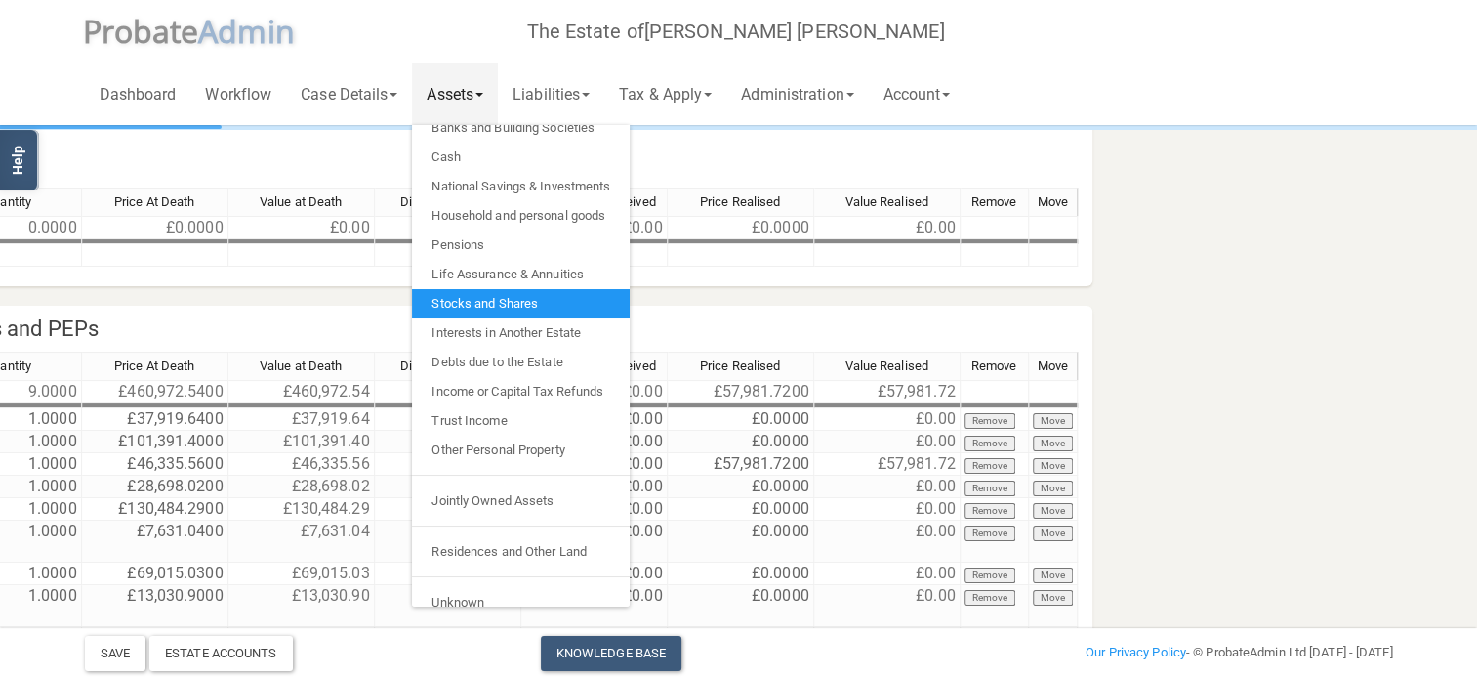
click at [910, 269] on div "Share Name or Description Contact Workflow Their Reference Quantity Price At De…" at bounding box center [179, 235] width 1797 height 97
click at [151, 93] on link "Dashboard" at bounding box center [138, 93] width 106 height 62
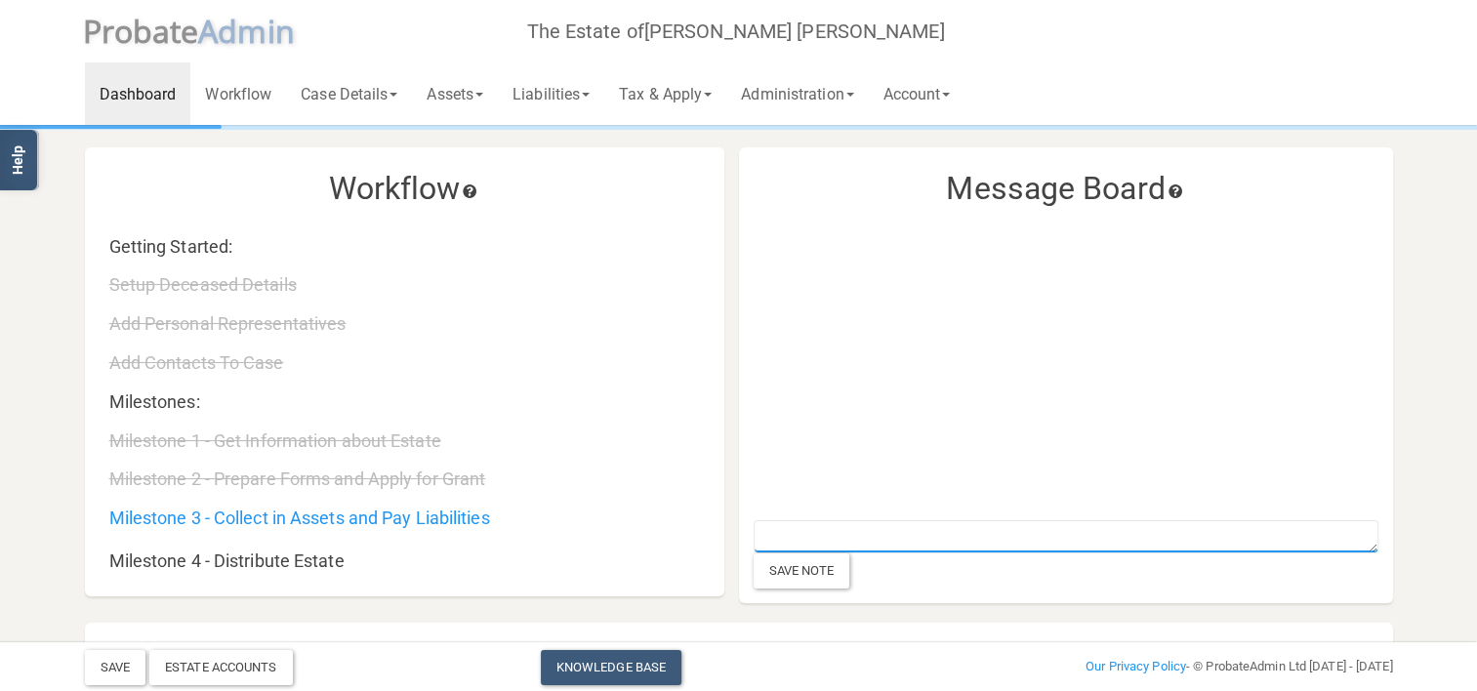
click at [960, 540] on textarea at bounding box center [1066, 536] width 625 height 33
click at [955, 528] on textarea "£57,981.72 paid from HSBC 28/06/2025" at bounding box center [1066, 536] width 625 height 33
click at [1090, 523] on textarea "£57,981.72 paid from HSBC on 28/06/2025" at bounding box center [1066, 536] width 625 height 33
type textarea "£57,981.72 paid from HSBC on [DATE] in regards to HSBC Account [FINANCIAL_ID]"
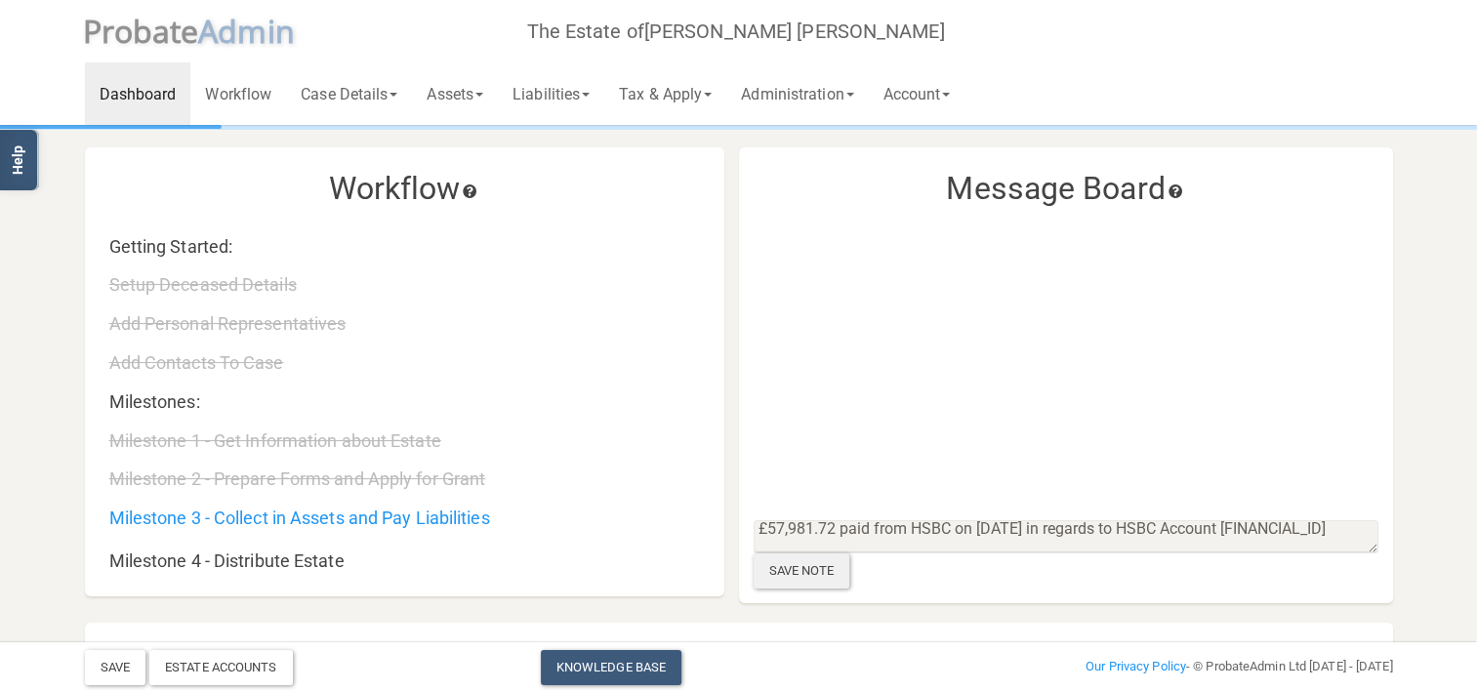
click at [816, 574] on div "Save Note" at bounding box center [802, 571] width 97 height 35
